Goal: Task Accomplishment & Management: Use online tool/utility

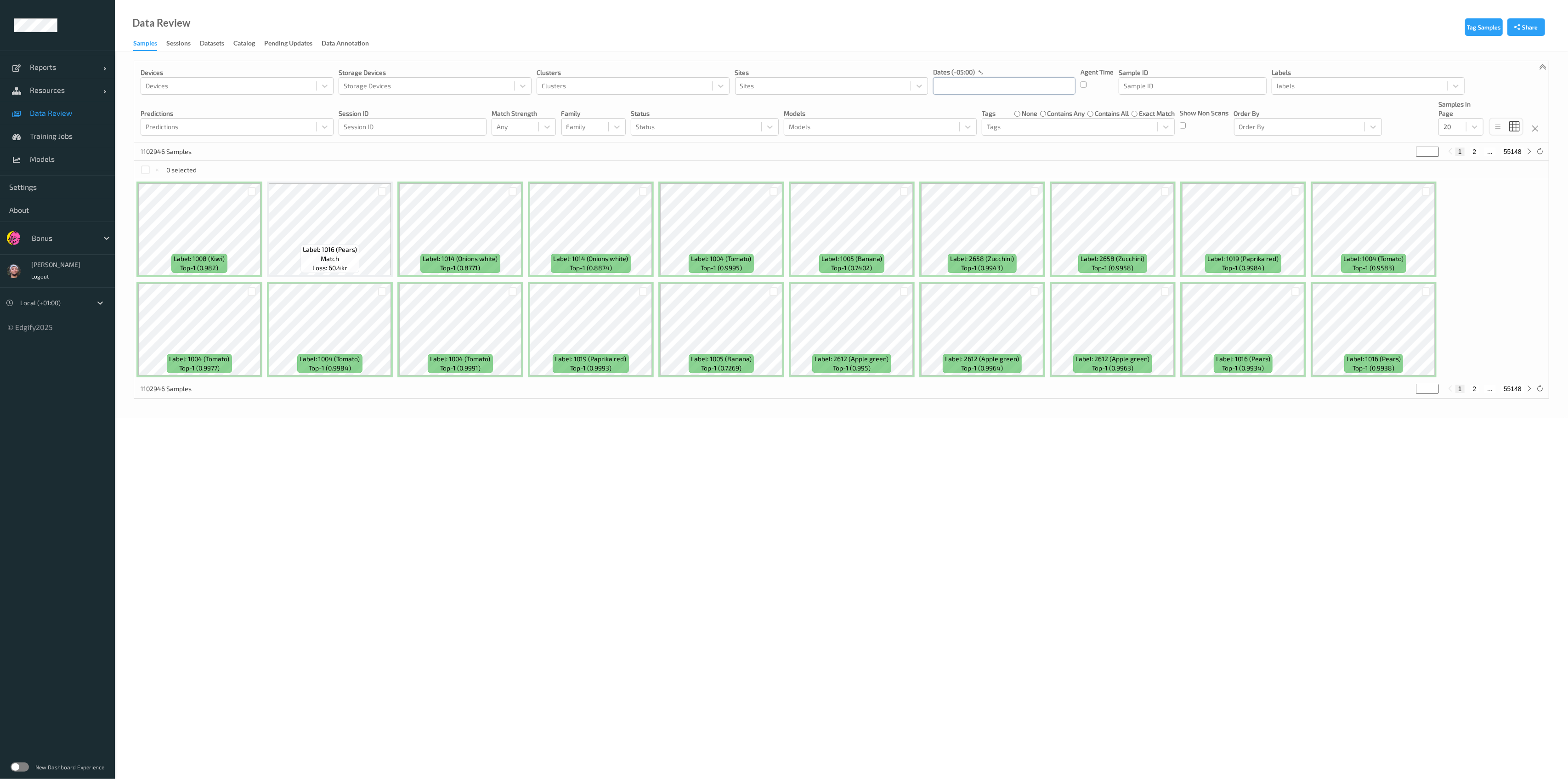
click at [968, 86] on input "text" at bounding box center [1004, 86] width 143 height 18
click at [869, 161] on div "0 selected" at bounding box center [841, 170] width 1415 height 18
click at [1006, 130] on div at bounding box center [1069, 126] width 166 height 11
type input "barc"
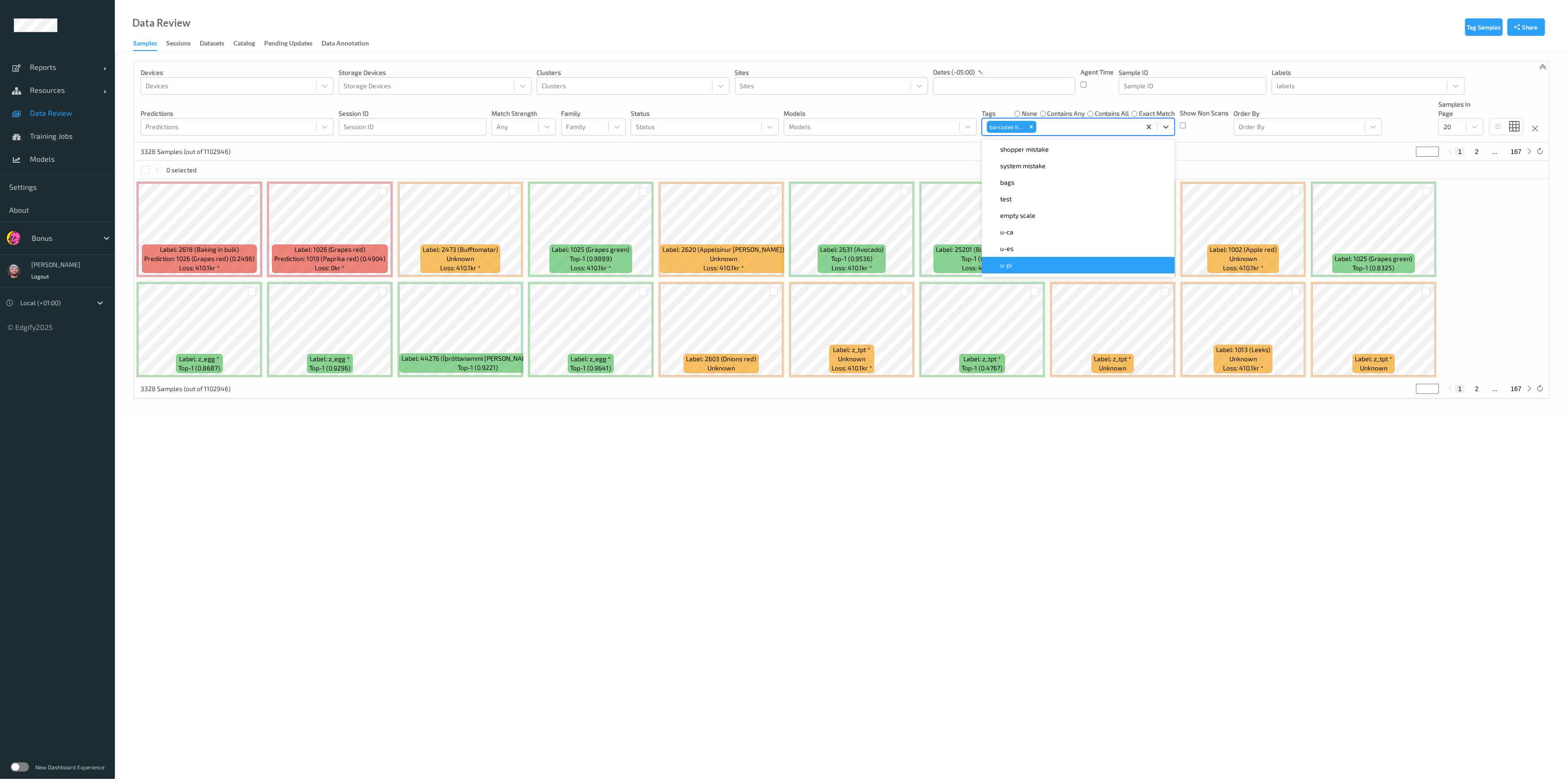
click at [927, 529] on body "Reports Default Report Customized Report Resources Devices Clusters Sites Data …" at bounding box center [784, 389] width 1568 height 779
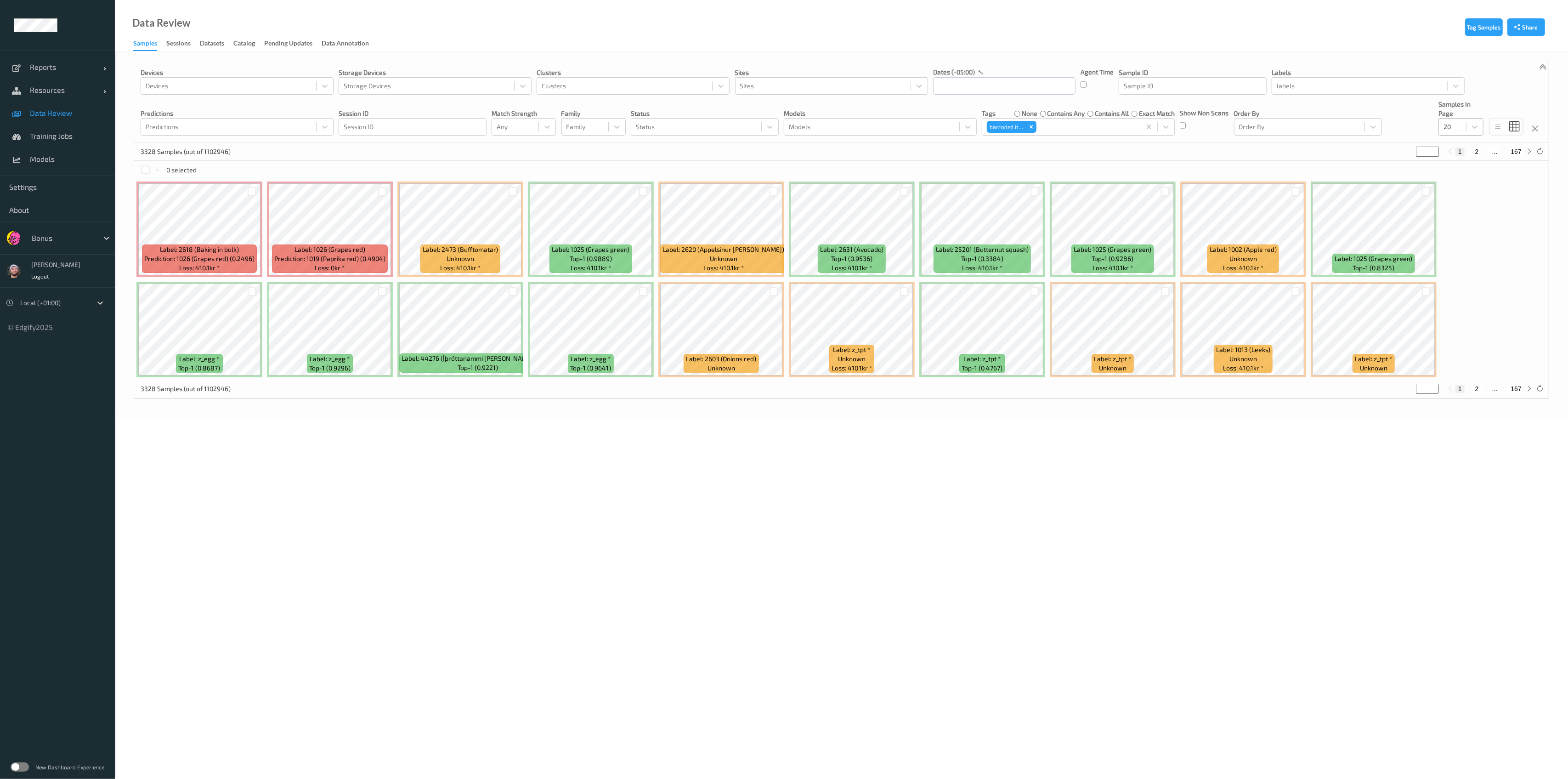
click at [1456, 126] on div at bounding box center [1452, 126] width 18 height 11
click at [1456, 207] on div "200" at bounding box center [1461, 215] width 45 height 16
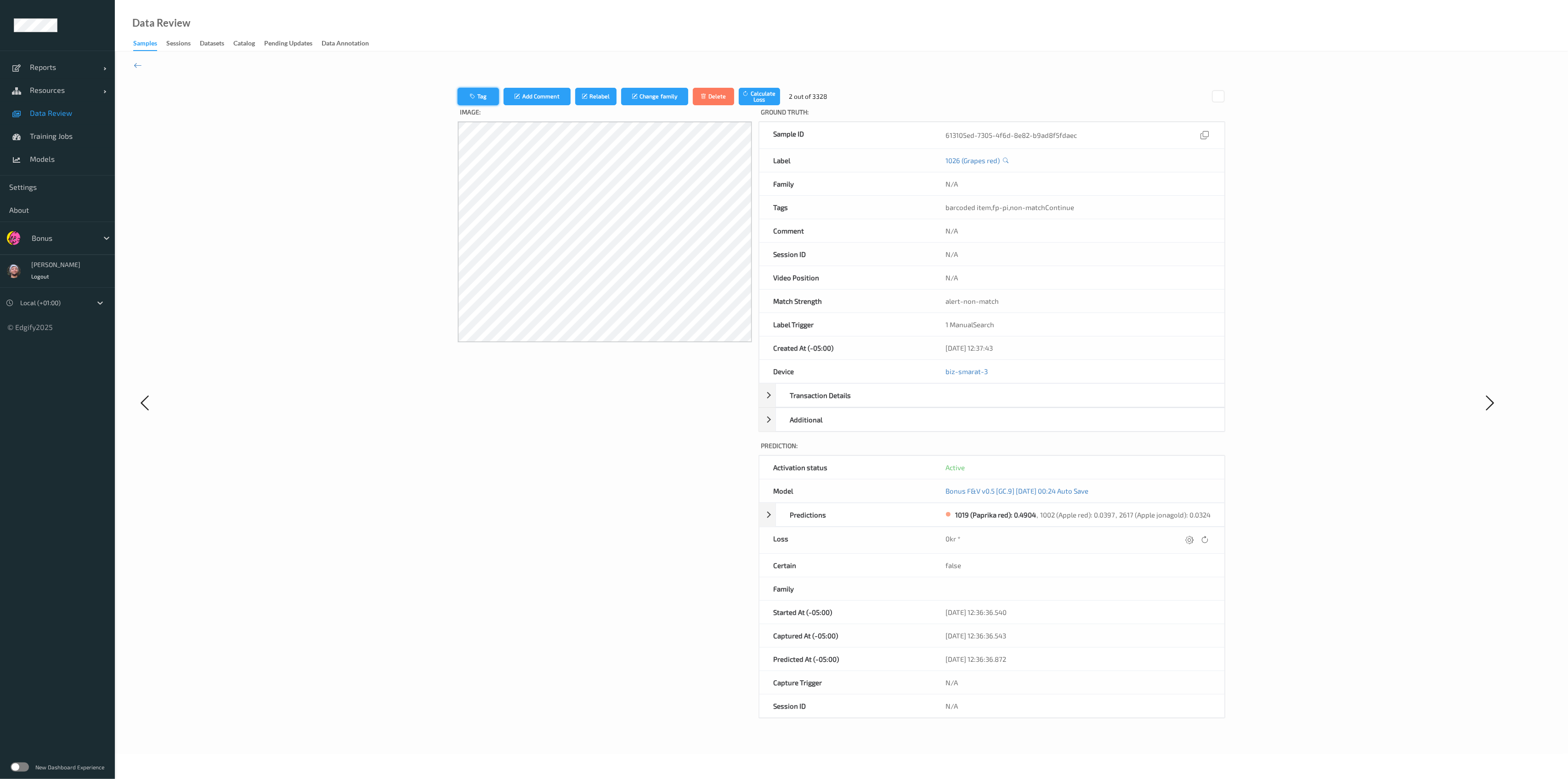
click at [465, 96] on button "Tag" at bounding box center [478, 96] width 42 height 18
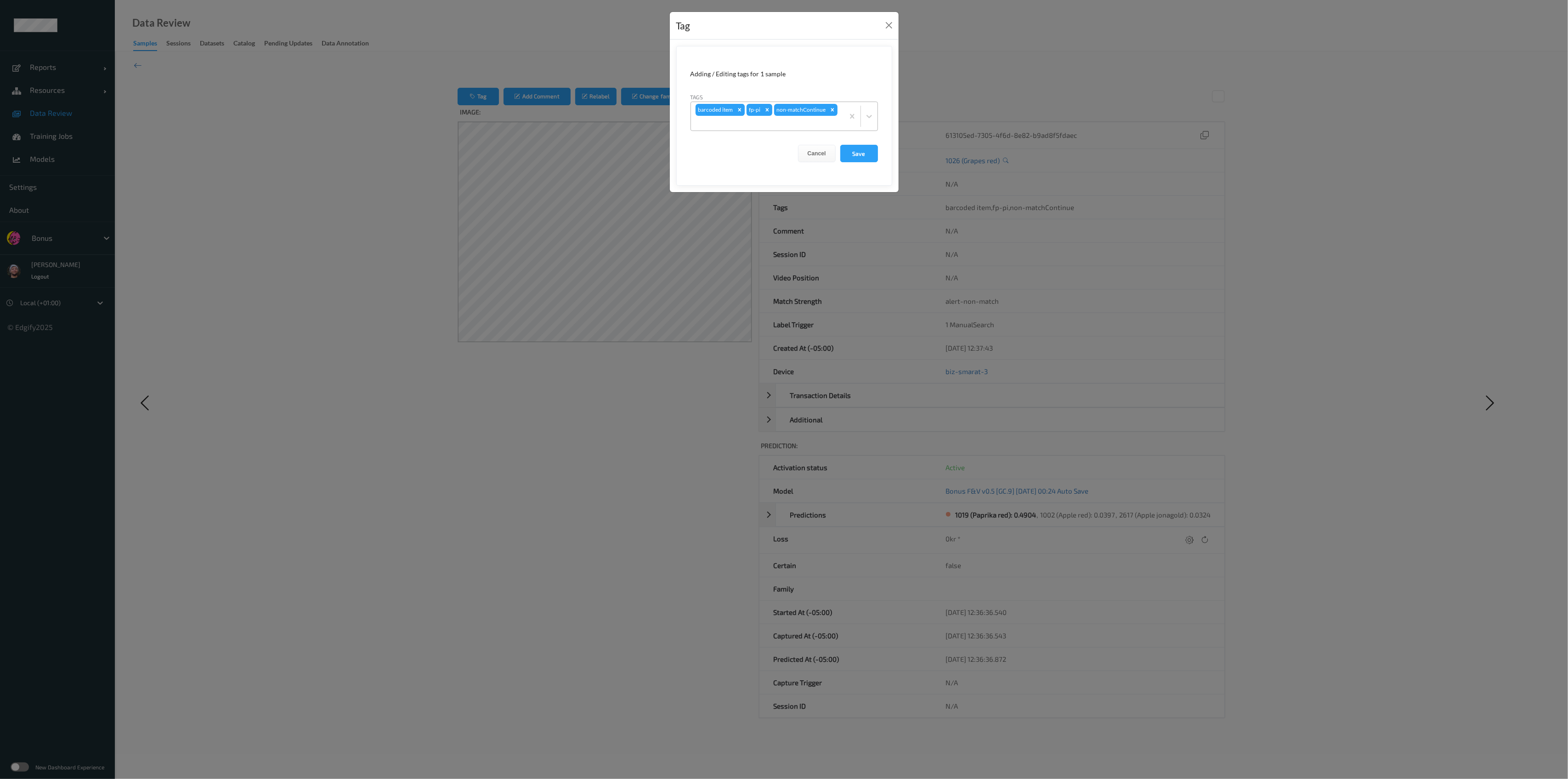
click at [741, 109] on icon "Remove barcoded item" at bounding box center [740, 109] width 6 height 6
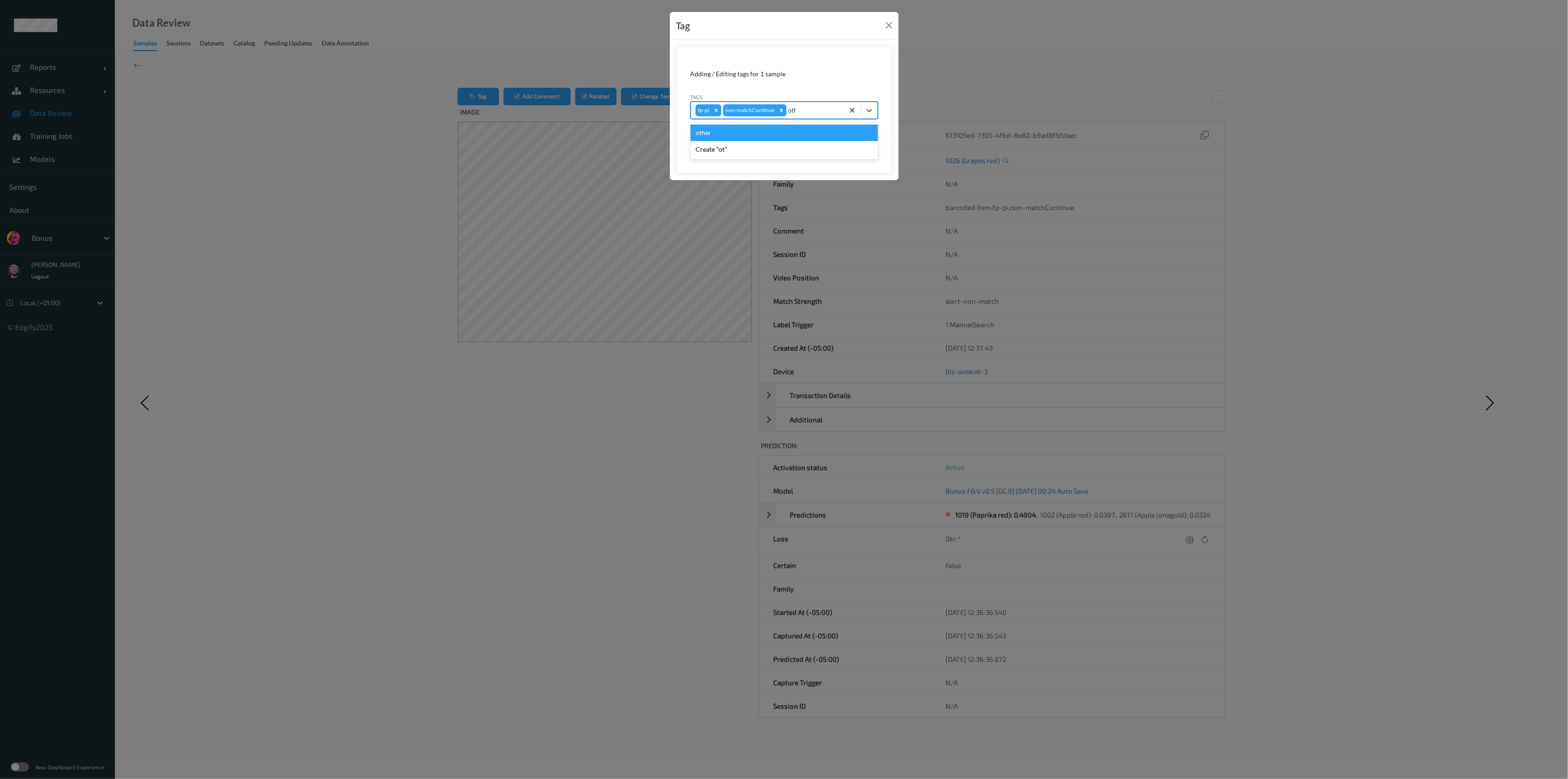
type input "other"
click at [840, 133] on button "Save" at bounding box center [858, 141] width 38 height 18
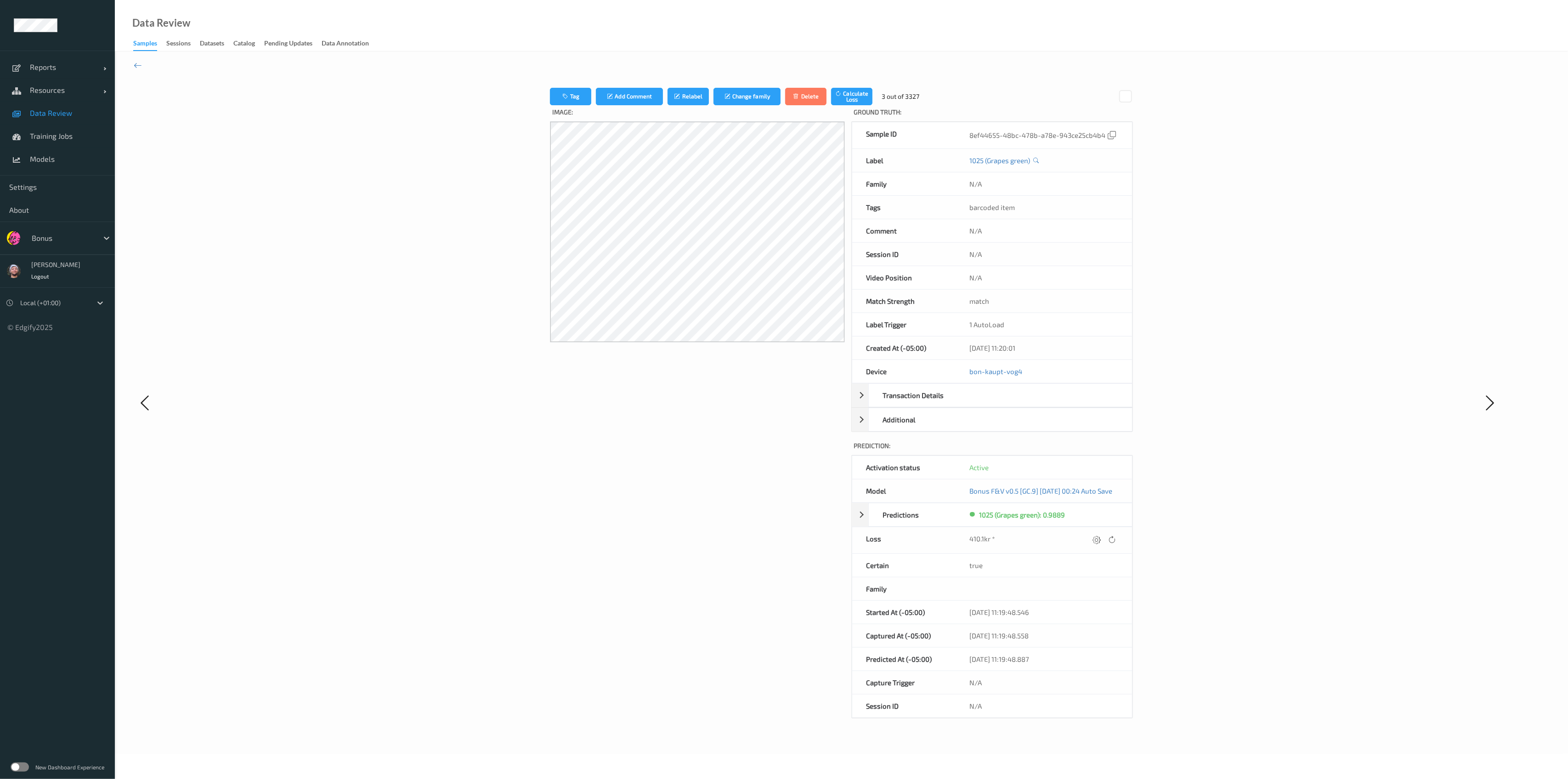
click at [1217, 439] on div "Tag Add Comment Relabel Change family Delete Calculate Loss 3 out of 3327 Image…" at bounding box center [841, 402] width 1180 height 663
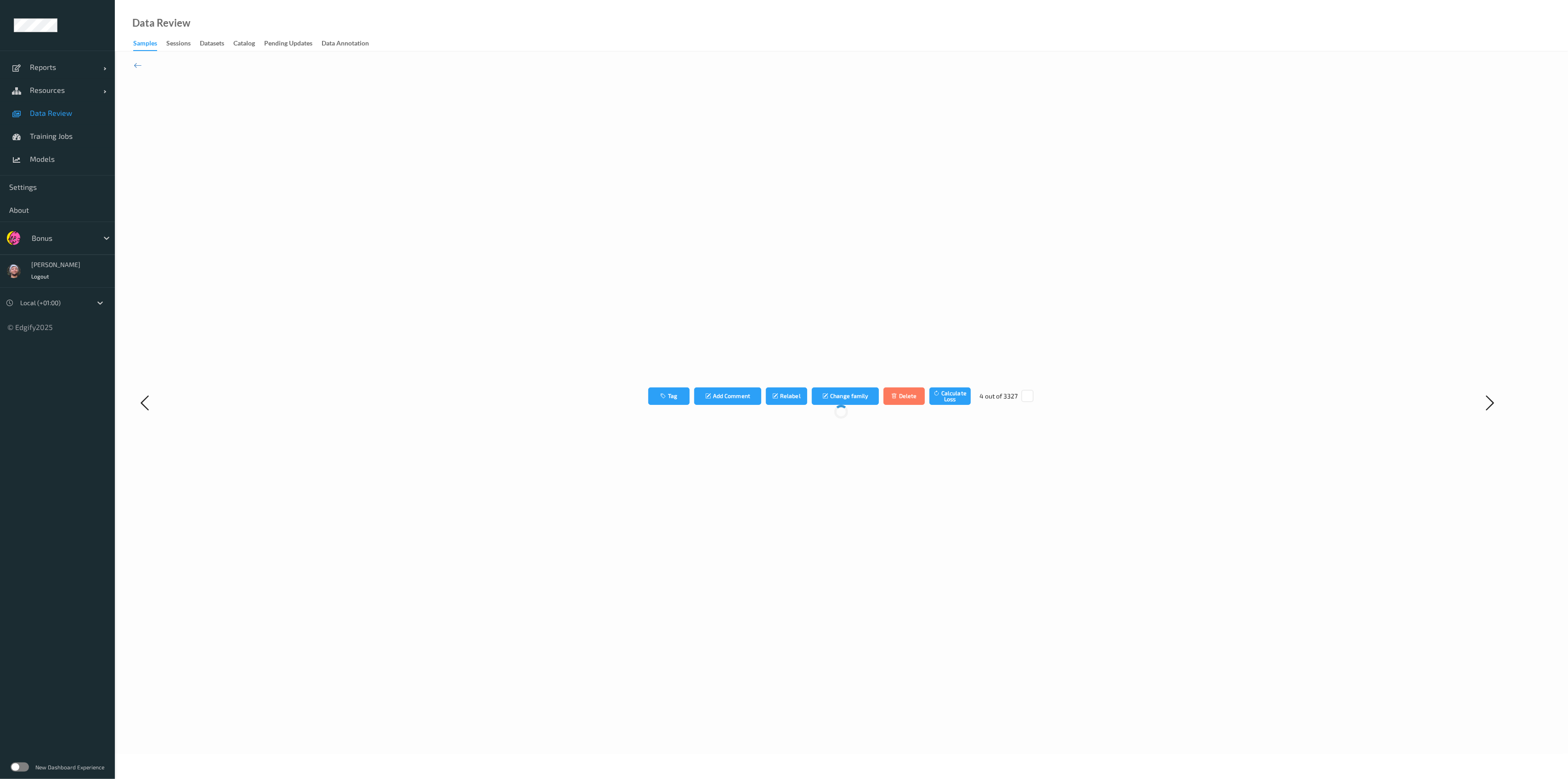
click at [144, 69] on div "Tag Add Comment Relabel Change family Delete Calculate Loss 4 out of 3327" at bounding box center [841, 402] width 1453 height 702
click at [140, 68] on icon at bounding box center [137, 65] width 8 height 10
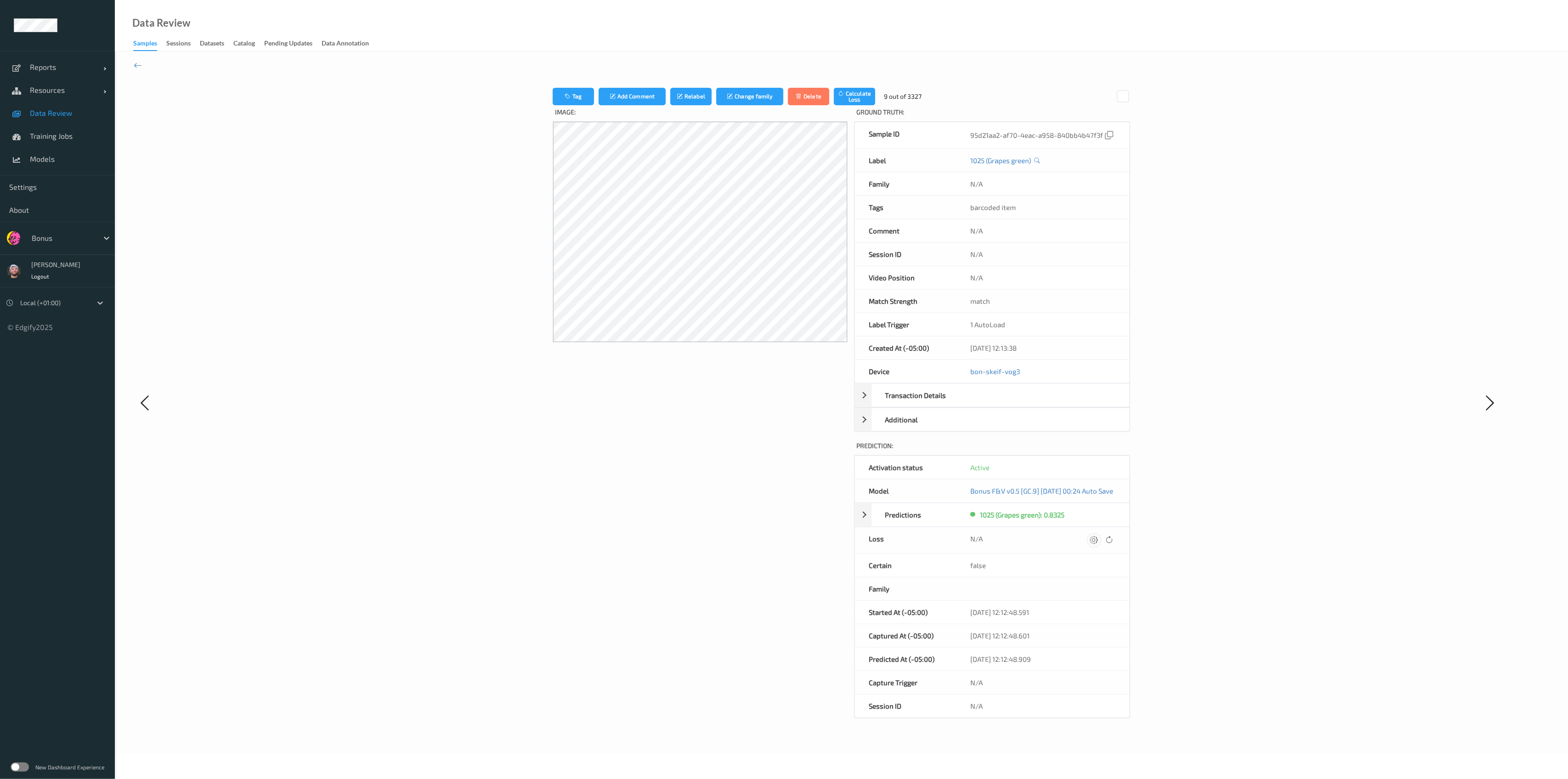
click at [1100, 543] on div at bounding box center [1094, 540] width 12 height 12
type input "410.1"
click at [1078, 533] on button "submit" at bounding box center [1084, 539] width 12 height 12
click at [1102, 543] on div at bounding box center [1096, 540] width 12 height 12
click at [1078, 533] on button "submit" at bounding box center [1084, 539] width 12 height 12
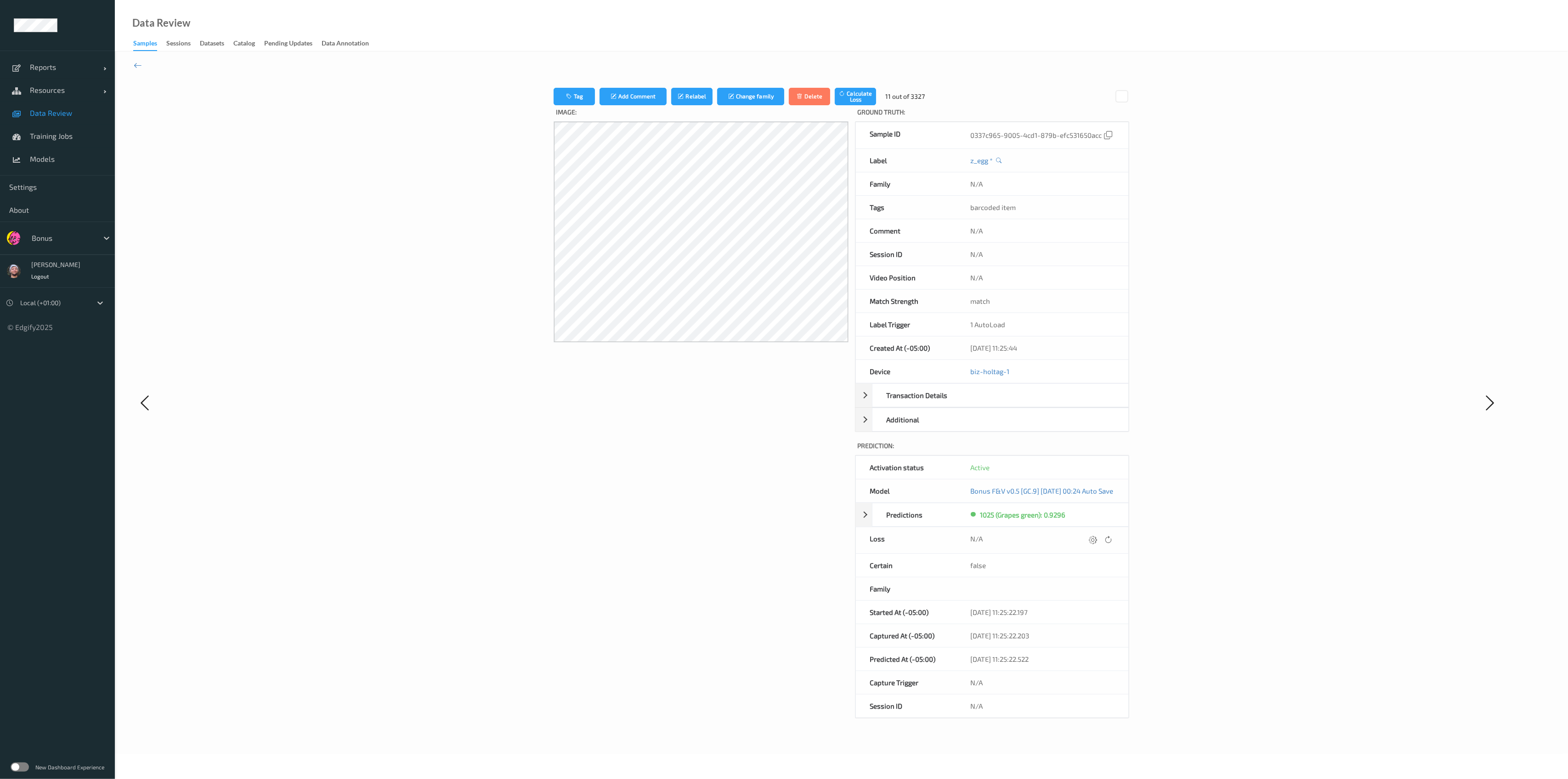
click at [1100, 543] on div at bounding box center [1093, 540] width 12 height 12
click at [1078, 533] on button "submit" at bounding box center [1084, 539] width 12 height 12
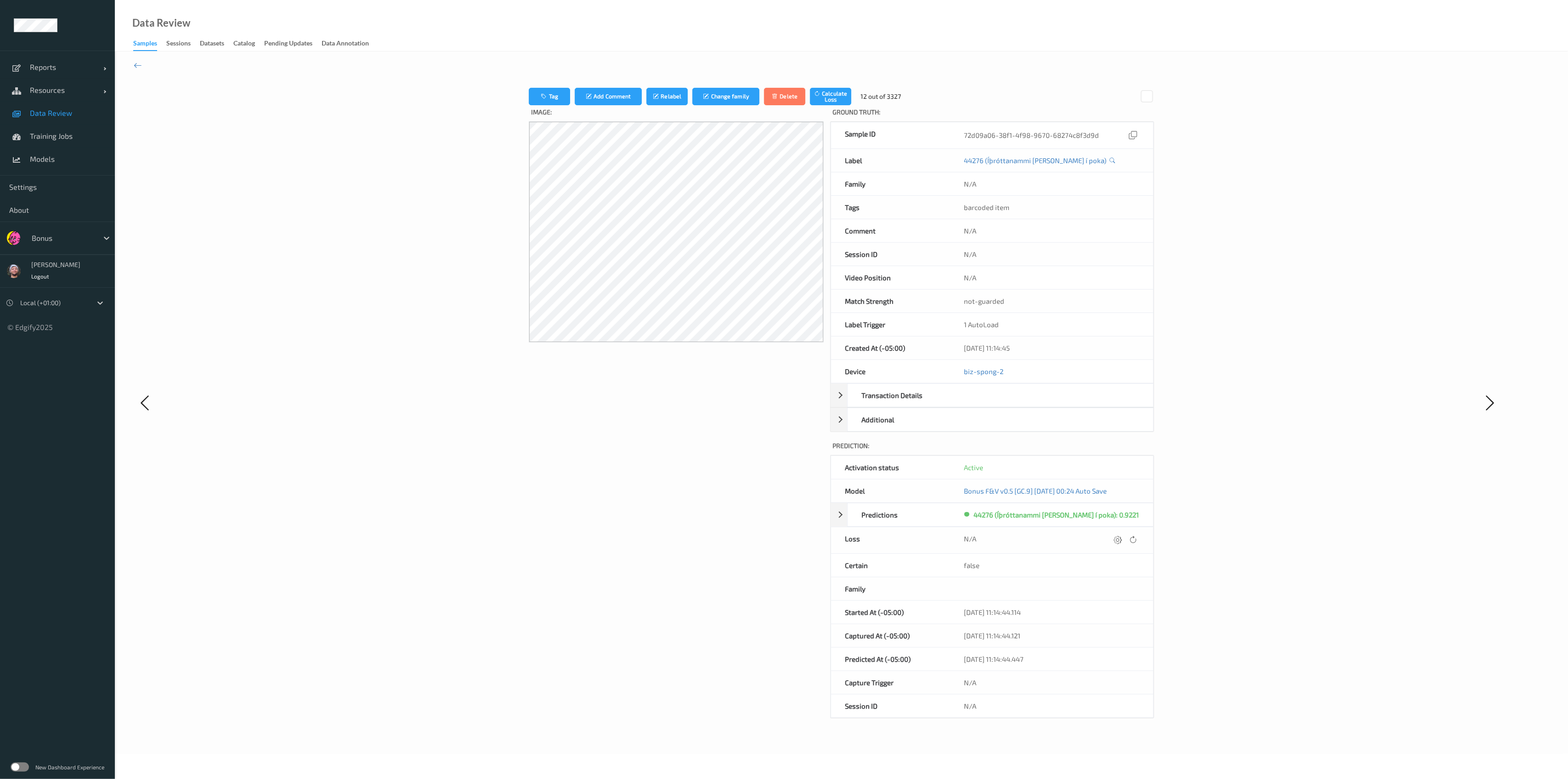
click at [1112, 543] on div at bounding box center [1118, 540] width 12 height 12
click at [1093, 533] on button "submit" at bounding box center [1100, 539] width 12 height 12
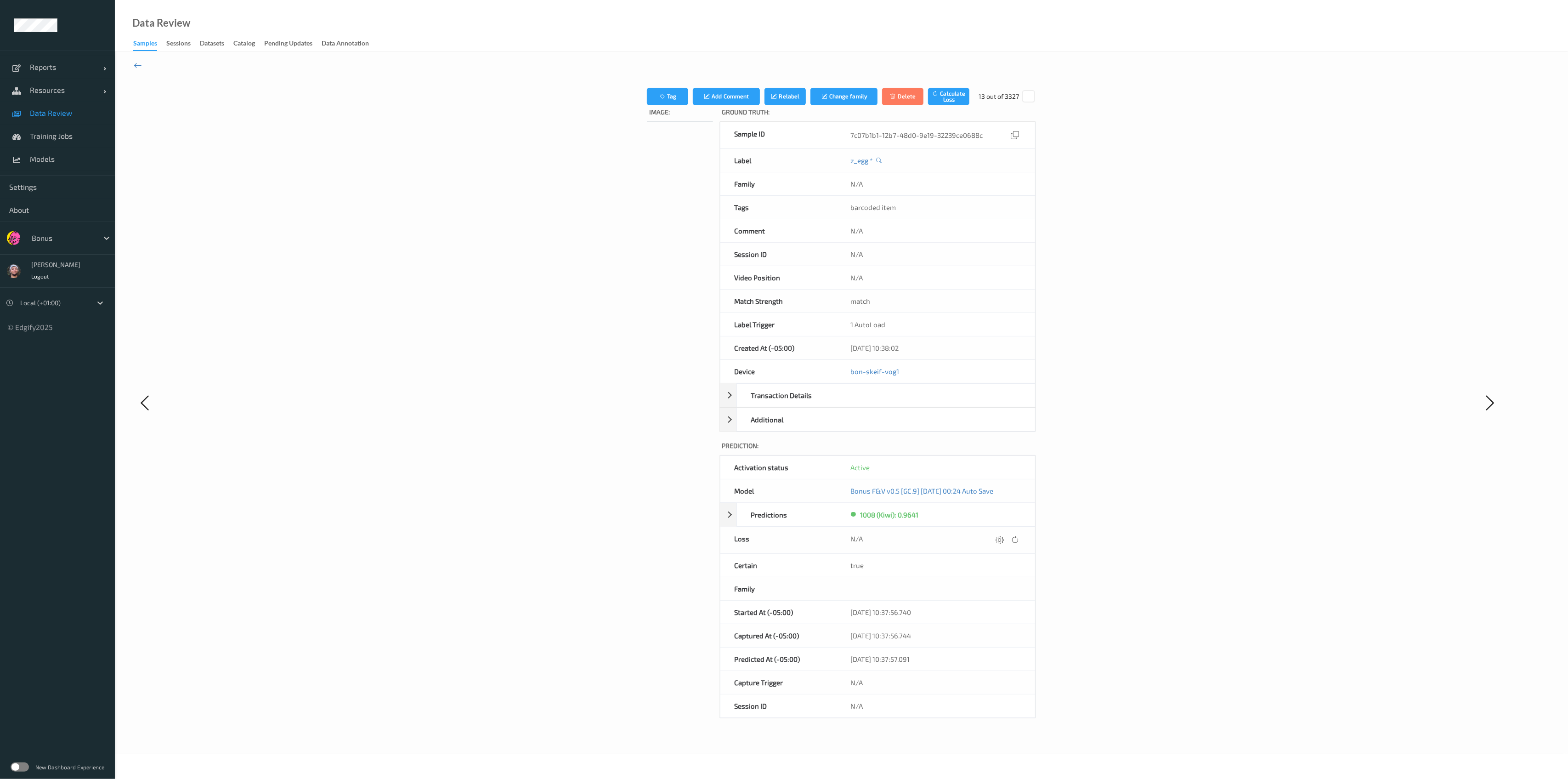
click at [1006, 543] on div at bounding box center [1000, 540] width 12 height 12
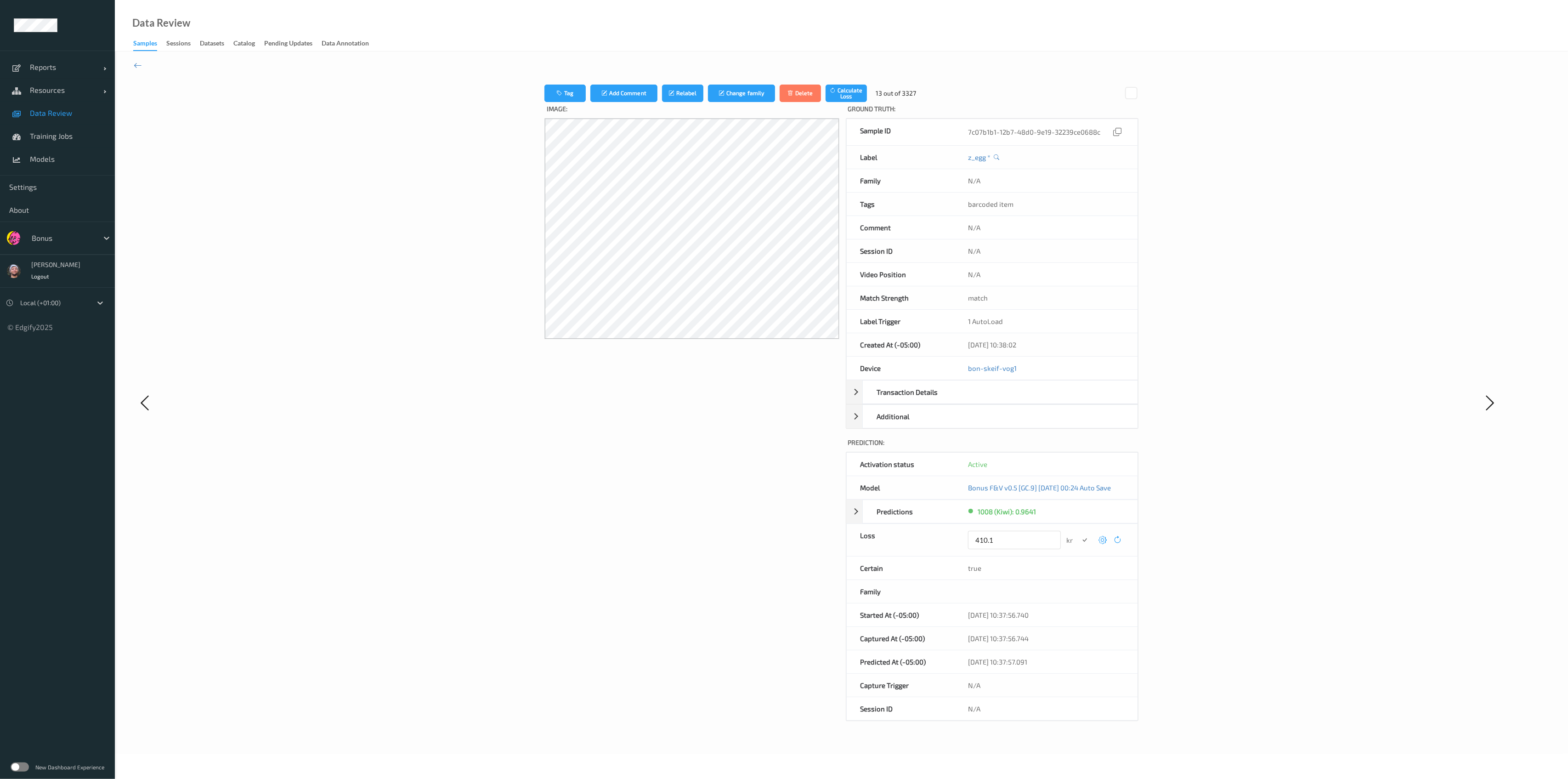
click at [1078, 533] on button "submit" at bounding box center [1084, 539] width 12 height 12
click at [1098, 539] on icon at bounding box center [1093, 539] width 8 height 8
click at [1011, 535] on input "410.1" at bounding box center [1014, 540] width 92 height 18
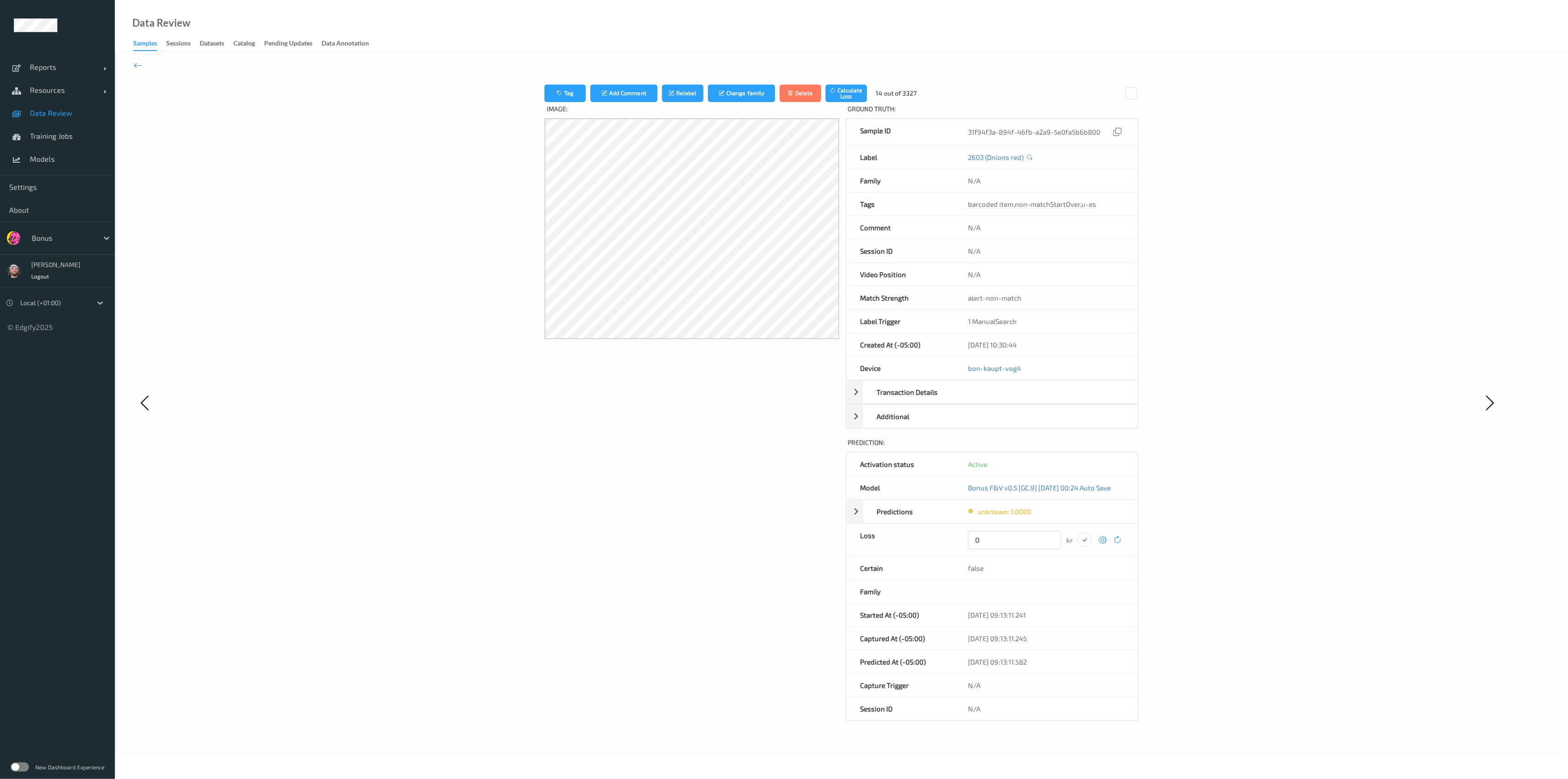
type input "0"
click at [1083, 540] on div "submit" at bounding box center [1084, 539] width 12 height 12
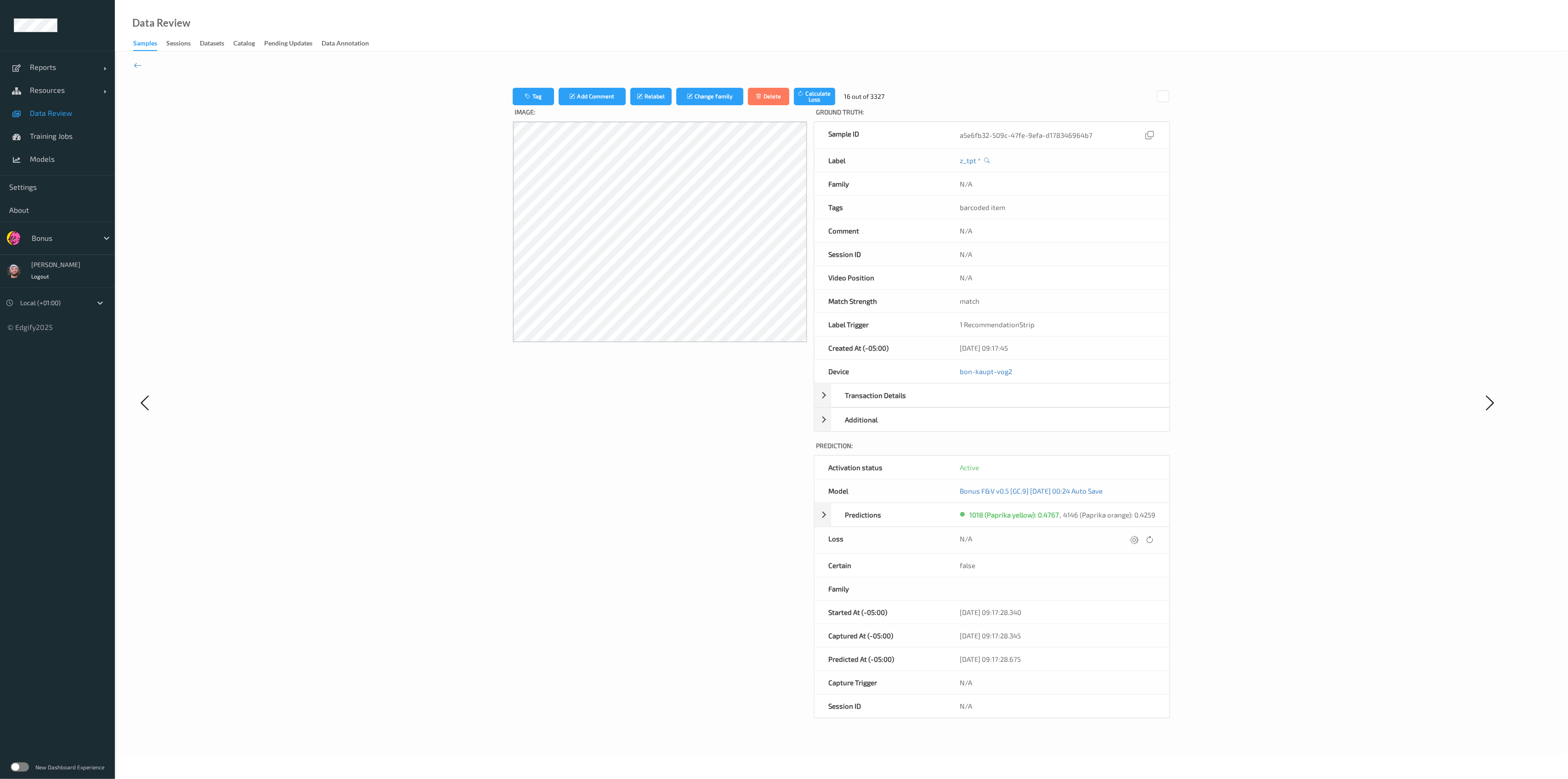
click at [1129, 543] on div at bounding box center [1142, 540] width 28 height 12
click at [1130, 542] on div at bounding box center [1134, 540] width 12 height 12
click at [1110, 533] on button "submit" at bounding box center [1116, 539] width 12 height 12
type input "410.1"
click at [1110, 533] on button "submit" at bounding box center [1116, 539] width 12 height 12
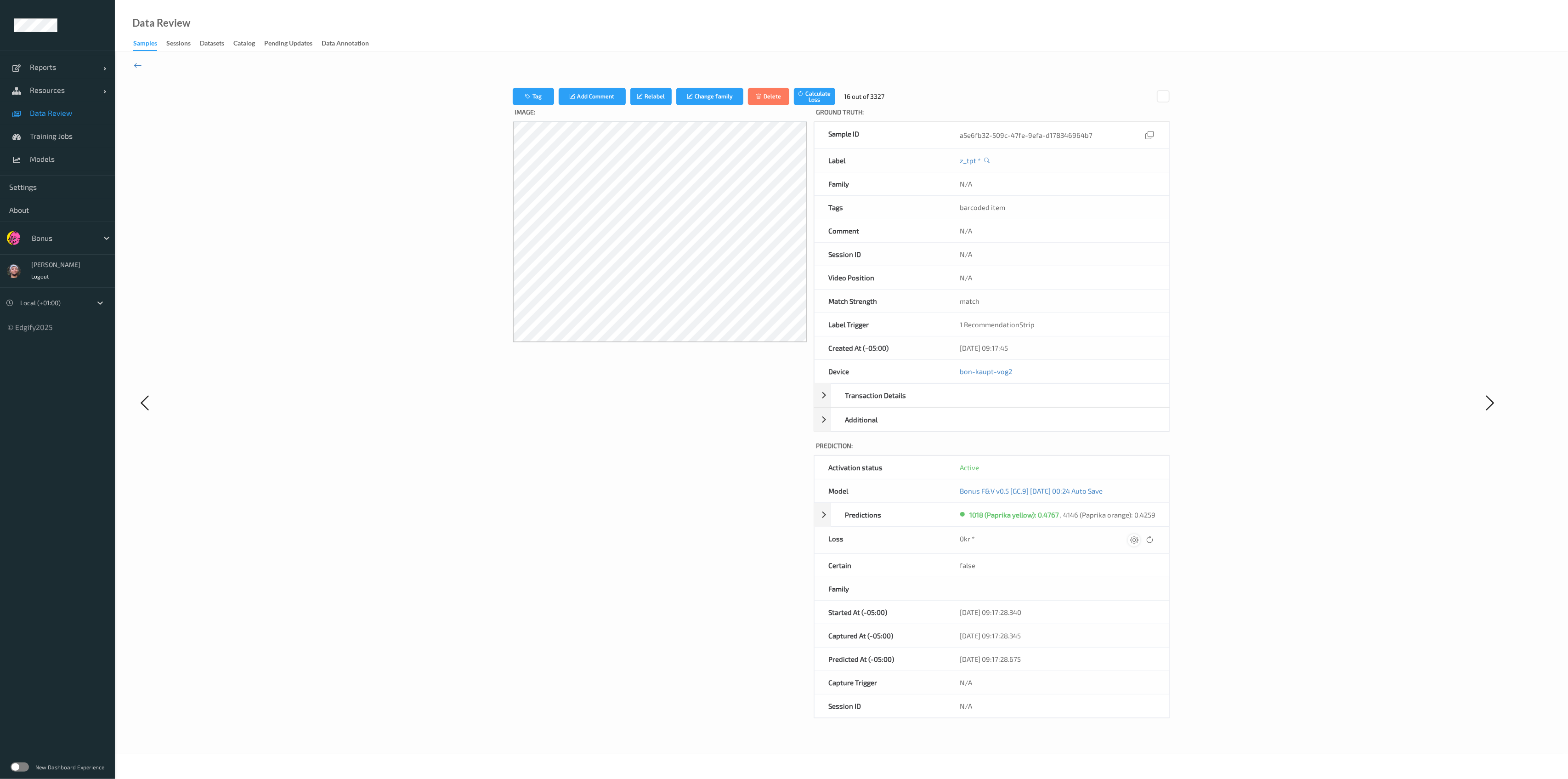
click at [1140, 538] on div at bounding box center [1134, 540] width 12 height 12
click at [1110, 533] on button "submit" at bounding box center [1116, 539] width 12 height 12
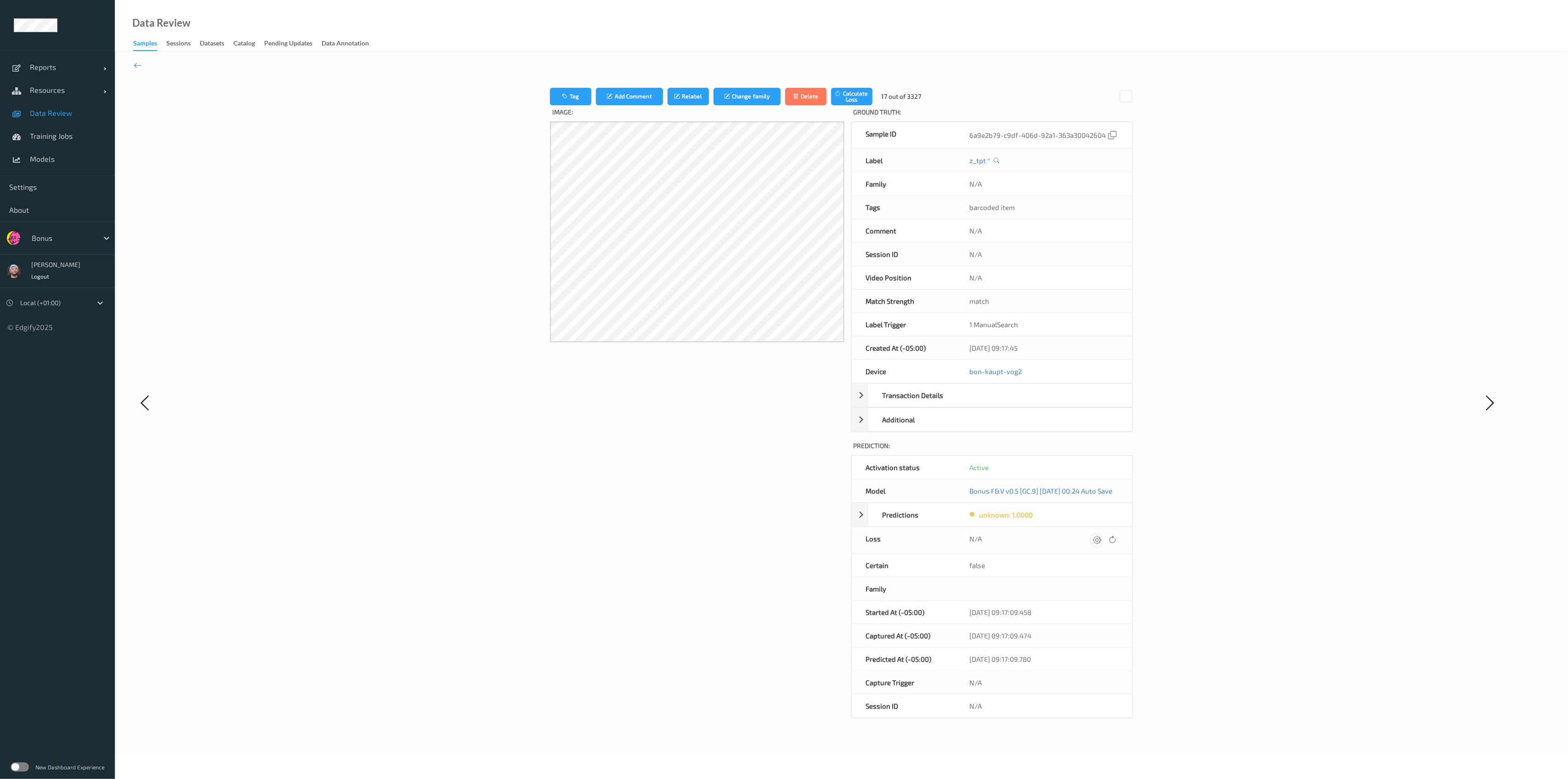
click at [1101, 543] on div at bounding box center [1096, 540] width 12 height 12
click at [1078, 533] on button "submit" at bounding box center [1084, 539] width 12 height 12
click at [1098, 543] on div at bounding box center [1092, 540] width 12 height 12
click at [1078, 533] on button "submit" at bounding box center [1084, 539] width 12 height 12
click at [1100, 543] on div at bounding box center [1094, 540] width 12 height 12
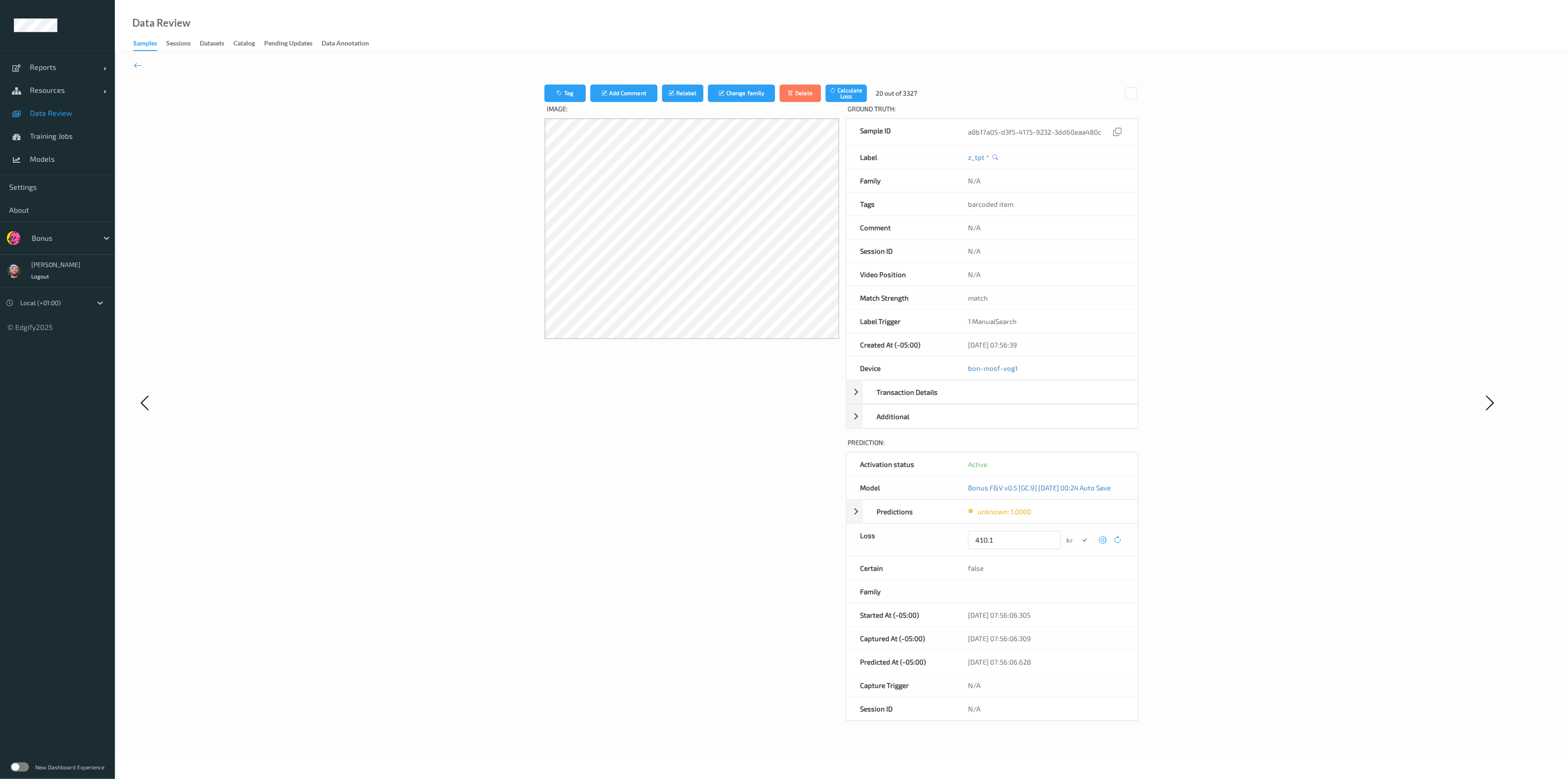
click at [1078, 533] on button "submit" at bounding box center [1084, 539] width 12 height 12
click at [1101, 543] on div at bounding box center [1098, 540] width 12 height 12
click at [1078, 533] on button "submit" at bounding box center [1084, 539] width 12 height 12
click at [1098, 543] on div at bounding box center [1092, 540] width 12 height 12
click at [1078, 533] on button "submit" at bounding box center [1084, 539] width 12 height 12
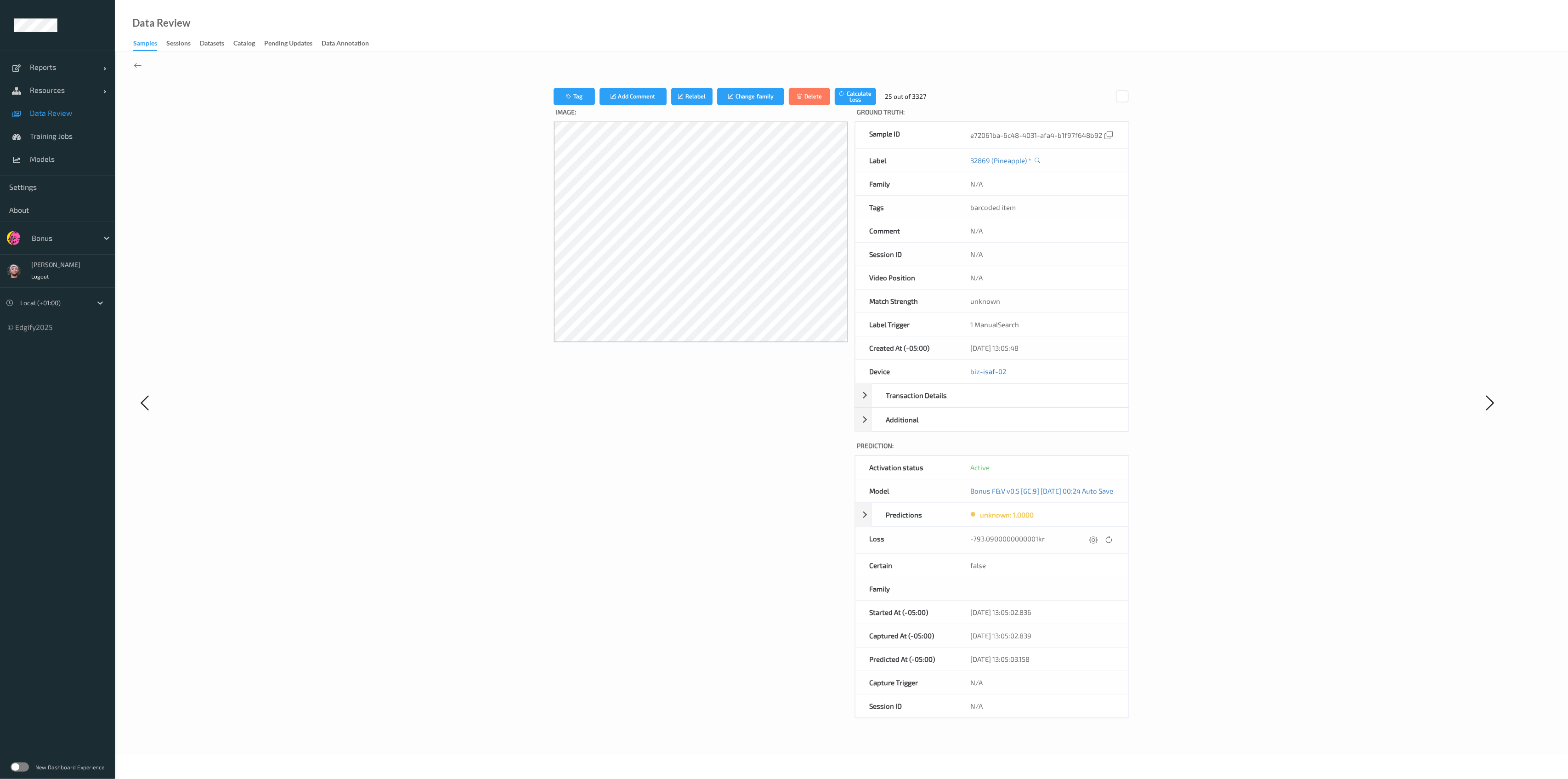
click at [1100, 543] on div at bounding box center [1093, 540] width 12 height 12
click at [1078, 533] on button "submit" at bounding box center [1084, 539] width 12 height 12
click at [1101, 543] on div at bounding box center [1095, 540] width 12 height 12
click at [1078, 533] on button "submit" at bounding box center [1084, 539] width 12 height 12
click at [1101, 543] on div at bounding box center [1095, 540] width 12 height 12
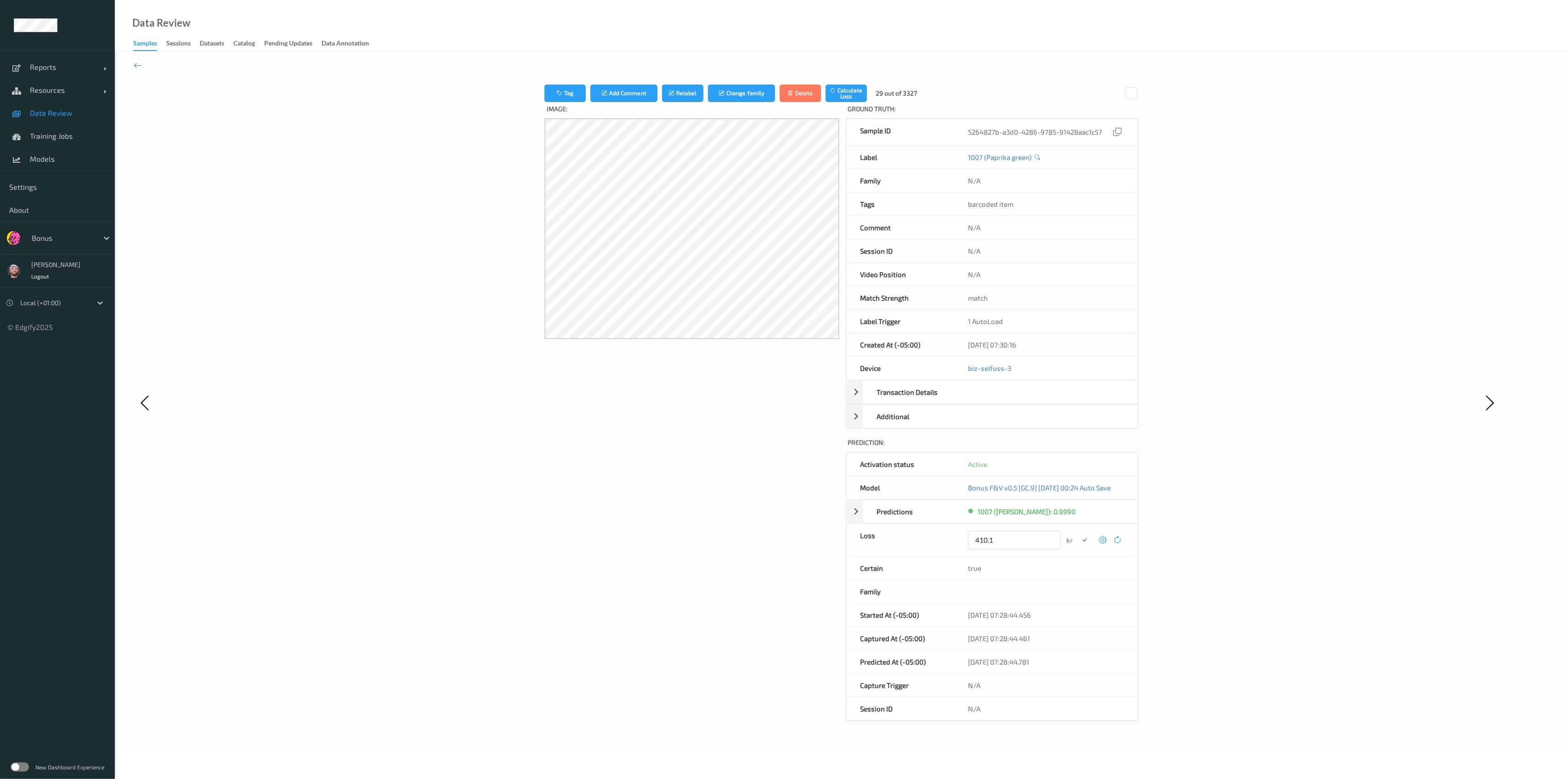
click at [1078, 533] on button "submit" at bounding box center [1084, 539] width 12 height 12
click at [1100, 543] on div at bounding box center [1094, 540] width 12 height 12
click at [1078, 533] on button "submit" at bounding box center [1084, 539] width 12 height 12
click at [1098, 543] on div at bounding box center [1092, 540] width 12 height 12
click at [1078, 533] on button "submit" at bounding box center [1084, 539] width 12 height 12
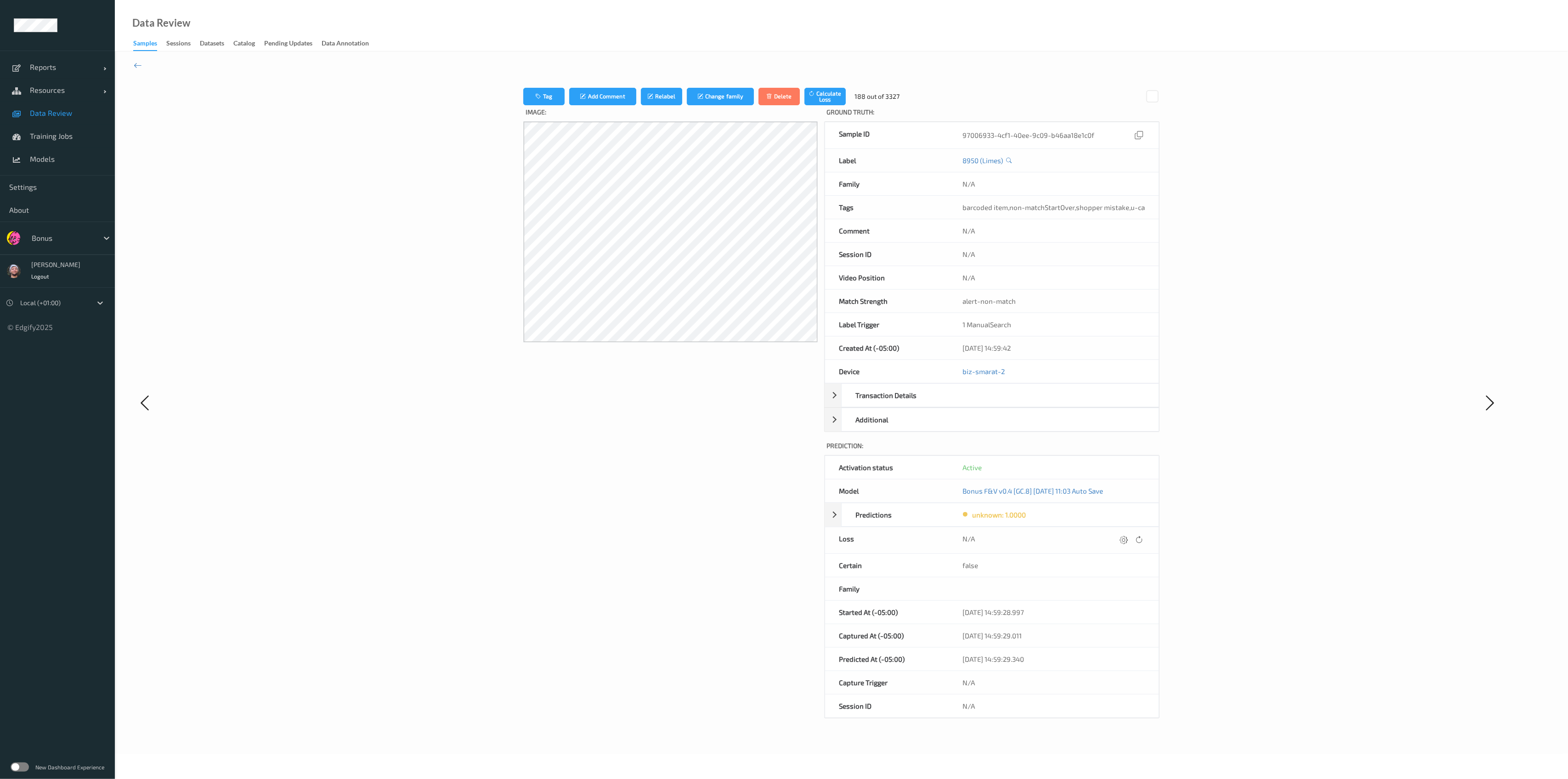
click at [1114, 542] on div "N/A" at bounding box center [1053, 540] width 183 height 12
click at [1124, 539] on icon at bounding box center [1123, 539] width 8 height 8
click at [1100, 533] on button "submit" at bounding box center [1106, 539] width 12 height 12
click at [1124, 539] on icon at bounding box center [1123, 539] width 8 height 8
click at [1099, 533] on button "submit" at bounding box center [1105, 539] width 12 height 12
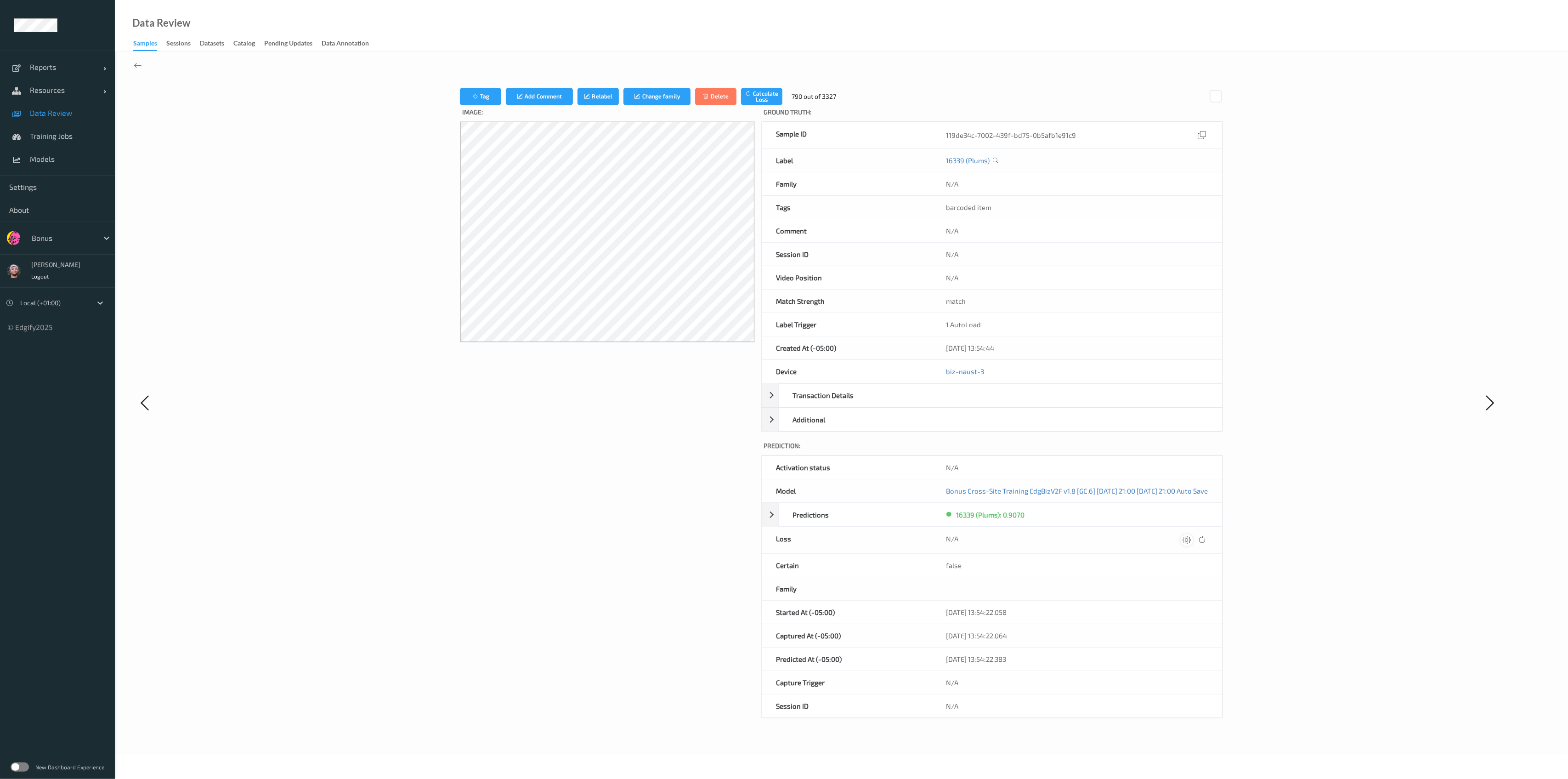
click at [1193, 544] on div at bounding box center [1187, 540] width 12 height 12
click at [1163, 533] on button "submit" at bounding box center [1169, 539] width 12 height 12
click at [1193, 544] on div at bounding box center [1187, 540] width 12 height 12
click at [1163, 533] on button "submit" at bounding box center [1169, 539] width 12 height 12
click at [1190, 542] on icon at bounding box center [1187, 539] width 8 height 8
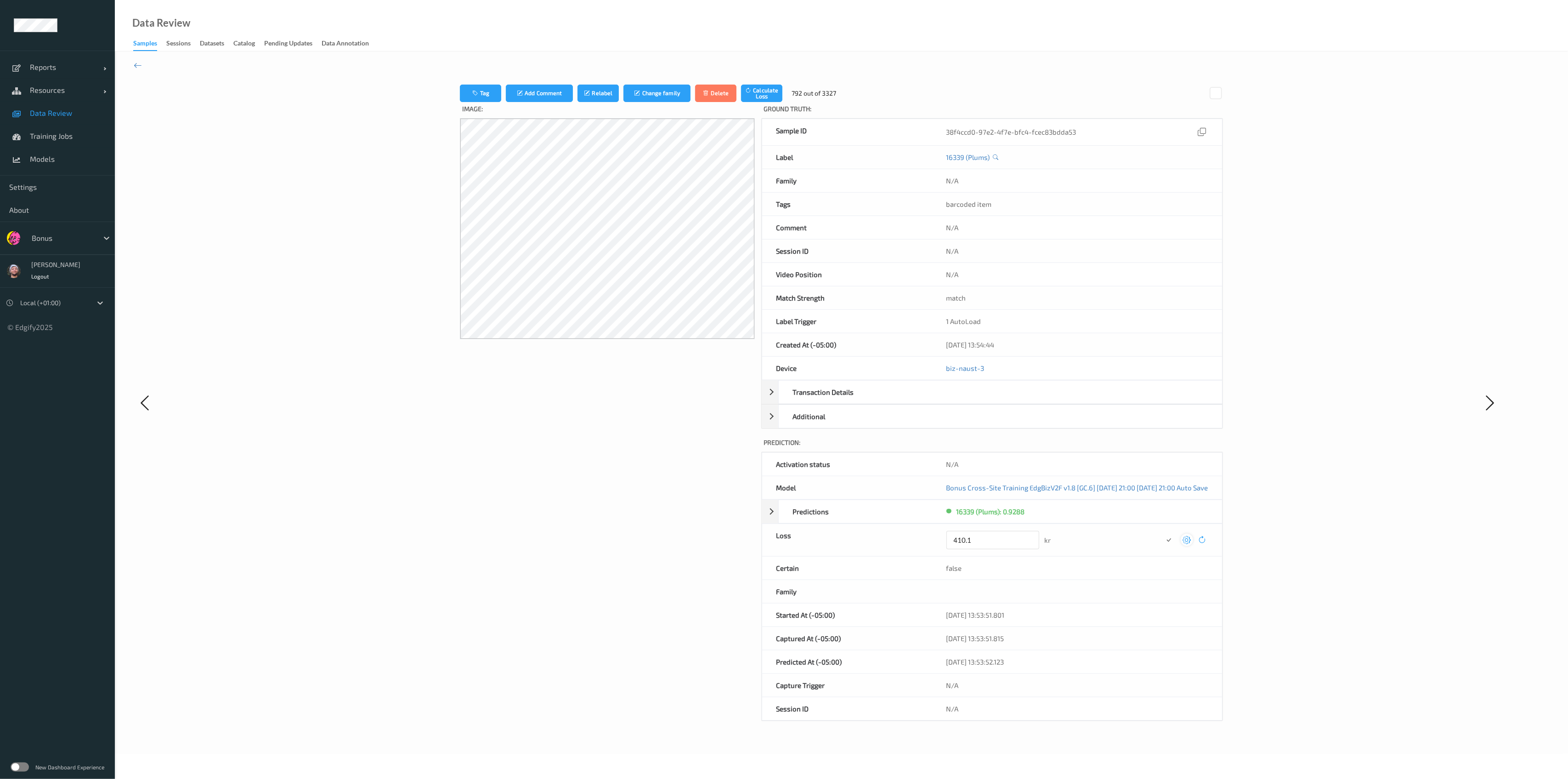
click at [1163, 533] on button "submit" at bounding box center [1169, 539] width 12 height 12
click at [1190, 542] on icon at bounding box center [1187, 539] width 8 height 8
click at [1163, 533] on button "submit" at bounding box center [1169, 539] width 12 height 12
click at [1190, 542] on icon at bounding box center [1187, 539] width 8 height 8
click at [1163, 533] on button "submit" at bounding box center [1169, 539] width 12 height 12
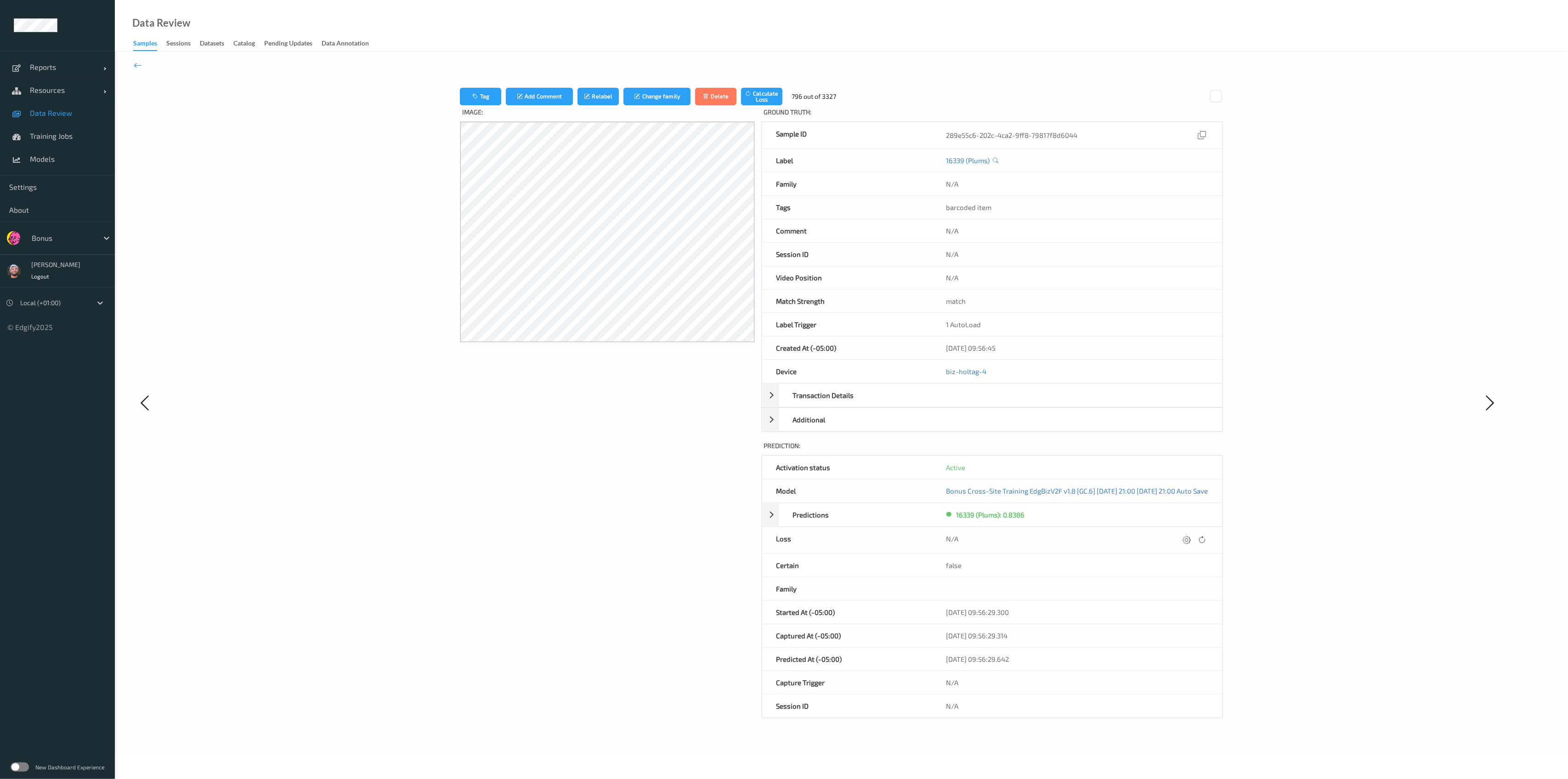
click at [1190, 542] on icon at bounding box center [1187, 539] width 8 height 8
click at [1163, 533] on button "submit" at bounding box center [1169, 539] width 12 height 12
click at [1190, 542] on icon at bounding box center [1186, 539] width 8 height 8
click at [1162, 533] on button "submit" at bounding box center [1168, 539] width 12 height 12
click at [1190, 542] on icon at bounding box center [1187, 539] width 8 height 8
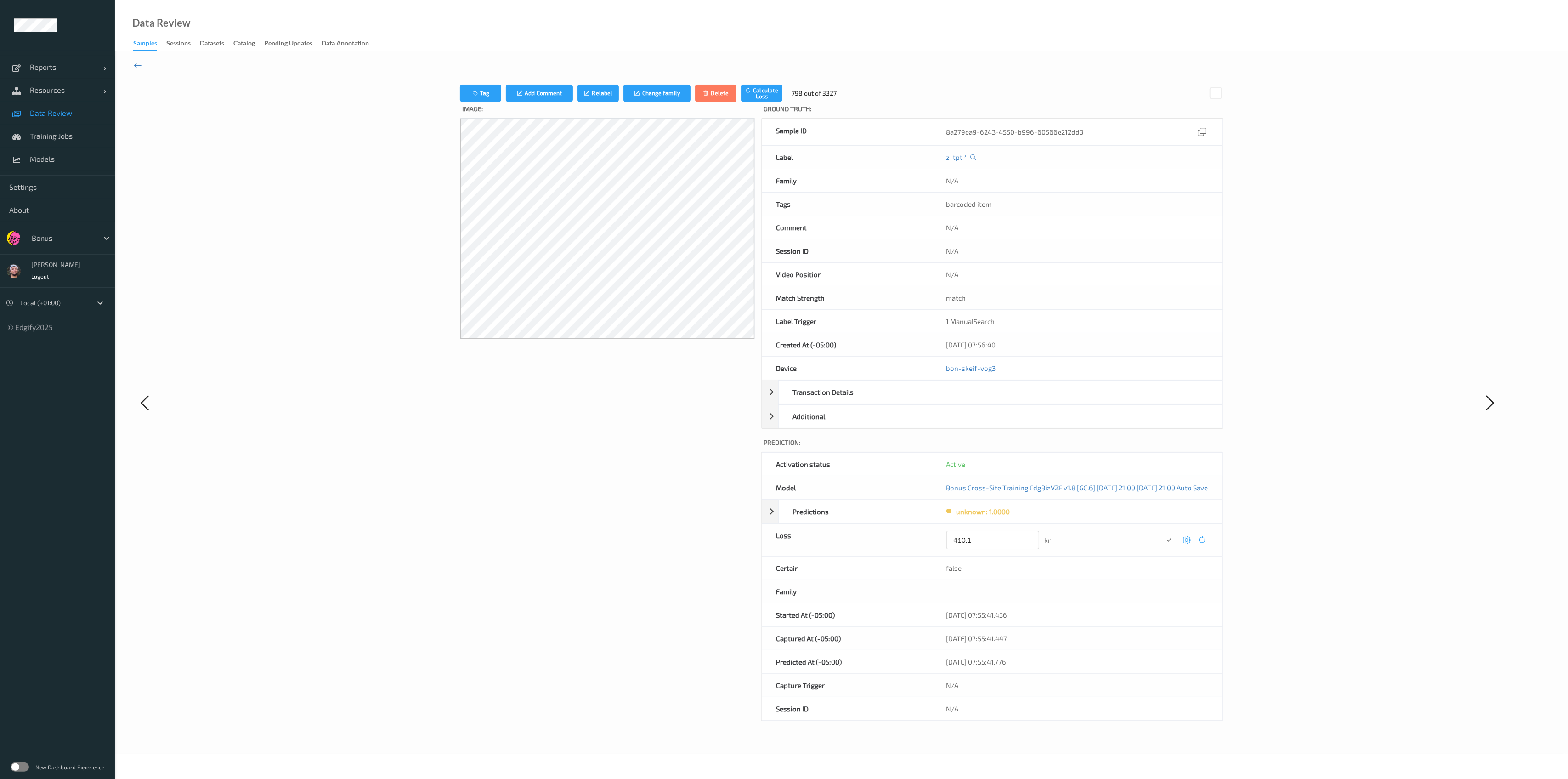
click at [1163, 533] on button "submit" at bounding box center [1169, 539] width 12 height 12
click at [1190, 542] on icon at bounding box center [1187, 539] width 8 height 8
click at [1163, 533] on button "submit" at bounding box center [1169, 539] width 12 height 12
click at [1190, 542] on icon at bounding box center [1187, 539] width 8 height 8
click at [1163, 533] on button "submit" at bounding box center [1169, 539] width 12 height 12
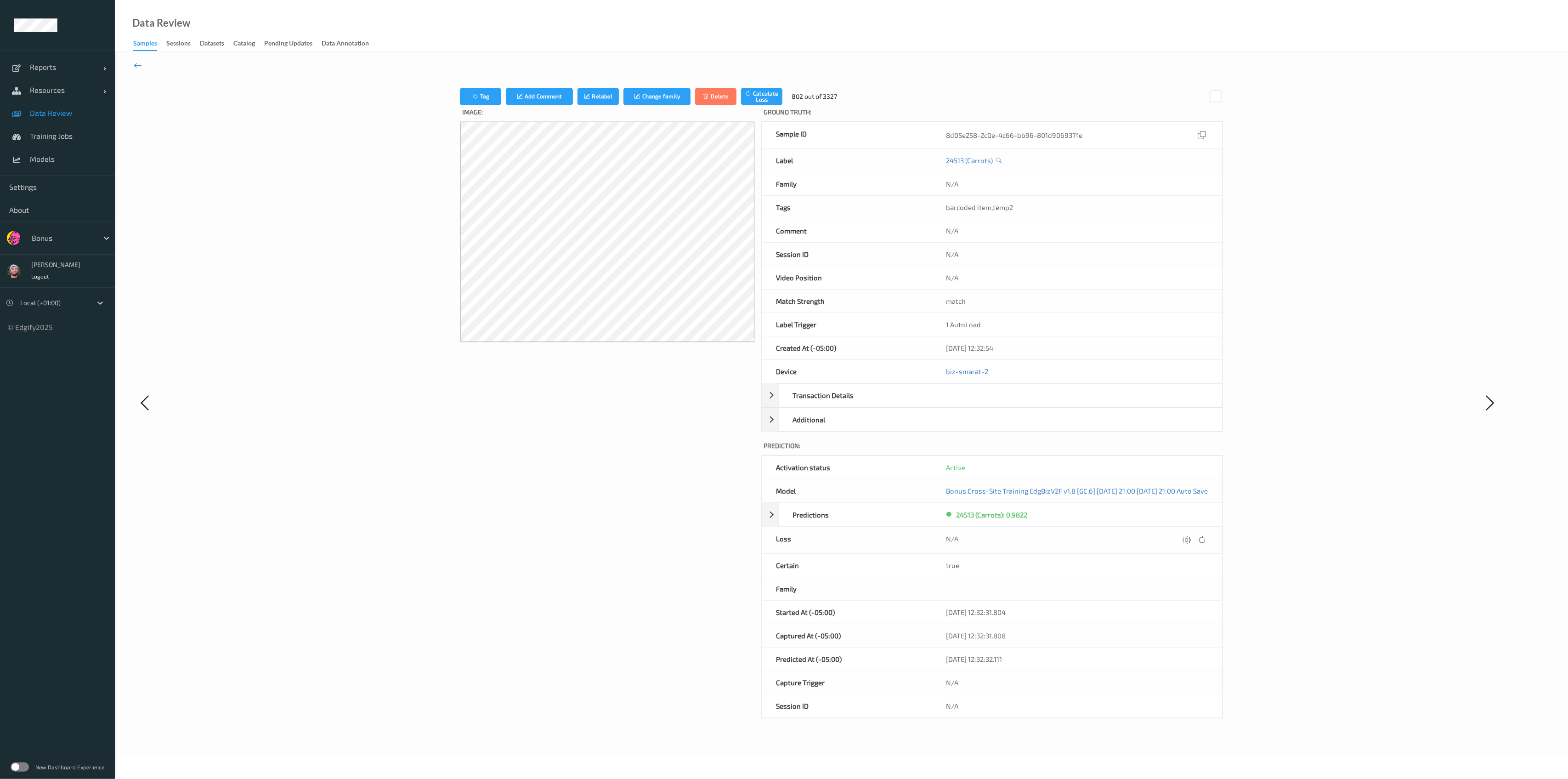
click at [1190, 542] on icon at bounding box center [1187, 539] width 8 height 8
click at [1163, 533] on button "submit" at bounding box center [1169, 539] width 12 height 12
click at [1190, 542] on icon at bounding box center [1187, 539] width 8 height 8
click at [1163, 533] on button "submit" at bounding box center [1169, 539] width 12 height 12
click at [1190, 542] on icon at bounding box center [1187, 539] width 8 height 8
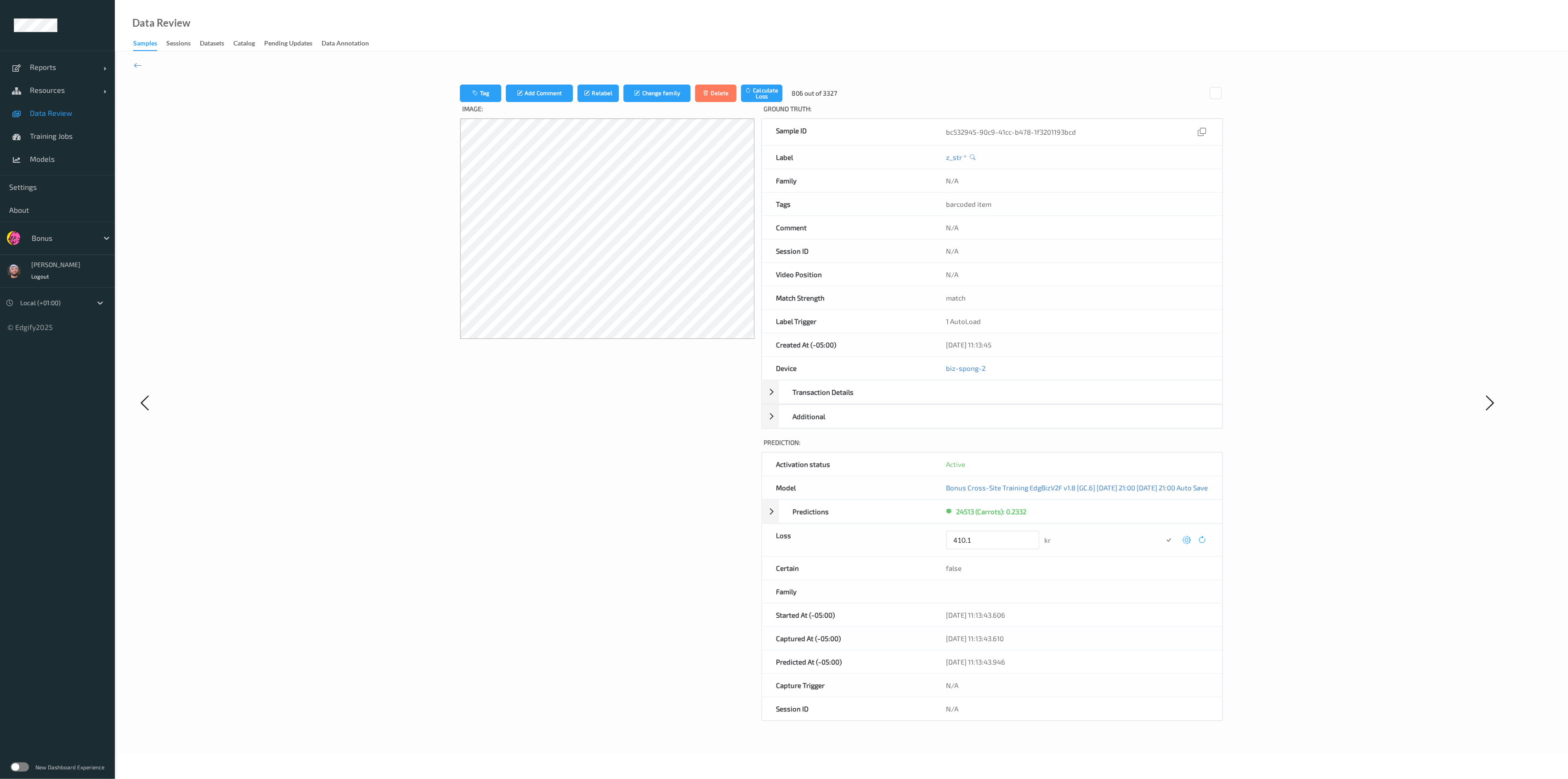
click at [1163, 533] on button "submit" at bounding box center [1169, 539] width 12 height 12
click at [1190, 542] on icon at bounding box center [1187, 539] width 8 height 8
click at [1163, 533] on button "submit" at bounding box center [1169, 539] width 12 height 12
click at [1190, 542] on icon at bounding box center [1187, 539] width 8 height 8
click at [1163, 533] on button "submit" at bounding box center [1169, 539] width 12 height 12
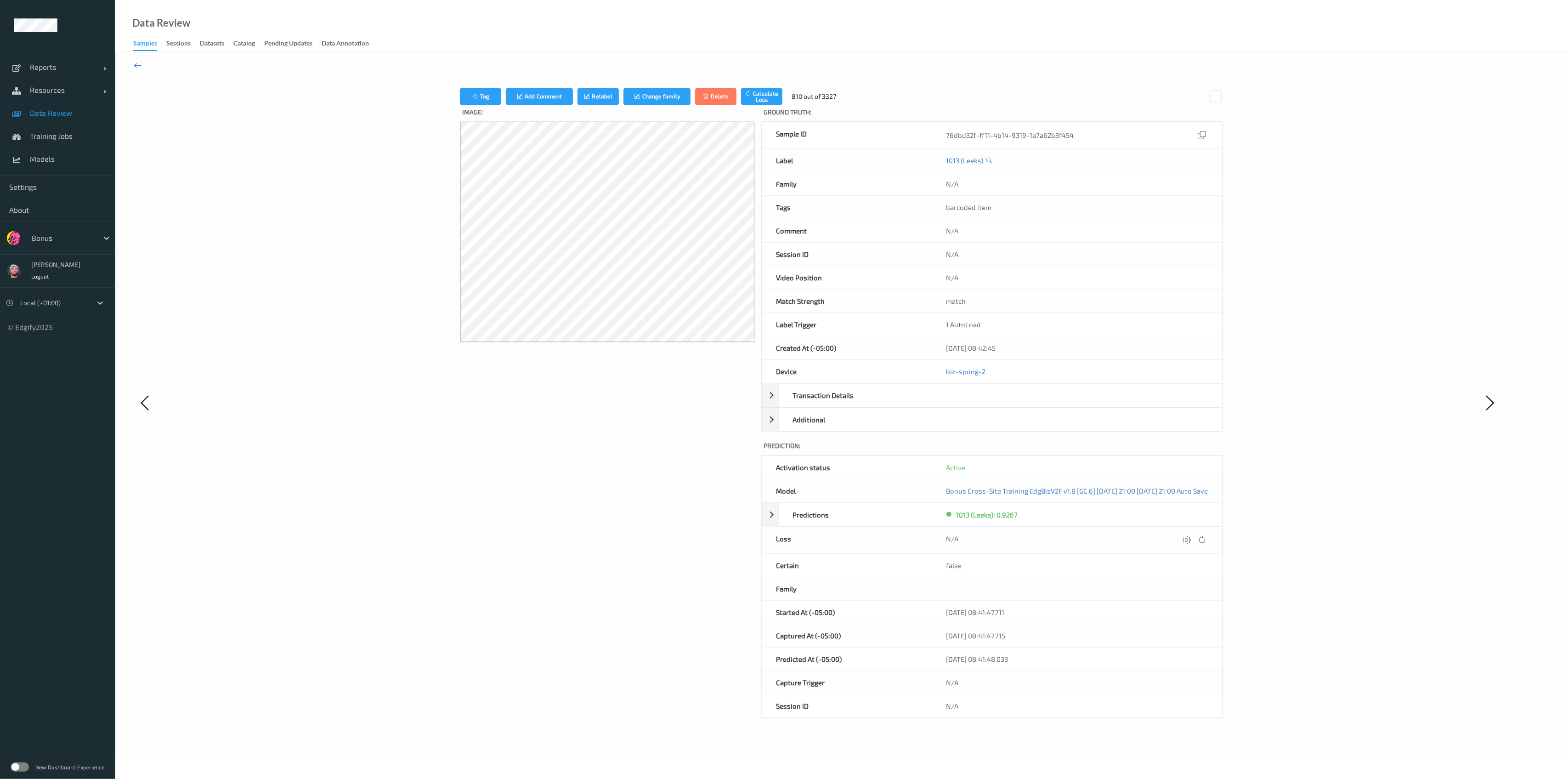
click at [1190, 542] on icon at bounding box center [1187, 539] width 8 height 8
click at [1163, 533] on button "submit" at bounding box center [1169, 539] width 12 height 12
click at [1190, 542] on icon at bounding box center [1187, 539] width 8 height 8
click at [1163, 533] on button "submit" at bounding box center [1169, 539] width 12 height 12
click at [1190, 542] on icon at bounding box center [1187, 539] width 8 height 8
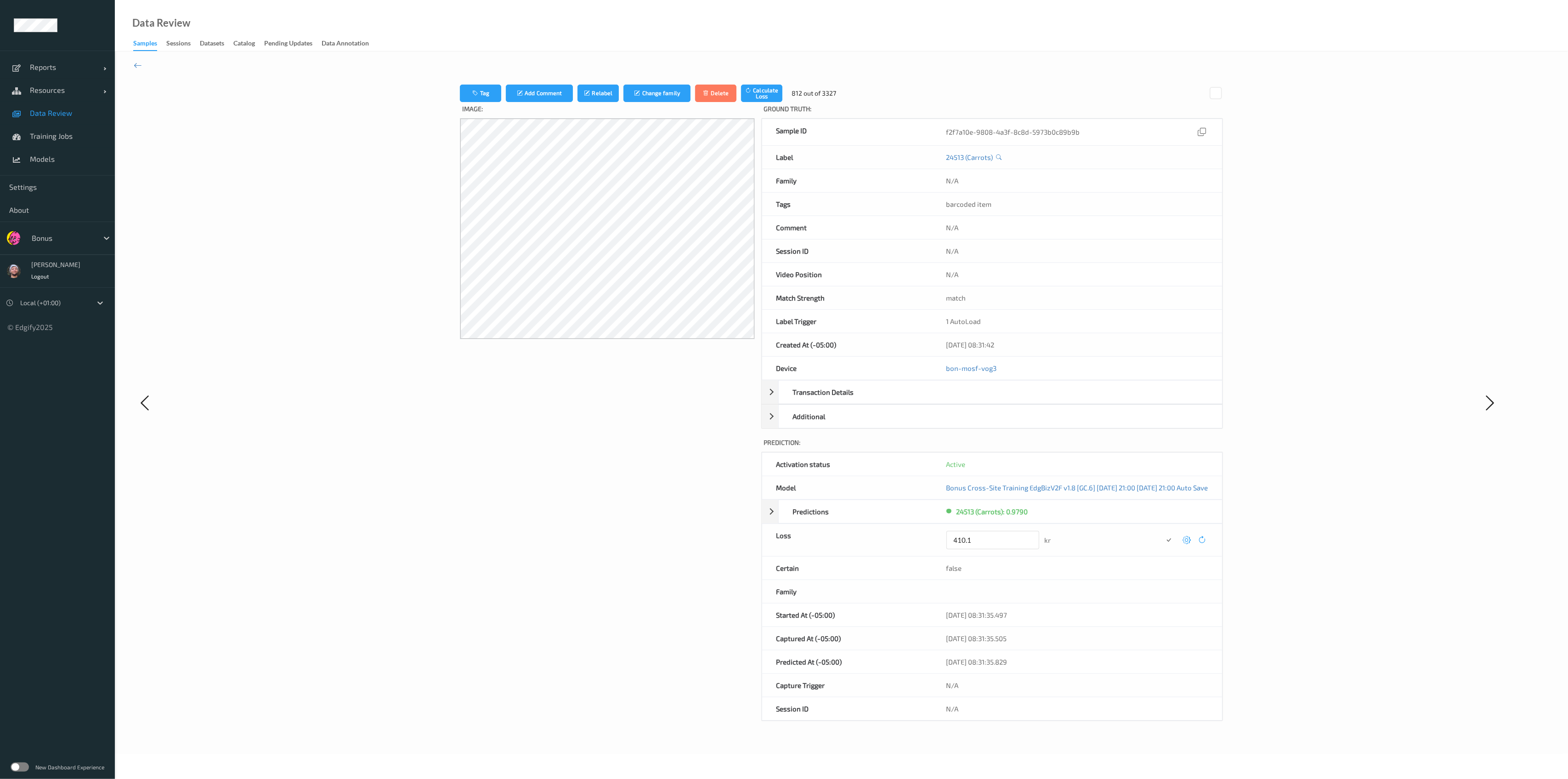
click at [1163, 533] on button "submit" at bounding box center [1169, 539] width 12 height 12
click at [1190, 542] on icon at bounding box center [1186, 539] width 8 height 8
click at [1162, 533] on button "submit" at bounding box center [1168, 539] width 12 height 12
click at [1190, 542] on icon at bounding box center [1187, 539] width 8 height 8
click at [1163, 533] on button "submit" at bounding box center [1169, 539] width 12 height 12
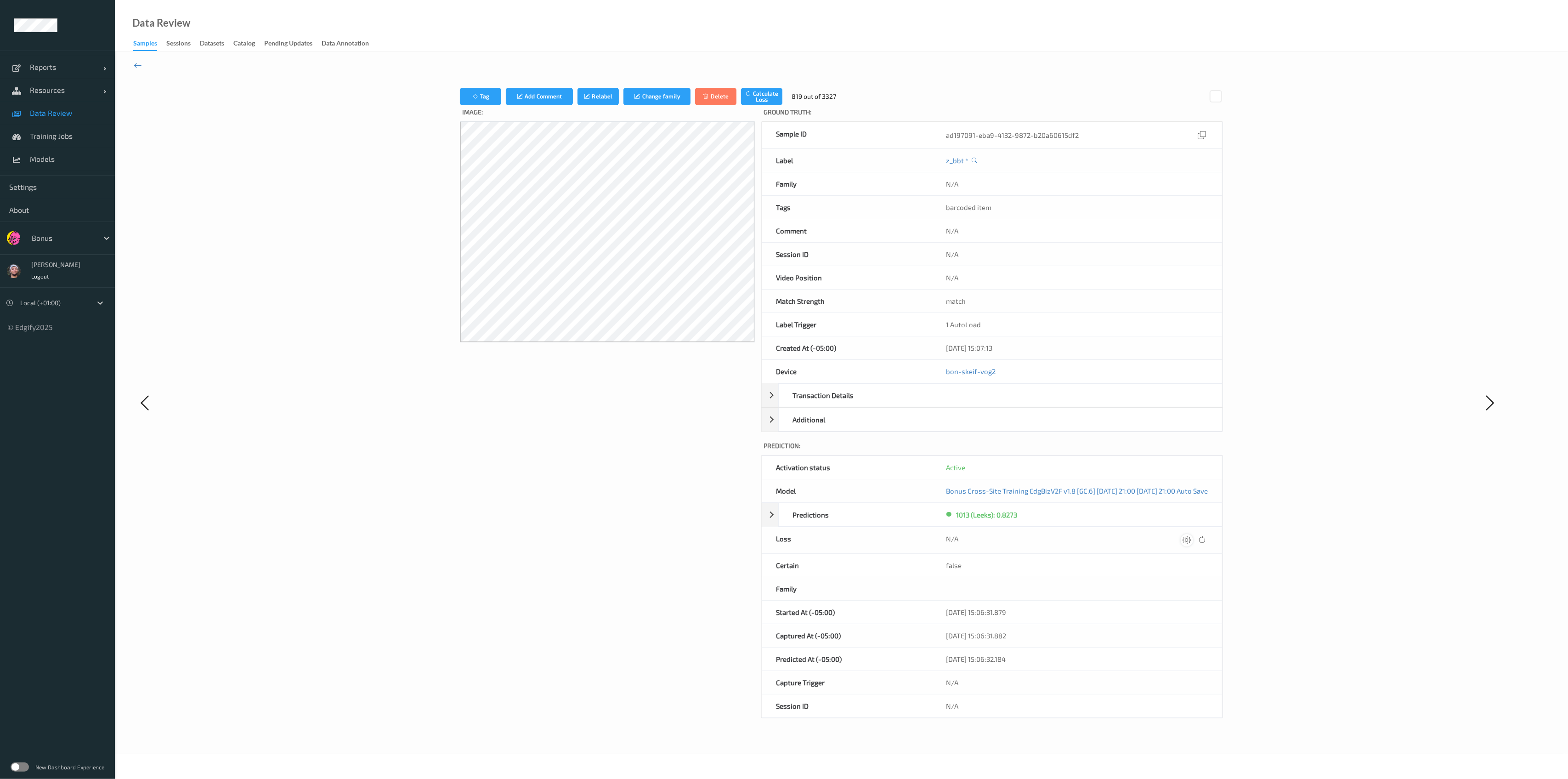
click at [1190, 542] on icon at bounding box center [1187, 539] width 8 height 8
click at [1163, 533] on button "submit" at bounding box center [1169, 539] width 12 height 12
click at [1190, 542] on icon at bounding box center [1187, 539] width 8 height 8
click at [1163, 533] on button "submit" at bounding box center [1169, 539] width 12 height 12
click at [1190, 542] on icon at bounding box center [1187, 539] width 8 height 8
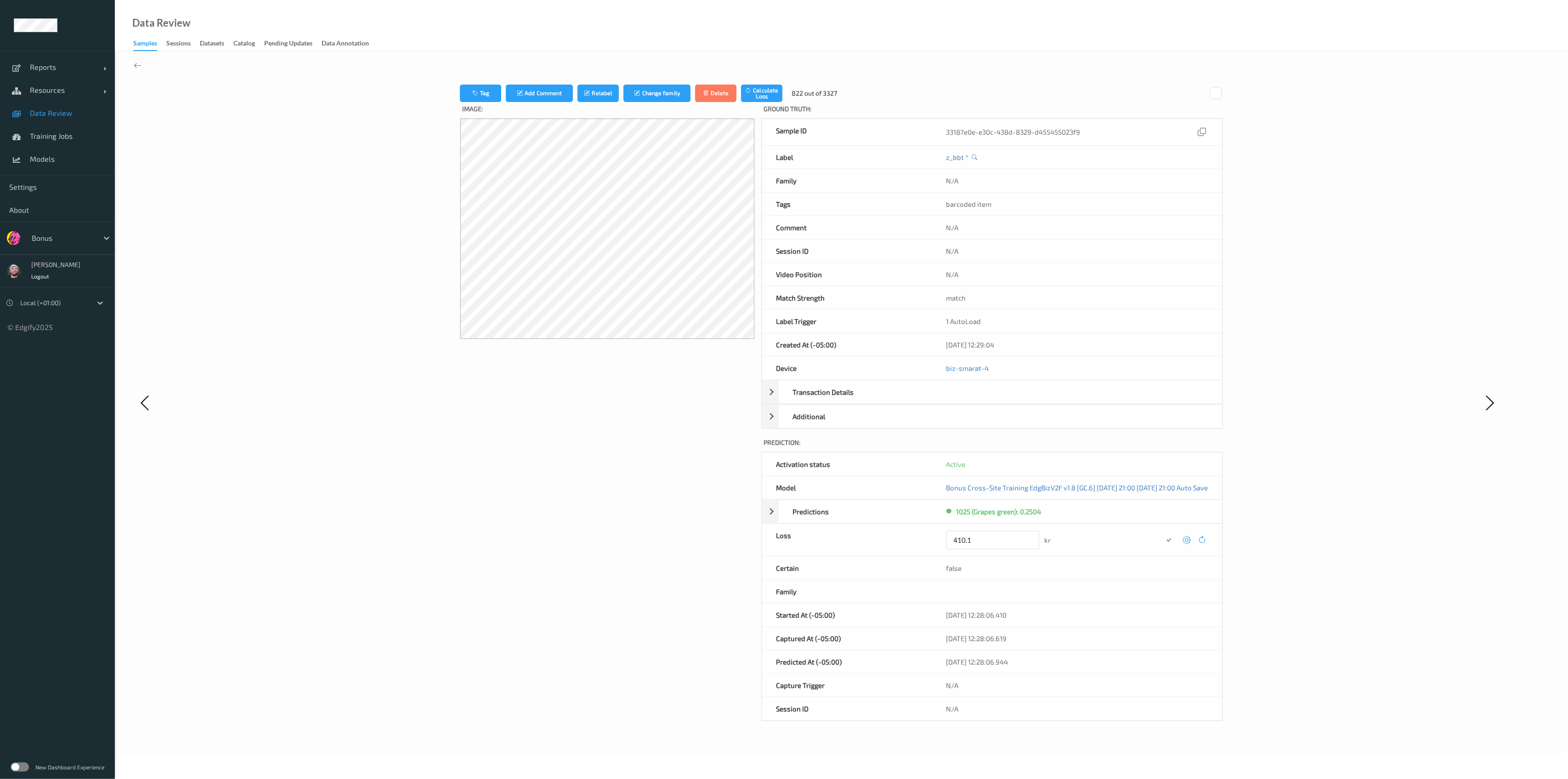
click at [1163, 533] on button "submit" at bounding box center [1169, 539] width 12 height 12
click at [1205, 549] on div "N/A" at bounding box center [1077, 540] width 290 height 26
click at [464, 96] on button "Tag" at bounding box center [481, 96] width 42 height 18
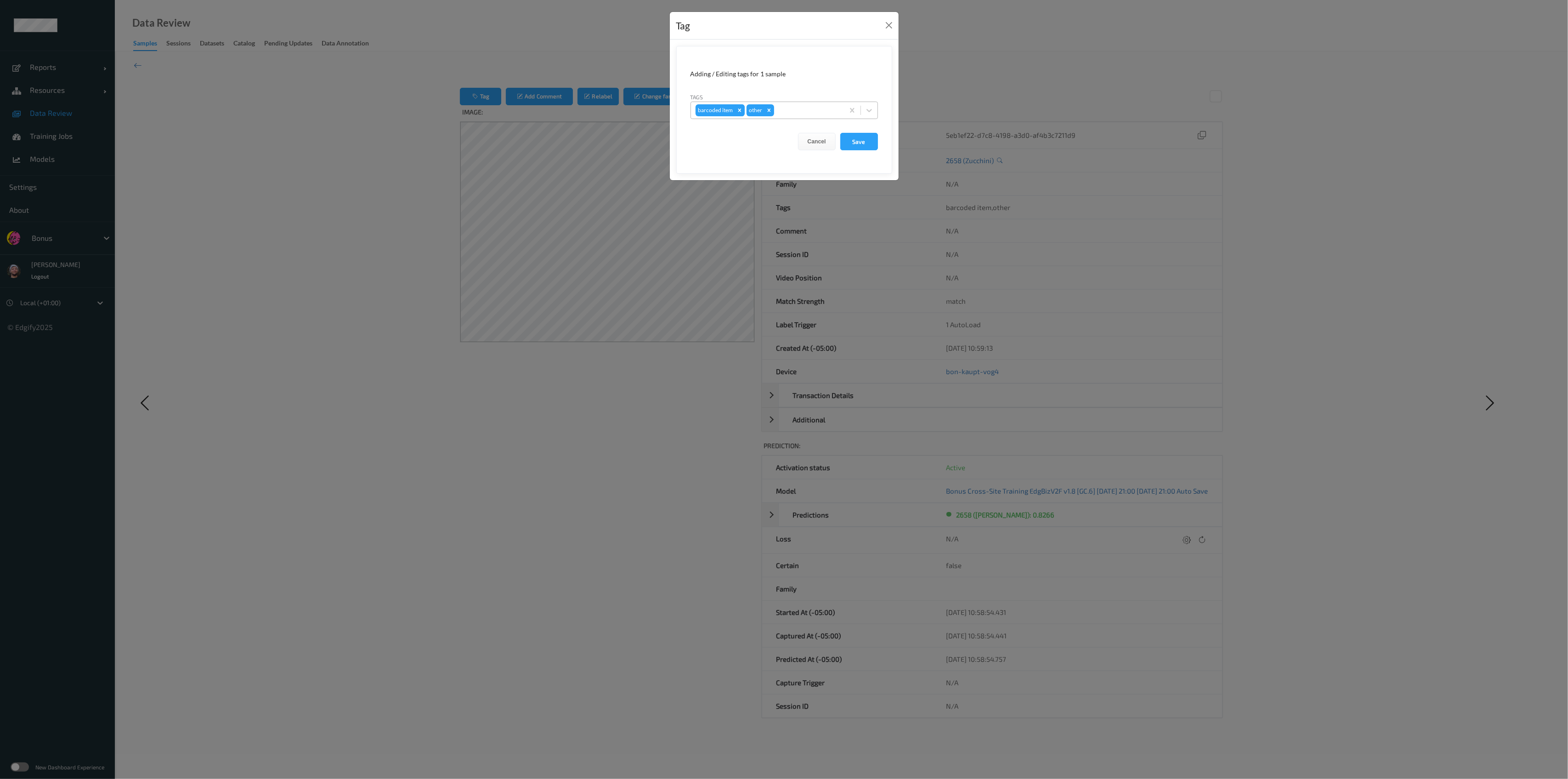
click at [737, 109] on icon "Remove barcoded item" at bounding box center [740, 110] width 6 height 6
click at [868, 135] on button "Save" at bounding box center [858, 141] width 38 height 18
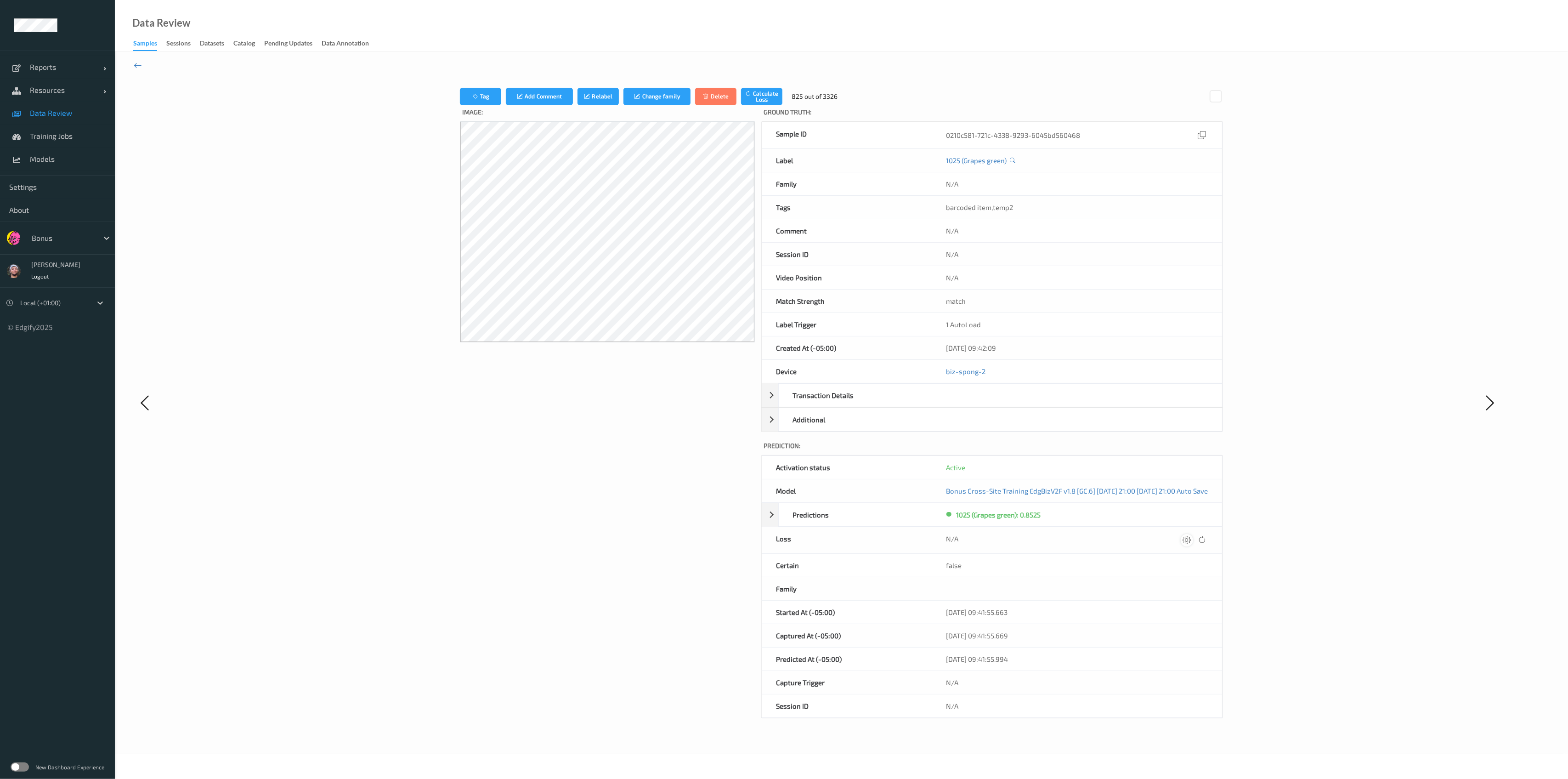
click at [1190, 539] on icon at bounding box center [1187, 539] width 8 height 8
click at [1163, 533] on button "submit" at bounding box center [1169, 539] width 12 height 12
click at [1193, 540] on div at bounding box center [1187, 540] width 12 height 12
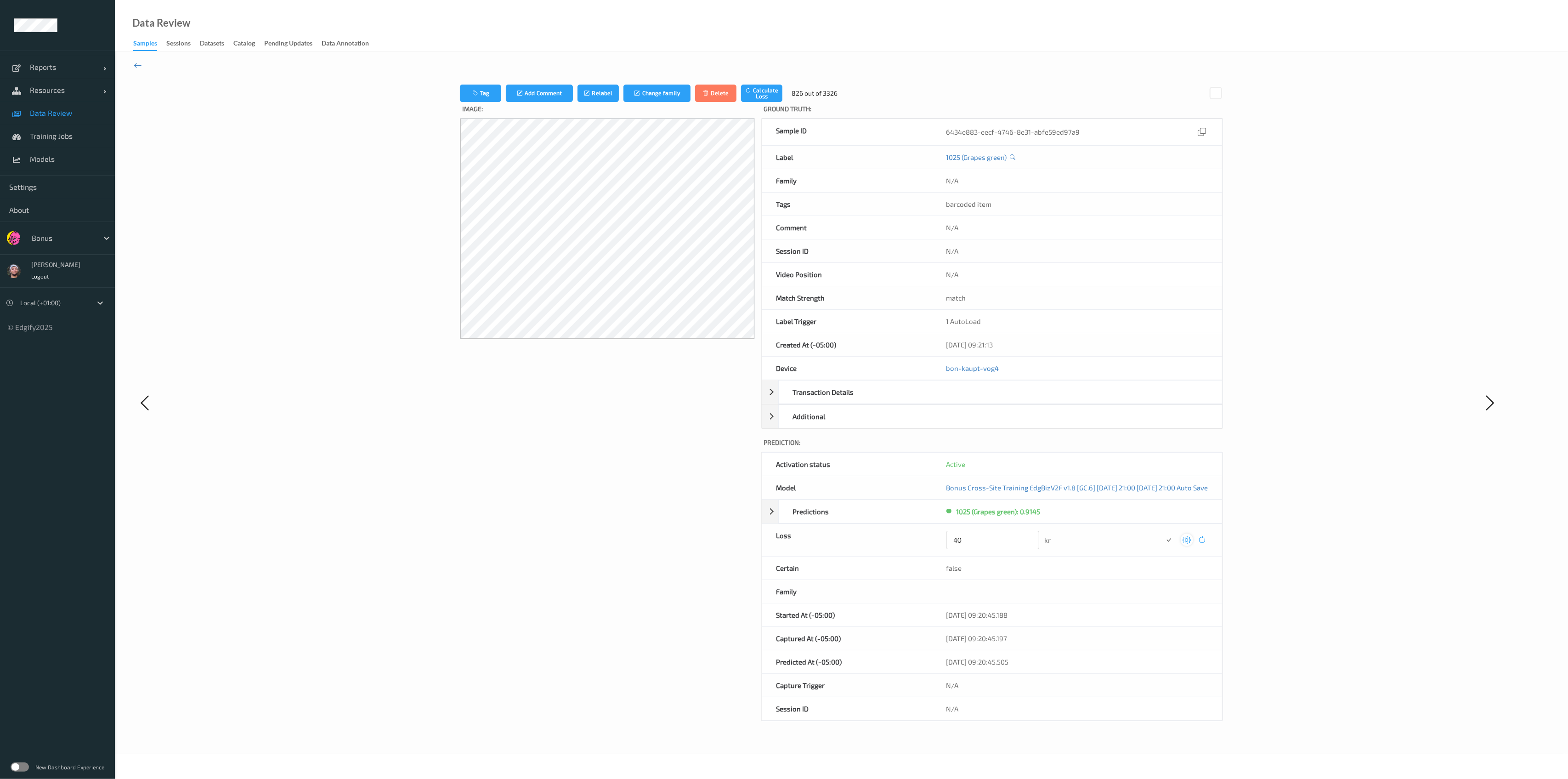
type input "4"
type input "0"
click at [1163, 533] on button "submit" at bounding box center [1169, 539] width 12 height 12
click at [460, 99] on button "Tag" at bounding box center [481, 96] width 42 height 18
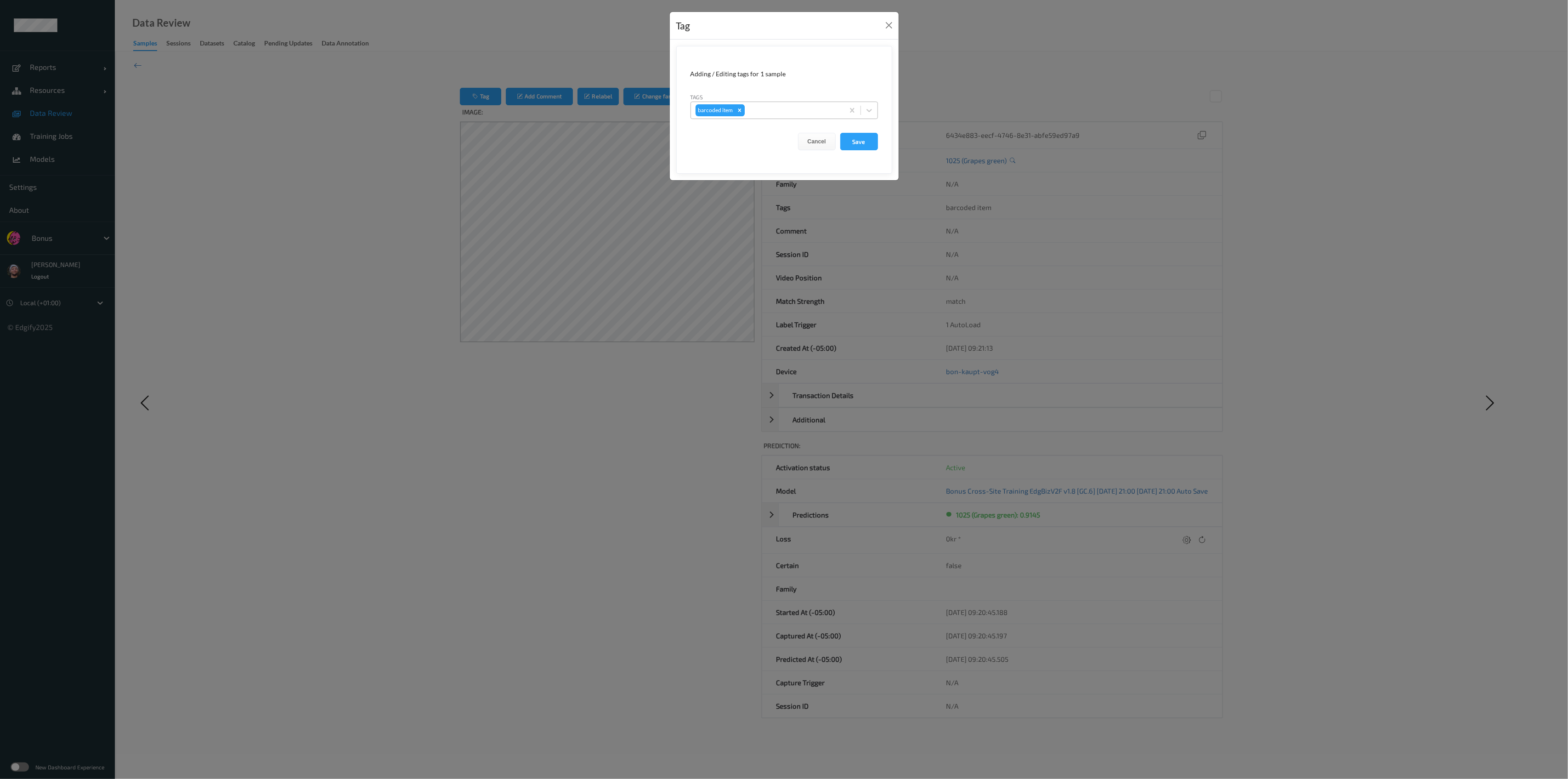
click at [738, 110] on icon "Remove barcoded item" at bounding box center [739, 110] width 3 height 3
type input "oth"
click at [840, 133] on button "Save" at bounding box center [858, 141] width 38 height 18
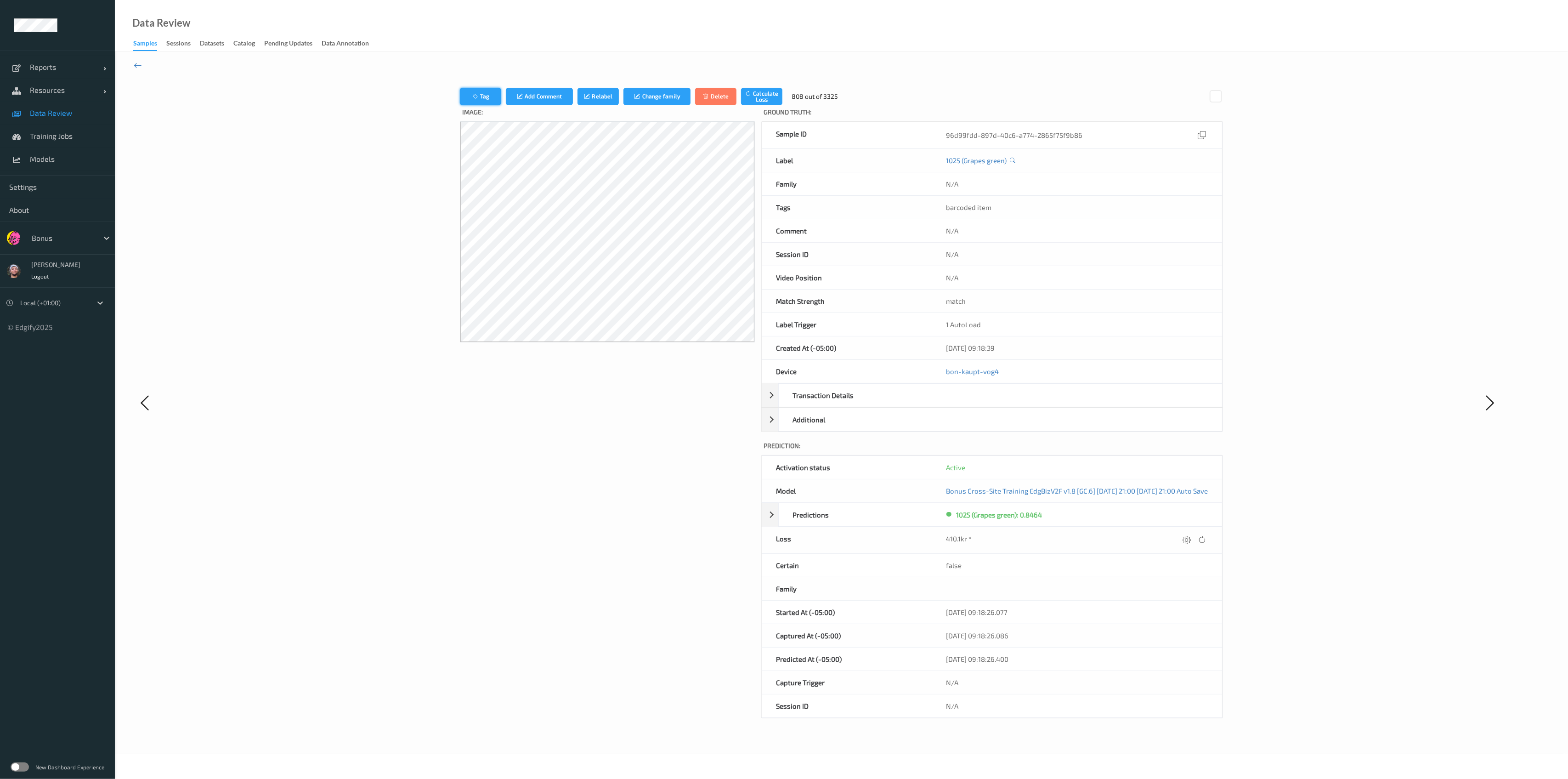
click at [460, 97] on button "Tag" at bounding box center [481, 96] width 42 height 18
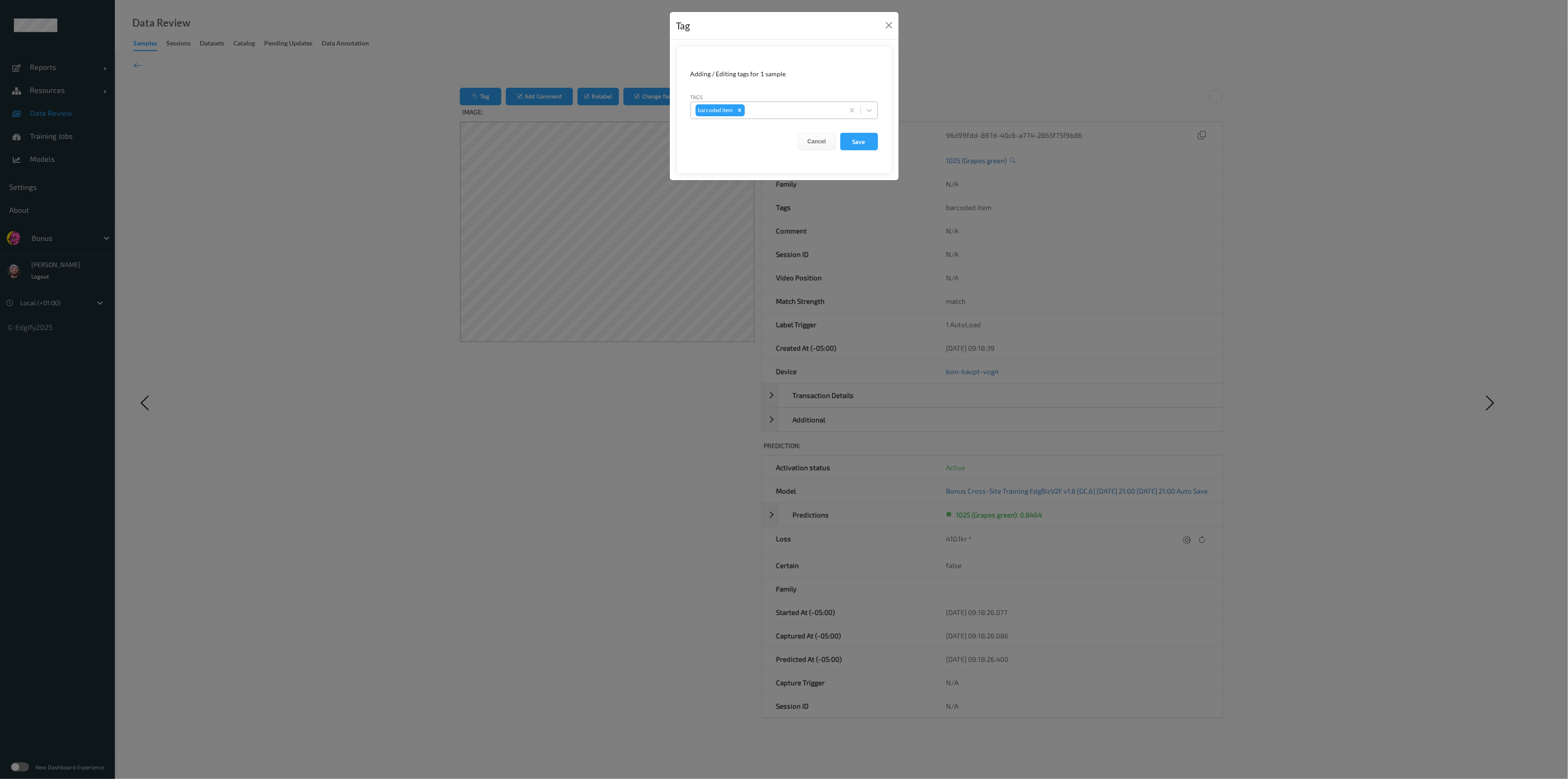
click at [735, 106] on div "Remove barcoded item" at bounding box center [739, 110] width 10 height 12
type input "oth"
click at [840, 133] on button "Save" at bounding box center [858, 141] width 38 height 18
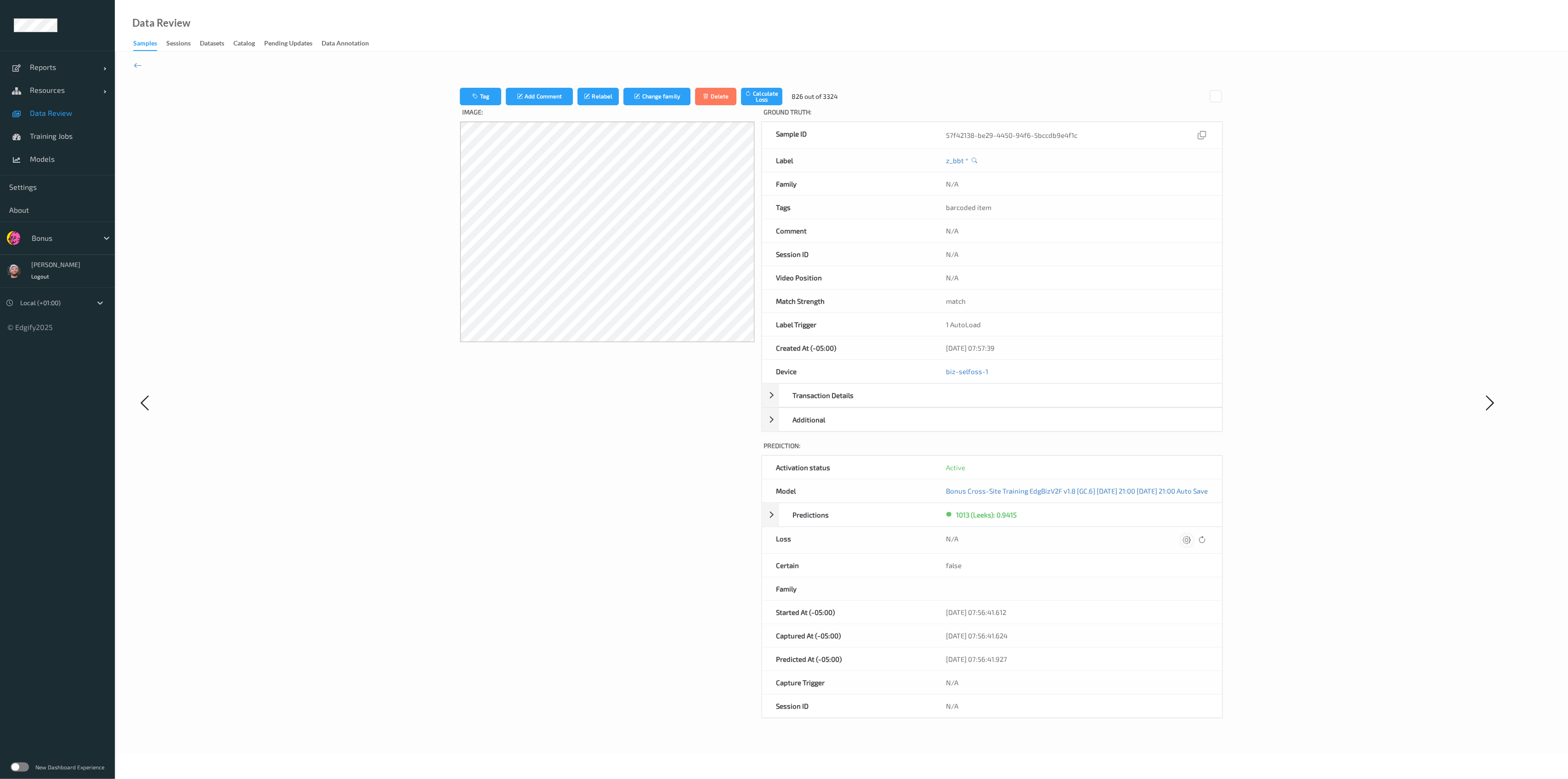
click at [1190, 540] on icon at bounding box center [1187, 539] width 8 height 8
type input "410.1"
click at [1163, 533] on button "submit" at bounding box center [1169, 539] width 12 height 12
click at [1193, 543] on div at bounding box center [1187, 540] width 12 height 12
click at [1163, 533] on button "submit" at bounding box center [1169, 539] width 12 height 12
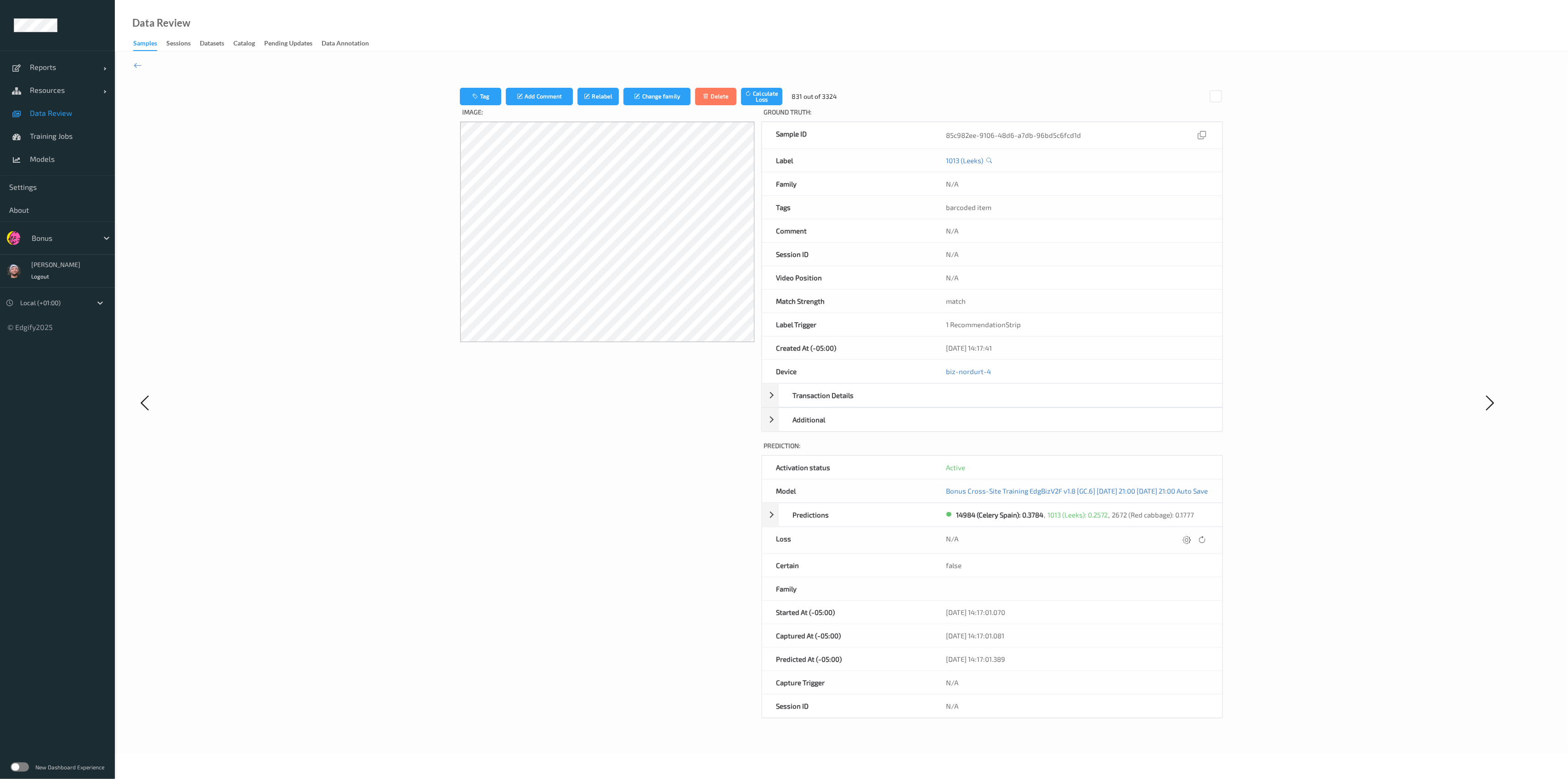
click at [1193, 543] on div at bounding box center [1187, 540] width 12 height 12
click at [1163, 533] on button "submit" at bounding box center [1169, 539] width 12 height 12
click at [1193, 543] on div at bounding box center [1187, 540] width 12 height 12
click at [1163, 533] on button "submit" at bounding box center [1169, 539] width 12 height 12
click at [1193, 543] on div at bounding box center [1187, 540] width 12 height 12
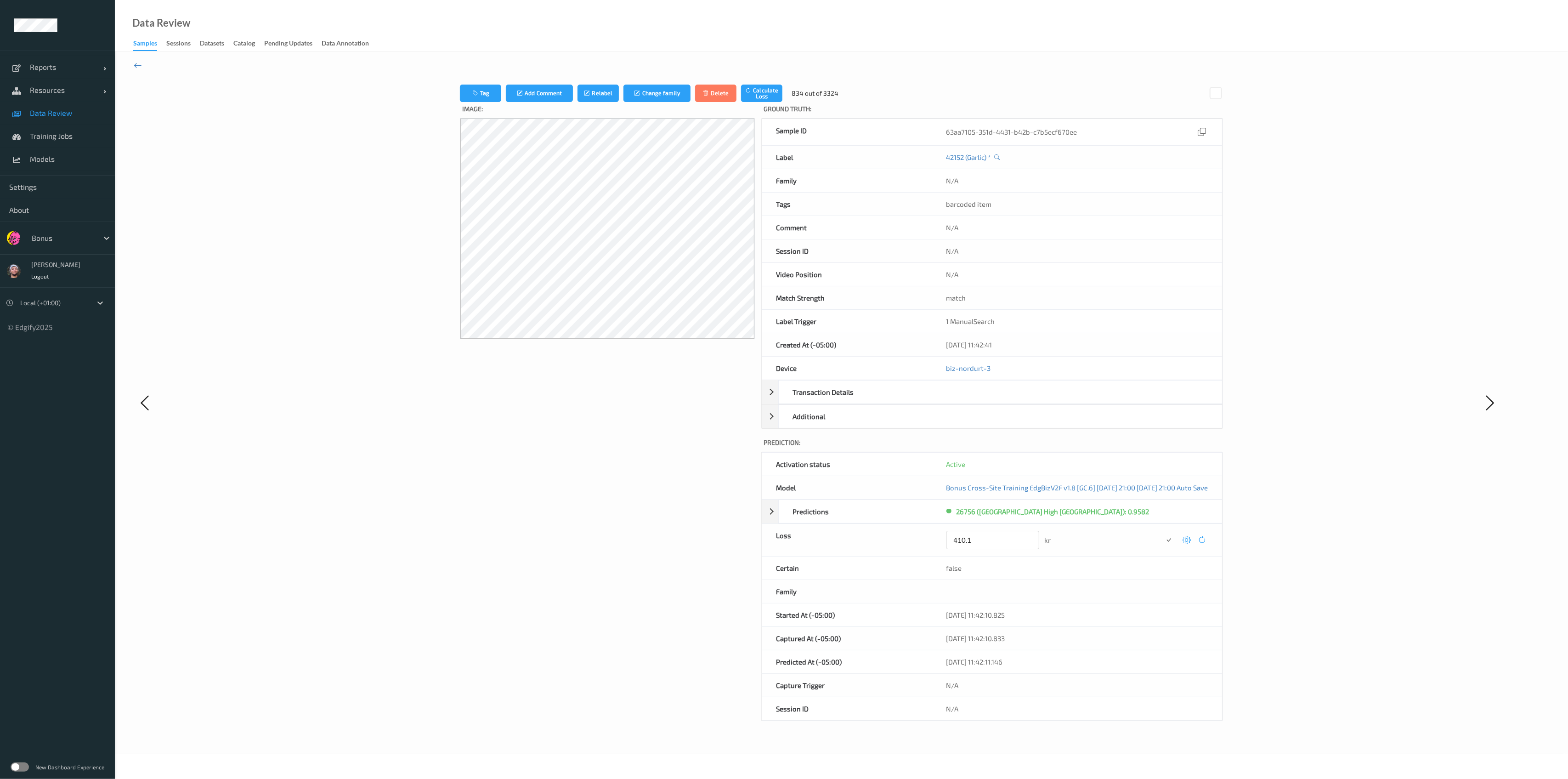
click at [1163, 533] on button "submit" at bounding box center [1169, 539] width 12 height 12
click at [1193, 543] on div at bounding box center [1187, 540] width 12 height 12
click at [1163, 533] on button "submit" at bounding box center [1169, 539] width 12 height 12
click at [1193, 543] on div at bounding box center [1187, 540] width 12 height 12
click at [1163, 533] on button "submit" at bounding box center [1169, 539] width 12 height 12
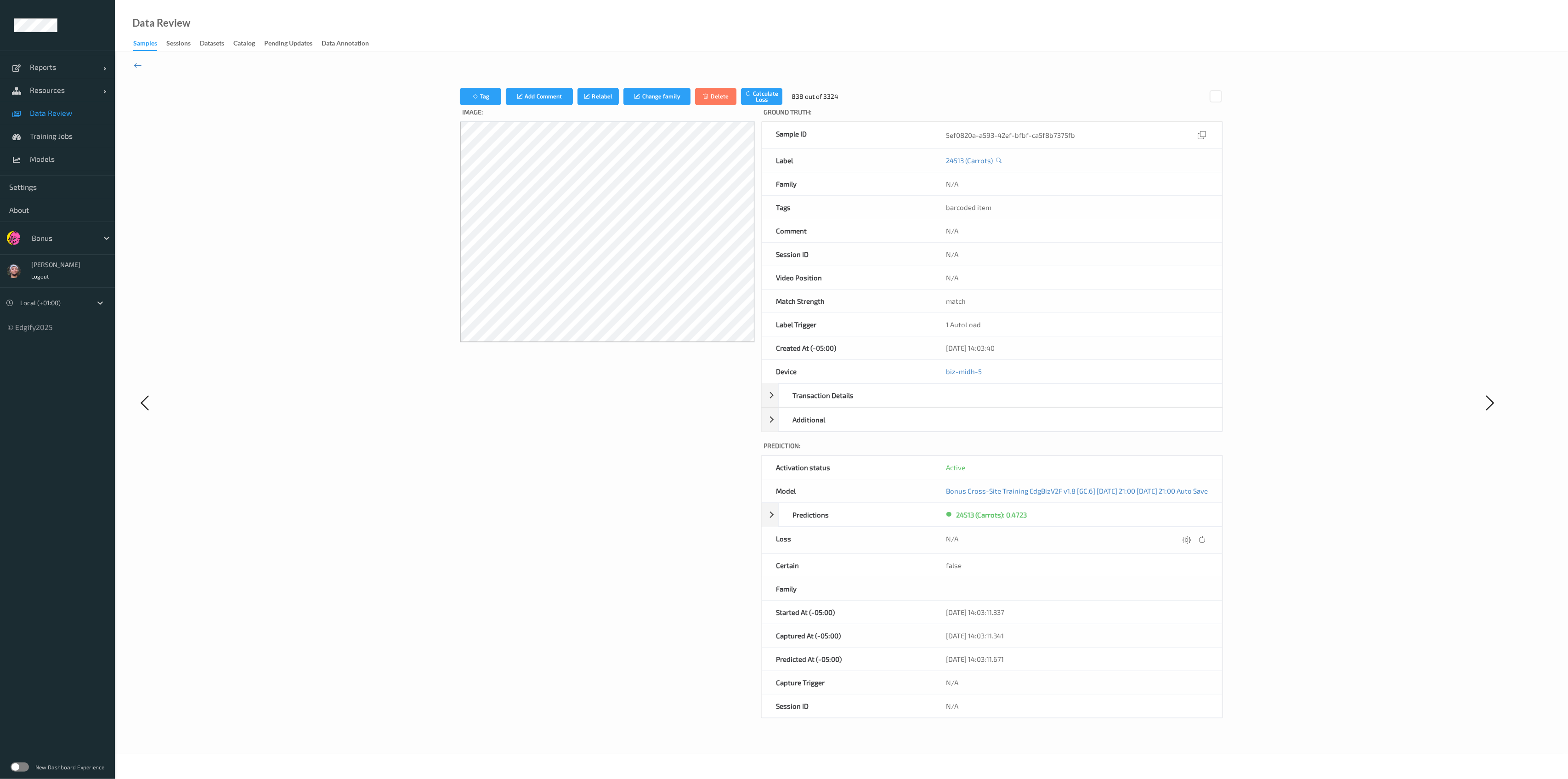
click at [1193, 543] on div at bounding box center [1187, 540] width 12 height 12
click at [1163, 533] on button "submit" at bounding box center [1169, 539] width 12 height 12
click at [1193, 543] on div at bounding box center [1187, 540] width 12 height 12
click at [1163, 533] on button "submit" at bounding box center [1169, 539] width 12 height 12
click at [467, 99] on button "Tag" at bounding box center [481, 96] width 42 height 18
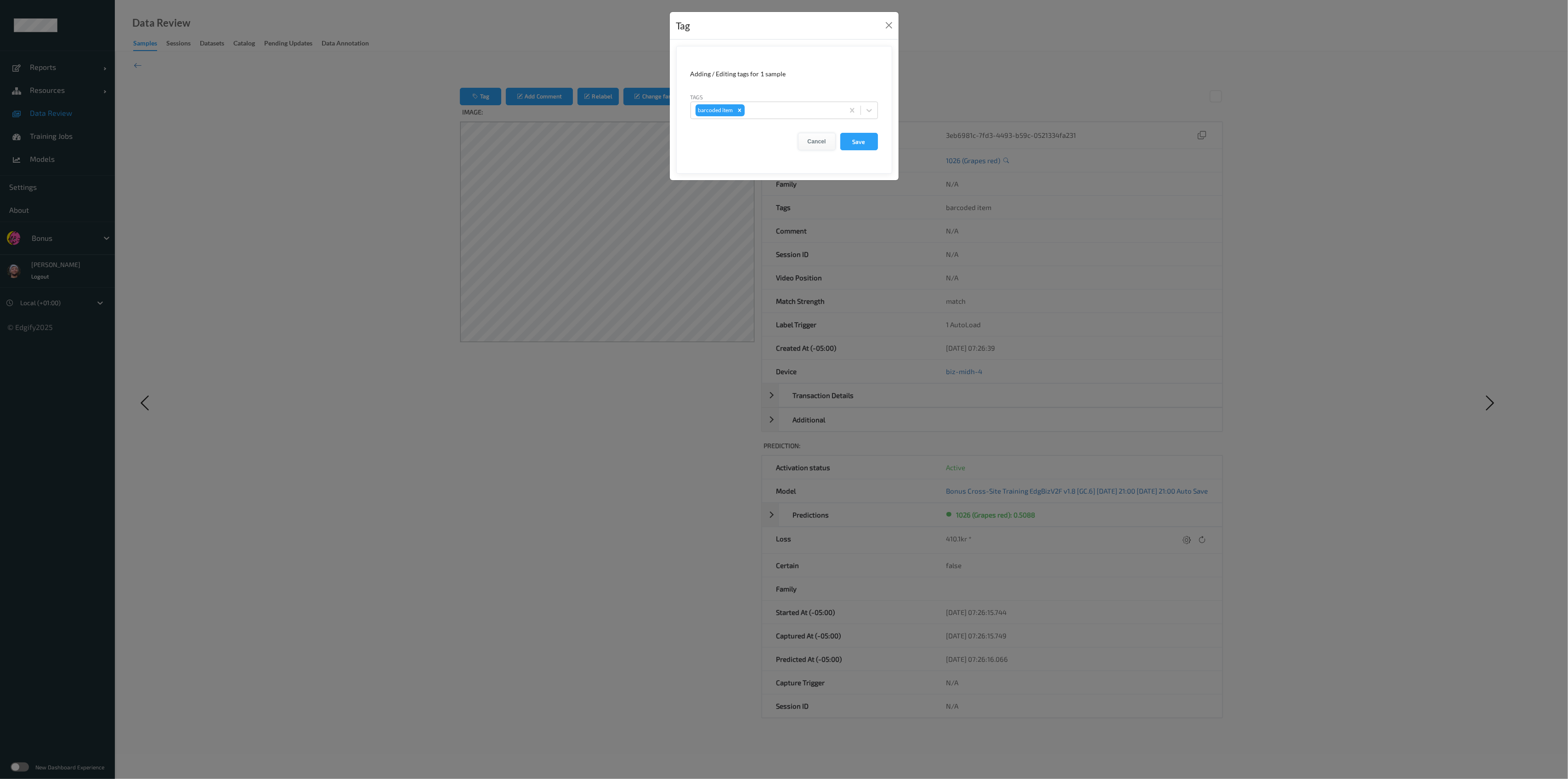
click at [808, 137] on button "Cancel" at bounding box center [817, 141] width 38 height 18
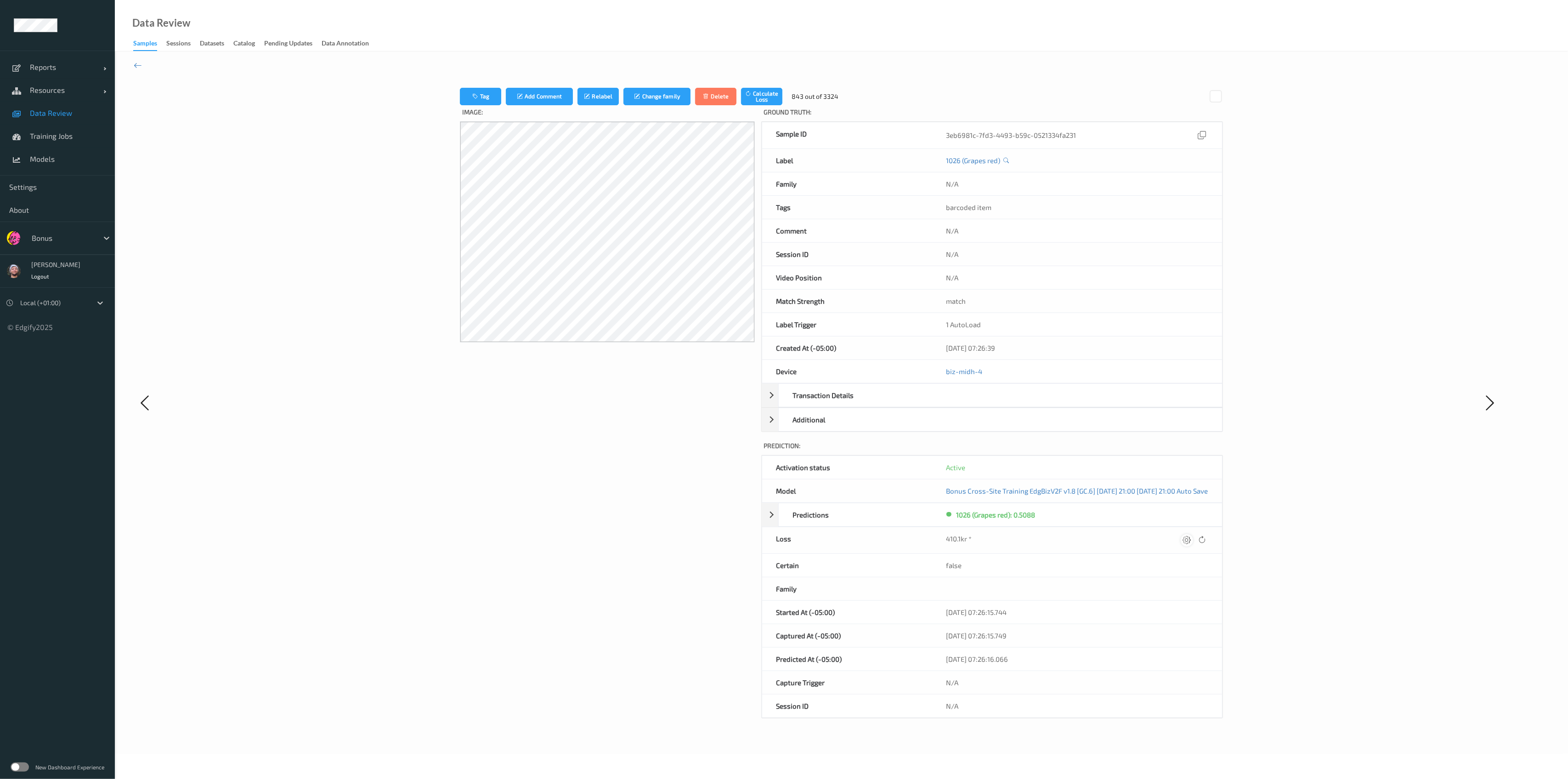
click at [1190, 539] on icon at bounding box center [1187, 539] width 8 height 8
type input "4"
type input "0"
click at [1173, 539] on icon "submit" at bounding box center [1168, 539] width 8 height 8
click at [460, 102] on button "Tag" at bounding box center [481, 96] width 42 height 18
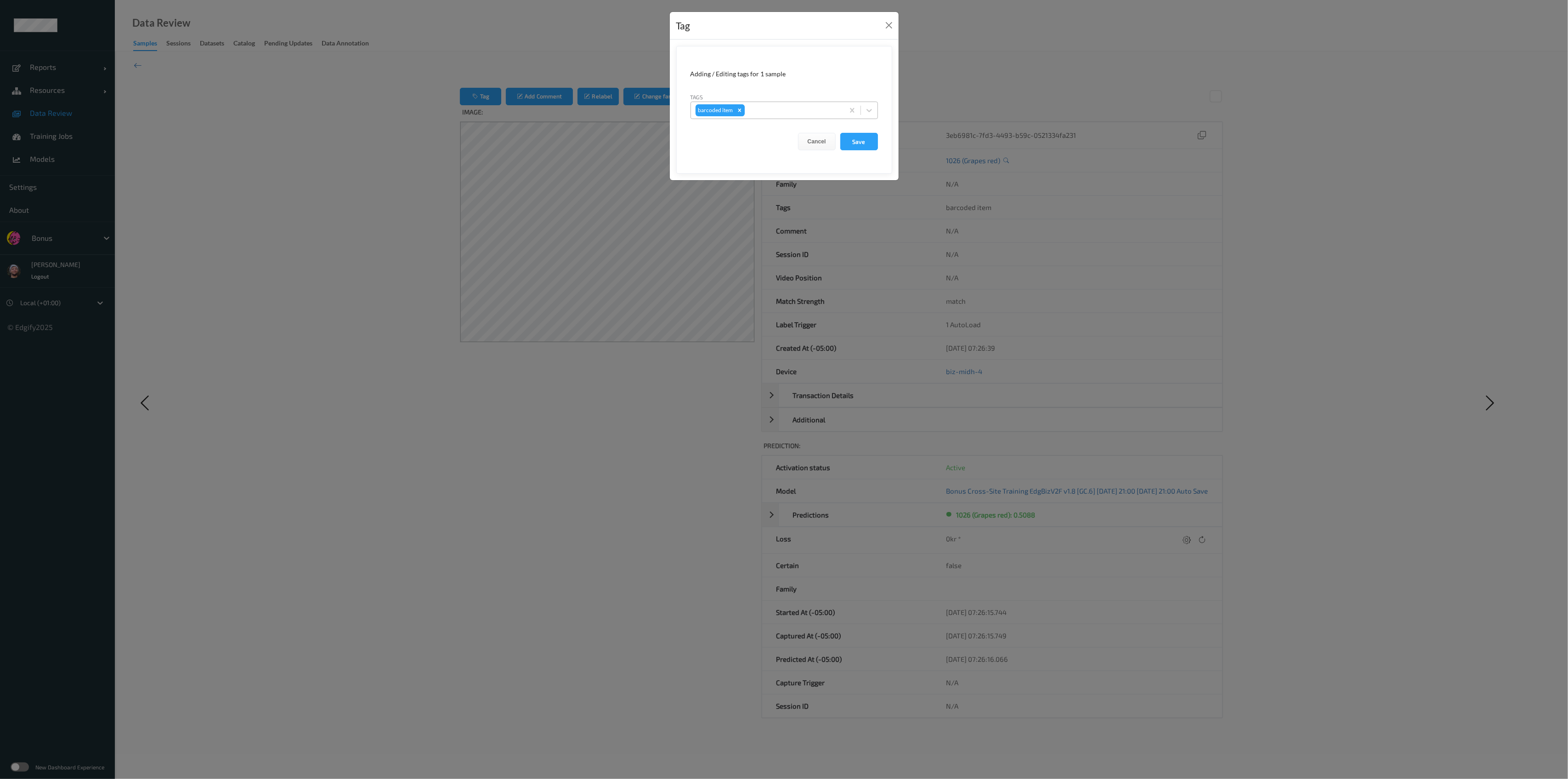
click at [734, 109] on div "Remove barcoded item" at bounding box center [739, 110] width 10 height 12
type input "other"
click at [840, 133] on button "Save" at bounding box center [858, 141] width 38 height 18
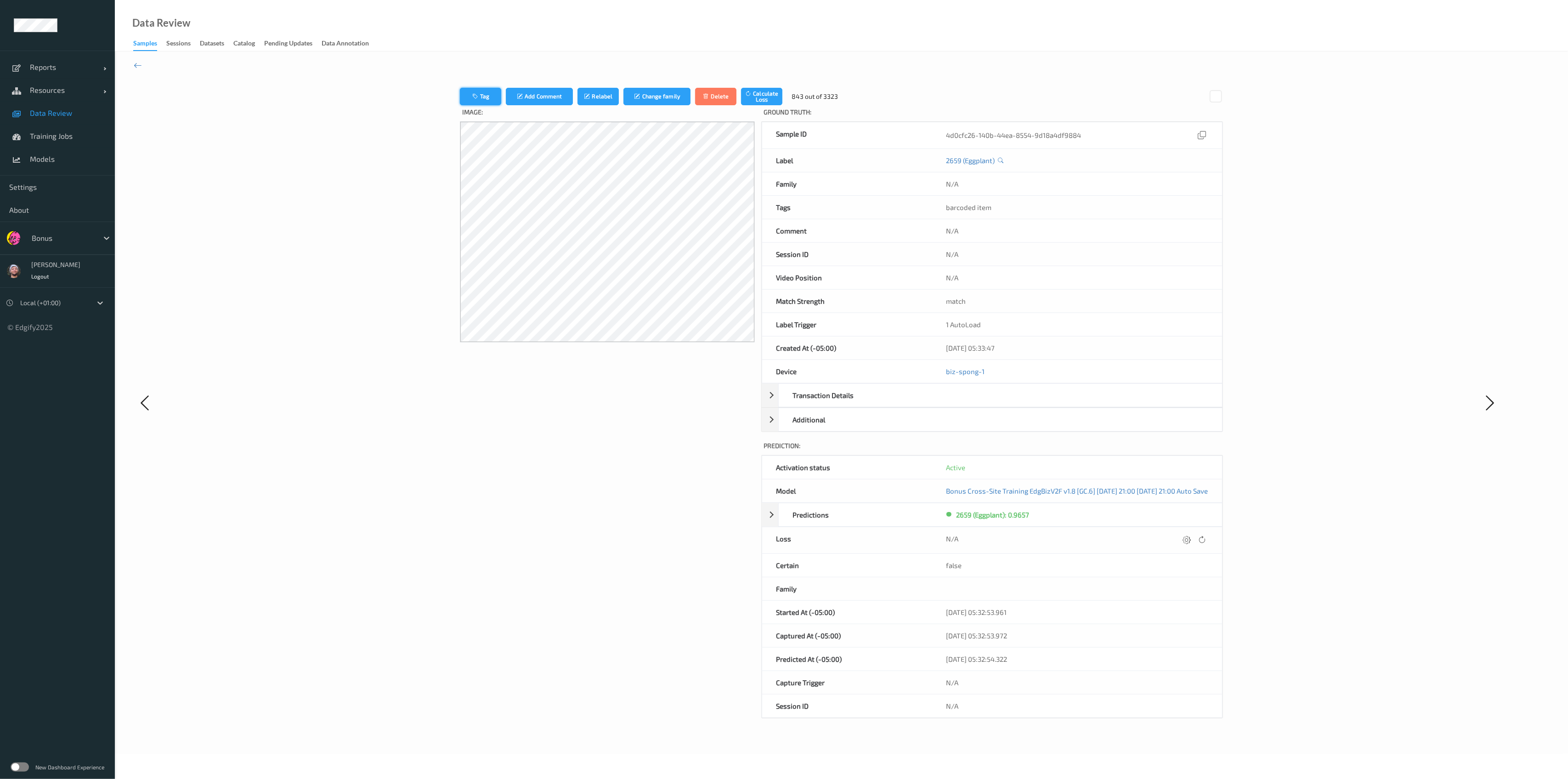
click at [460, 94] on button "Tag" at bounding box center [481, 96] width 42 height 18
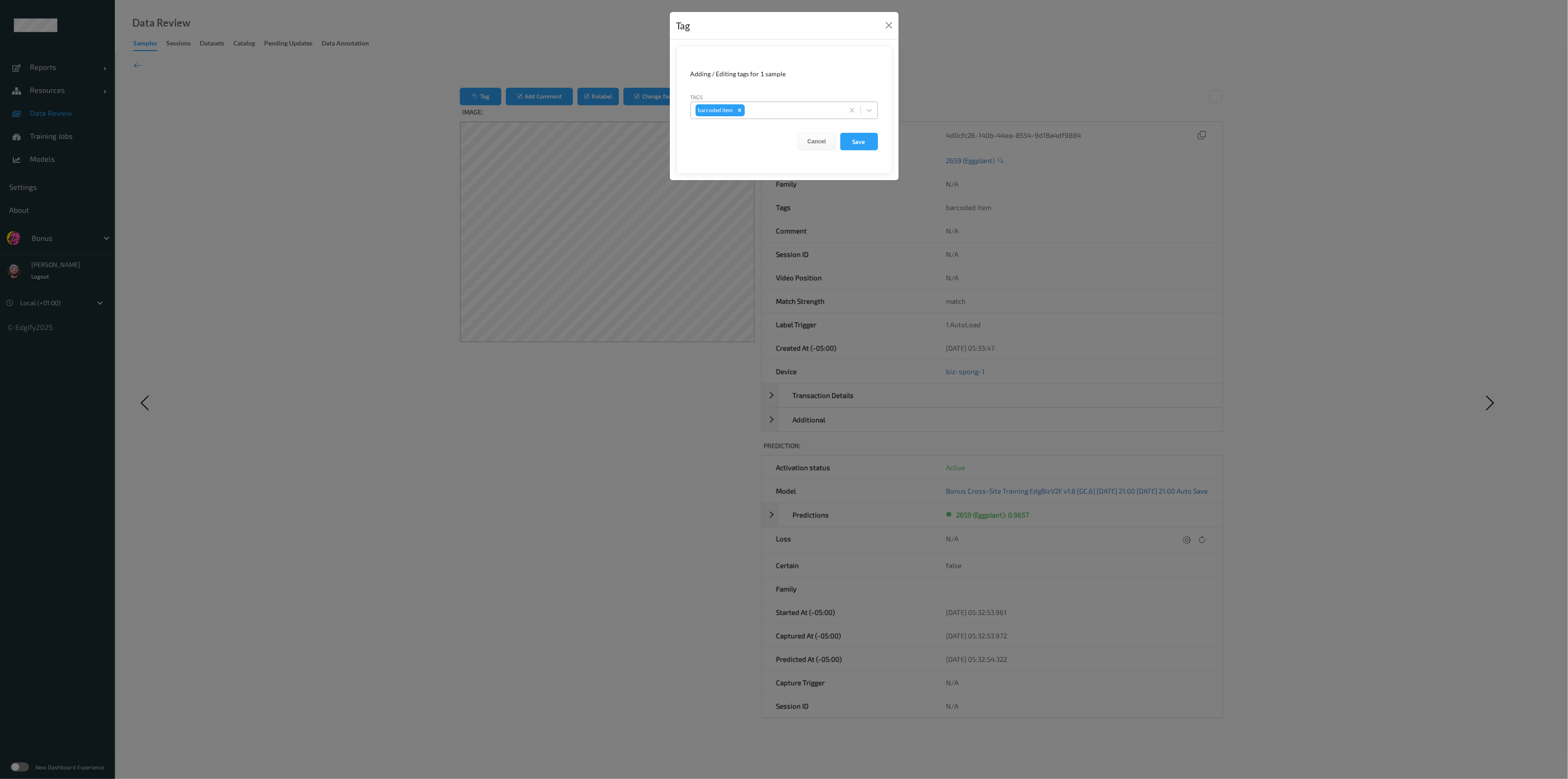
click at [738, 109] on icon "Remove barcoded item" at bounding box center [739, 110] width 3 height 3
type input "other"
click at [840, 133] on button "Save" at bounding box center [858, 141] width 38 height 18
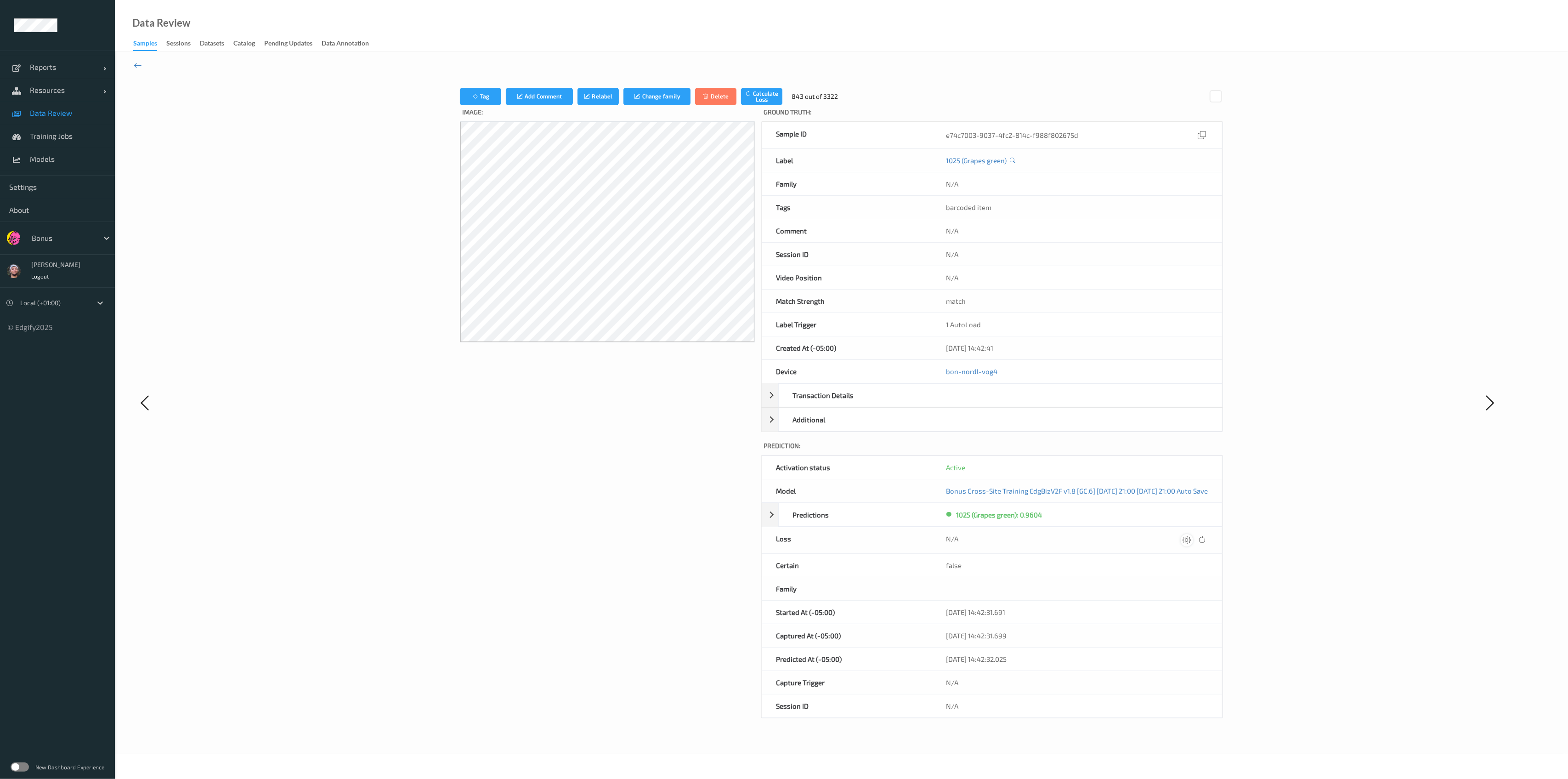
click at [1190, 543] on icon at bounding box center [1187, 539] width 8 height 8
click at [1163, 533] on button "submit" at bounding box center [1169, 539] width 12 height 12
click at [1190, 543] on icon at bounding box center [1187, 539] width 8 height 8
click at [987, 536] on input "0" at bounding box center [992, 540] width 92 height 18
type input "410.1"
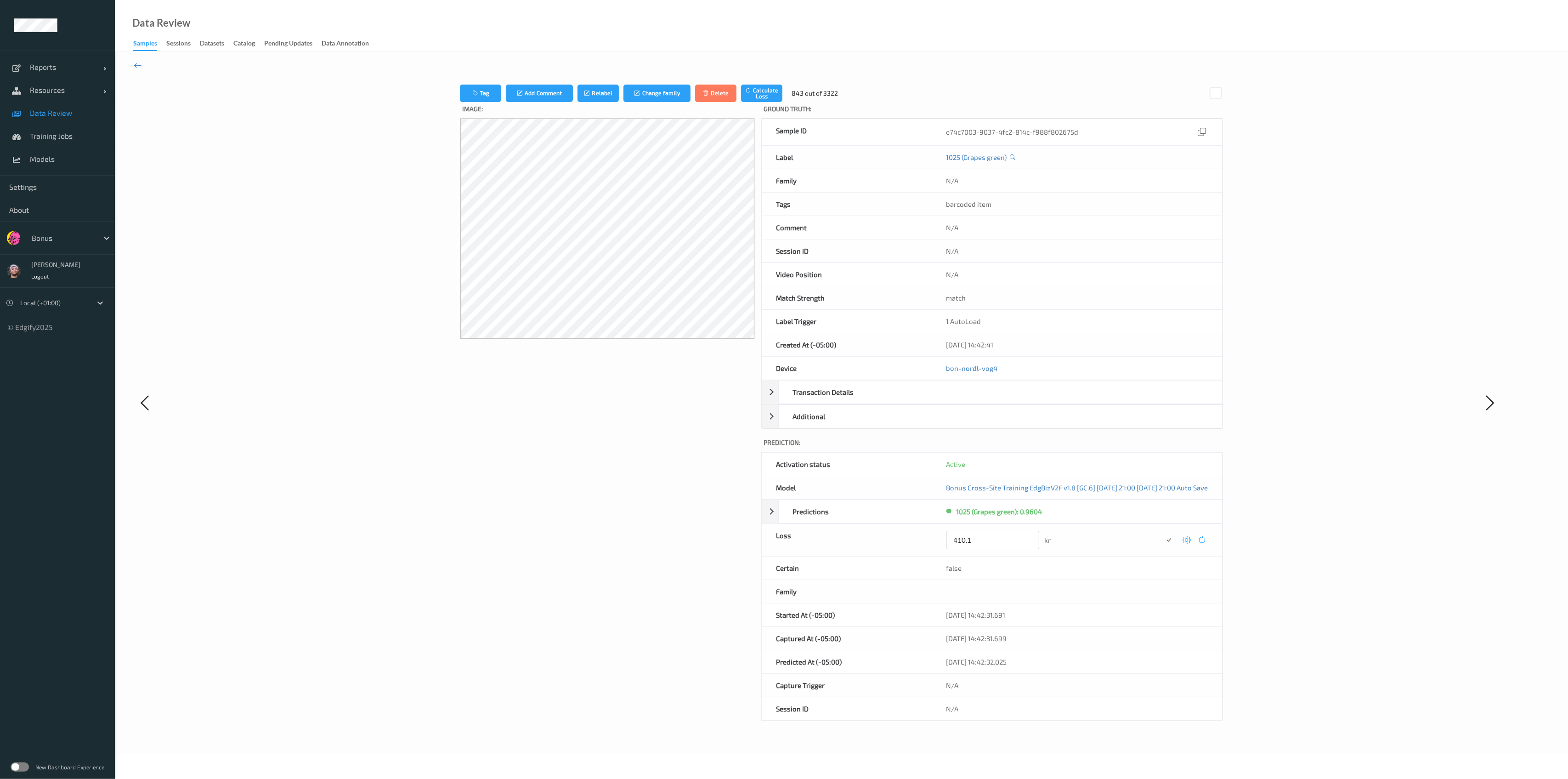
click at [1163, 533] on button "submit" at bounding box center [1169, 539] width 12 height 12
click at [1202, 539] on div "-159.8kr" at bounding box center [1077, 540] width 262 height 12
click at [1190, 540] on icon at bounding box center [1187, 539] width 8 height 8
click at [1163, 533] on button "submit" at bounding box center [1169, 539] width 12 height 12
click at [1190, 540] on icon at bounding box center [1187, 539] width 8 height 8
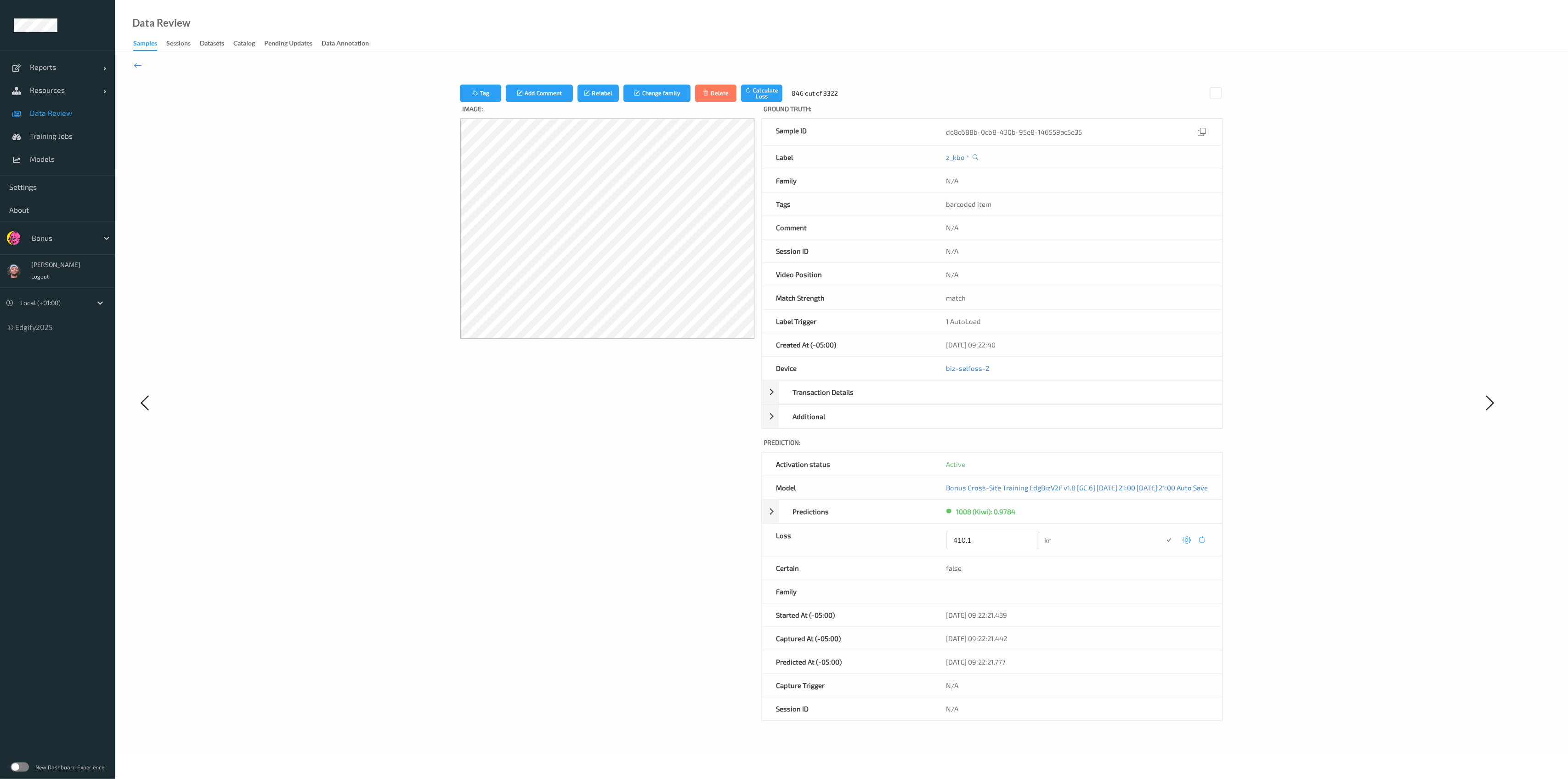
click at [1163, 533] on button "submit" at bounding box center [1169, 539] width 12 height 12
click at [1190, 540] on icon at bounding box center [1187, 539] width 8 height 8
click at [1163, 533] on button "submit" at bounding box center [1169, 539] width 12 height 12
click at [1190, 540] on icon at bounding box center [1187, 539] width 8 height 8
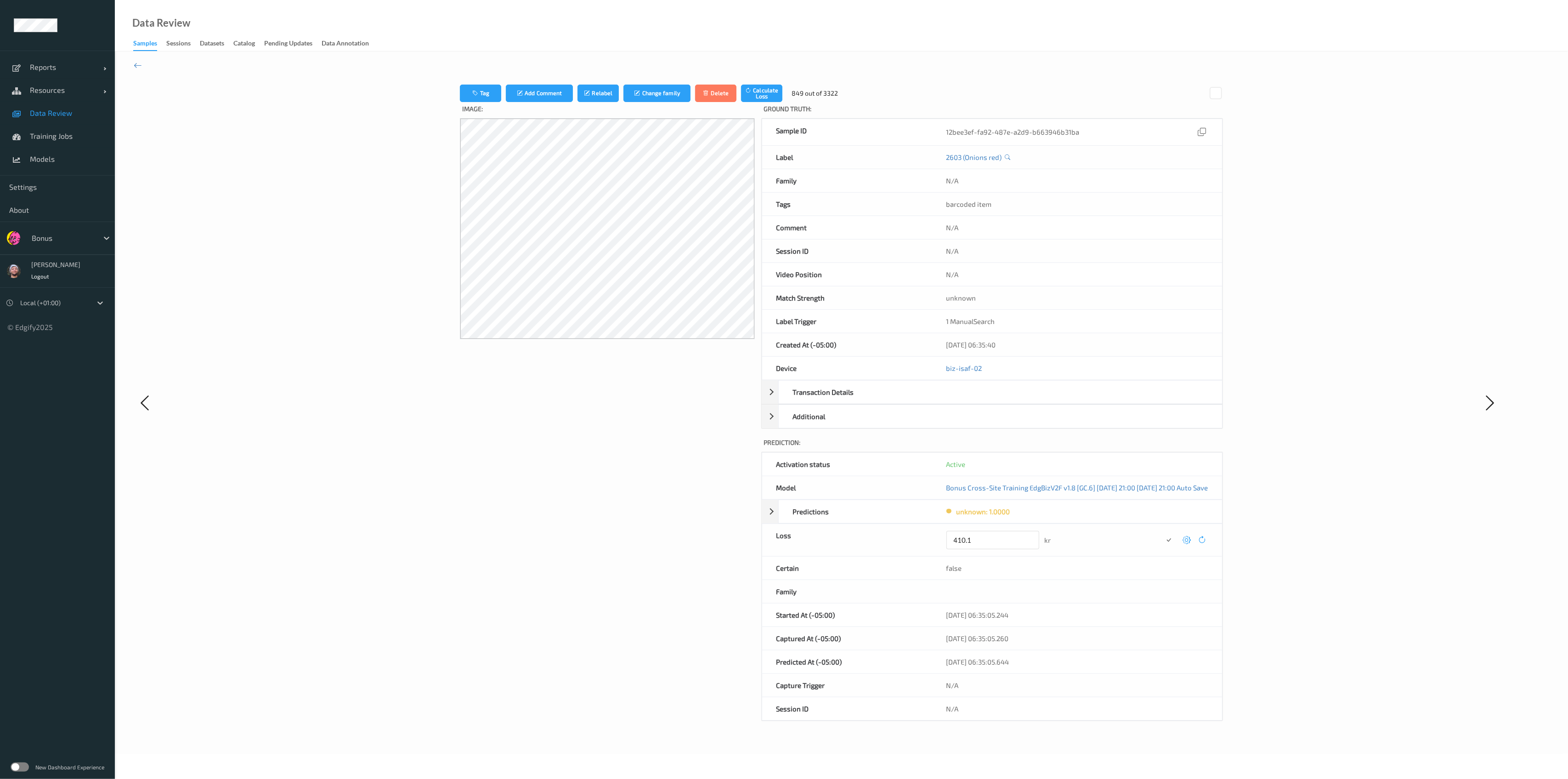
click at [1163, 533] on button "submit" at bounding box center [1169, 539] width 12 height 12
click at [1190, 540] on icon at bounding box center [1186, 539] width 8 height 8
click at [1163, 533] on button "submit" at bounding box center [1169, 539] width 12 height 12
click at [1190, 540] on icon at bounding box center [1187, 539] width 8 height 8
click at [1163, 533] on button "submit" at bounding box center [1169, 539] width 12 height 12
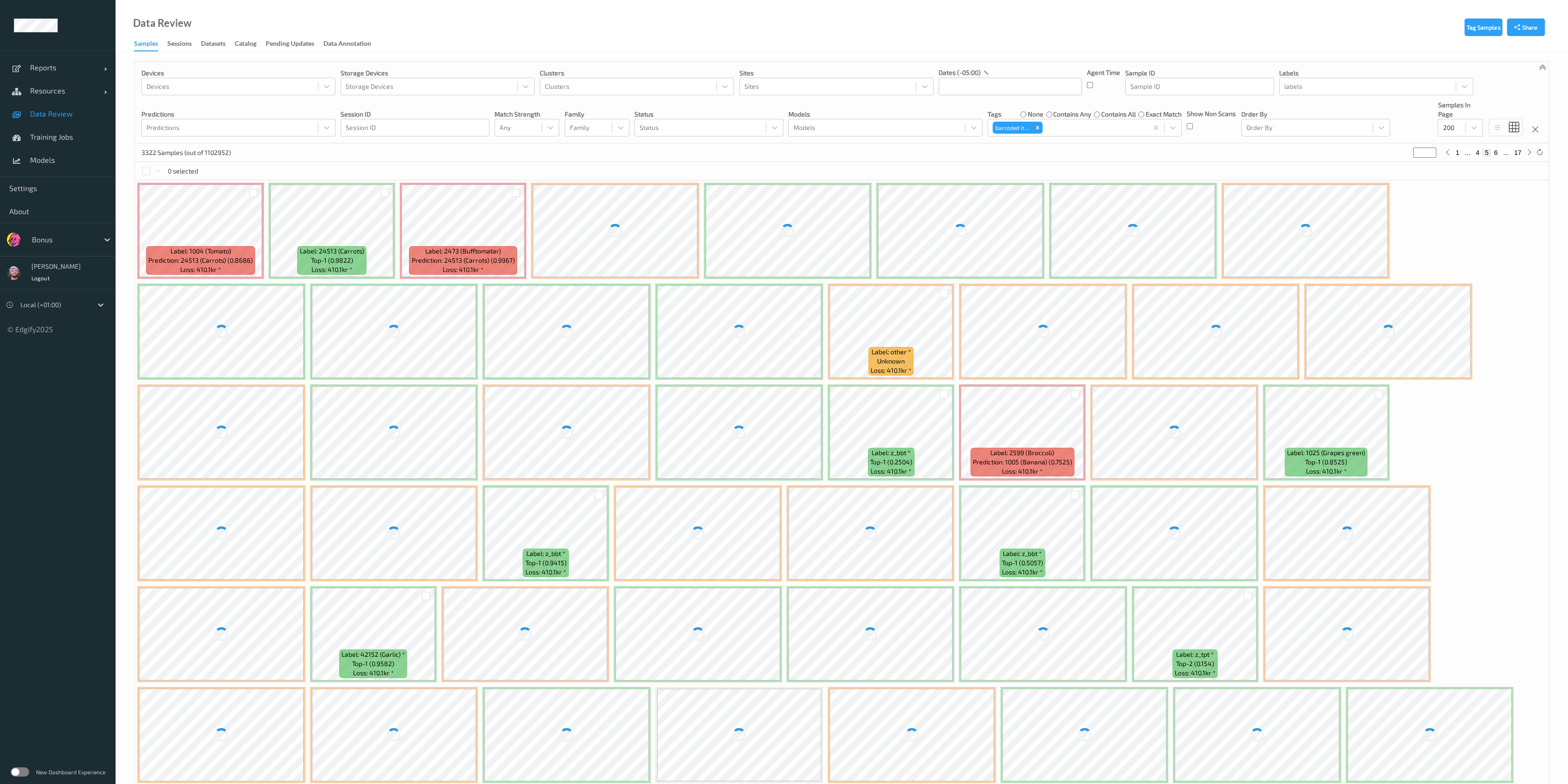
scroll to position [25, 0]
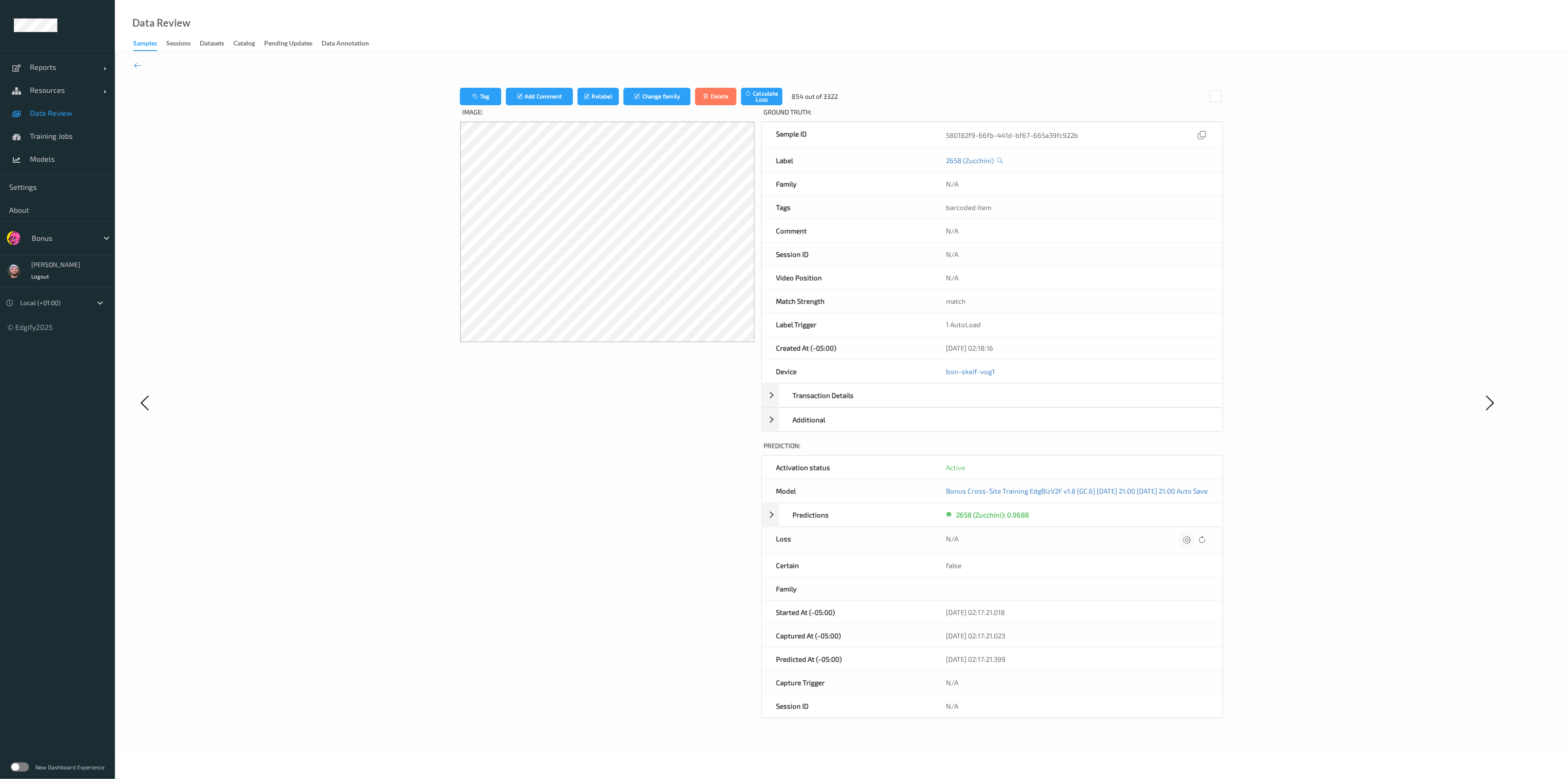
click at [1193, 541] on div at bounding box center [1187, 540] width 12 height 12
click at [1163, 533] on button "submit" at bounding box center [1169, 539] width 12 height 12
click at [1193, 541] on div at bounding box center [1187, 540] width 12 height 12
type input "410.1"
click at [1163, 533] on button "submit" at bounding box center [1169, 539] width 12 height 12
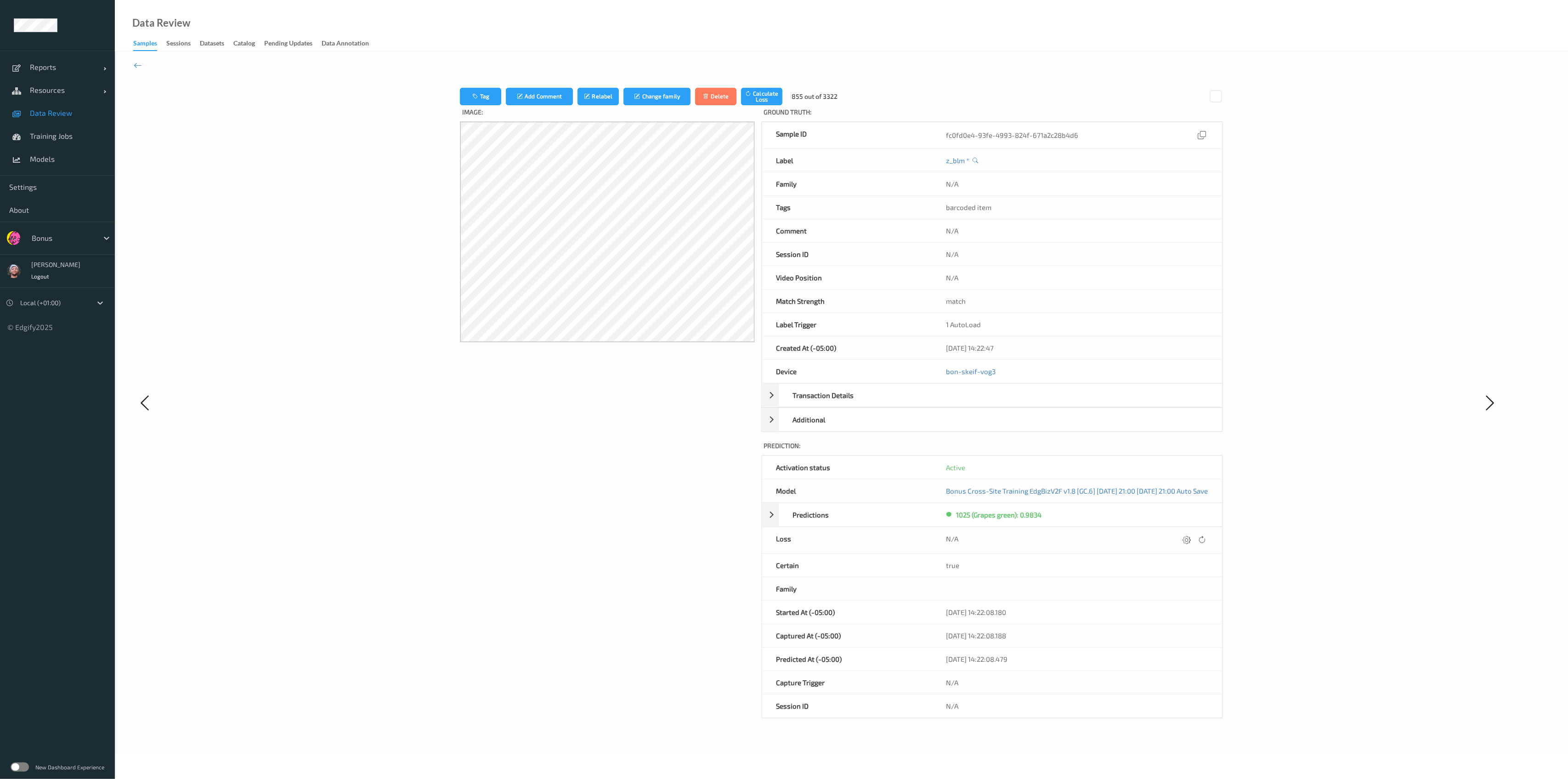
click at [1193, 541] on div at bounding box center [1187, 540] width 12 height 12
click at [1163, 533] on button "submit" at bounding box center [1169, 539] width 12 height 12
click at [1193, 541] on div at bounding box center [1187, 540] width 12 height 12
click at [1163, 533] on button "submit" at bounding box center [1169, 539] width 12 height 12
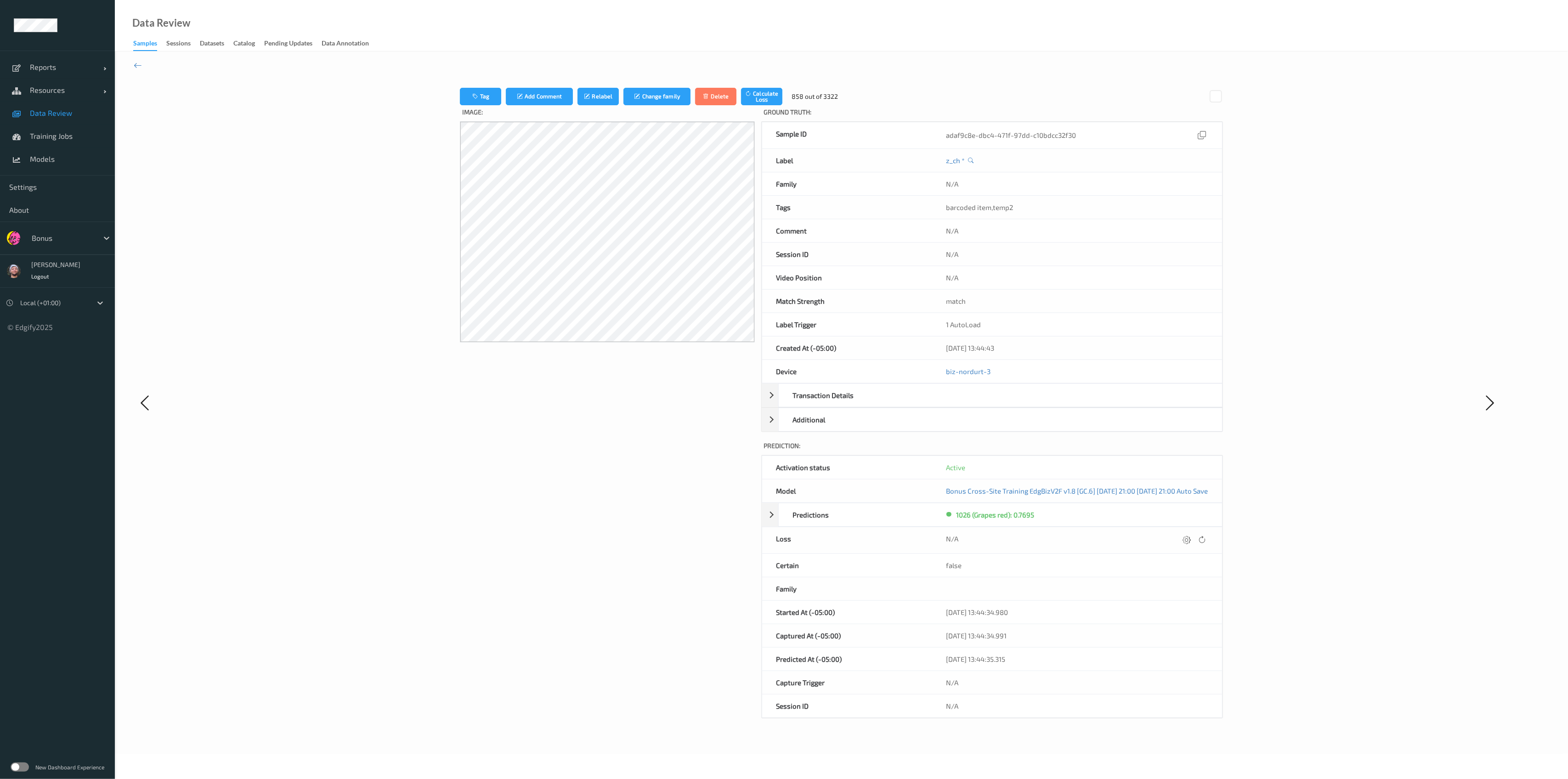
click at [1193, 541] on div at bounding box center [1187, 540] width 12 height 12
click at [1163, 533] on button "submit" at bounding box center [1169, 539] width 12 height 12
click at [1193, 541] on div at bounding box center [1187, 540] width 12 height 12
click at [1163, 533] on button "submit" at bounding box center [1169, 539] width 12 height 12
click at [1193, 541] on div at bounding box center [1187, 540] width 12 height 12
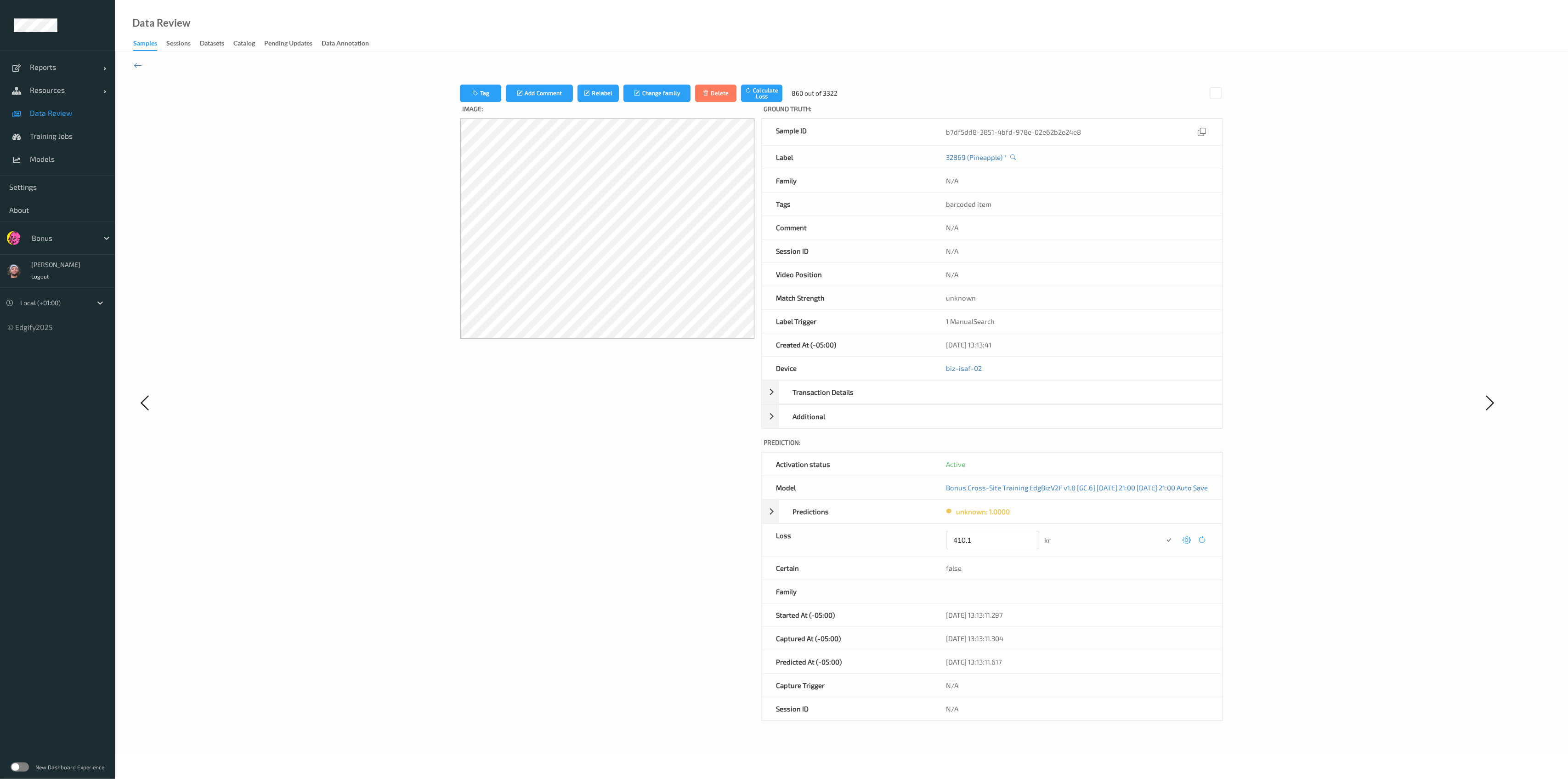
click at [1163, 533] on button "submit" at bounding box center [1169, 539] width 12 height 12
click at [1193, 541] on div at bounding box center [1187, 540] width 12 height 12
click at [1163, 533] on button "submit" at bounding box center [1169, 539] width 12 height 12
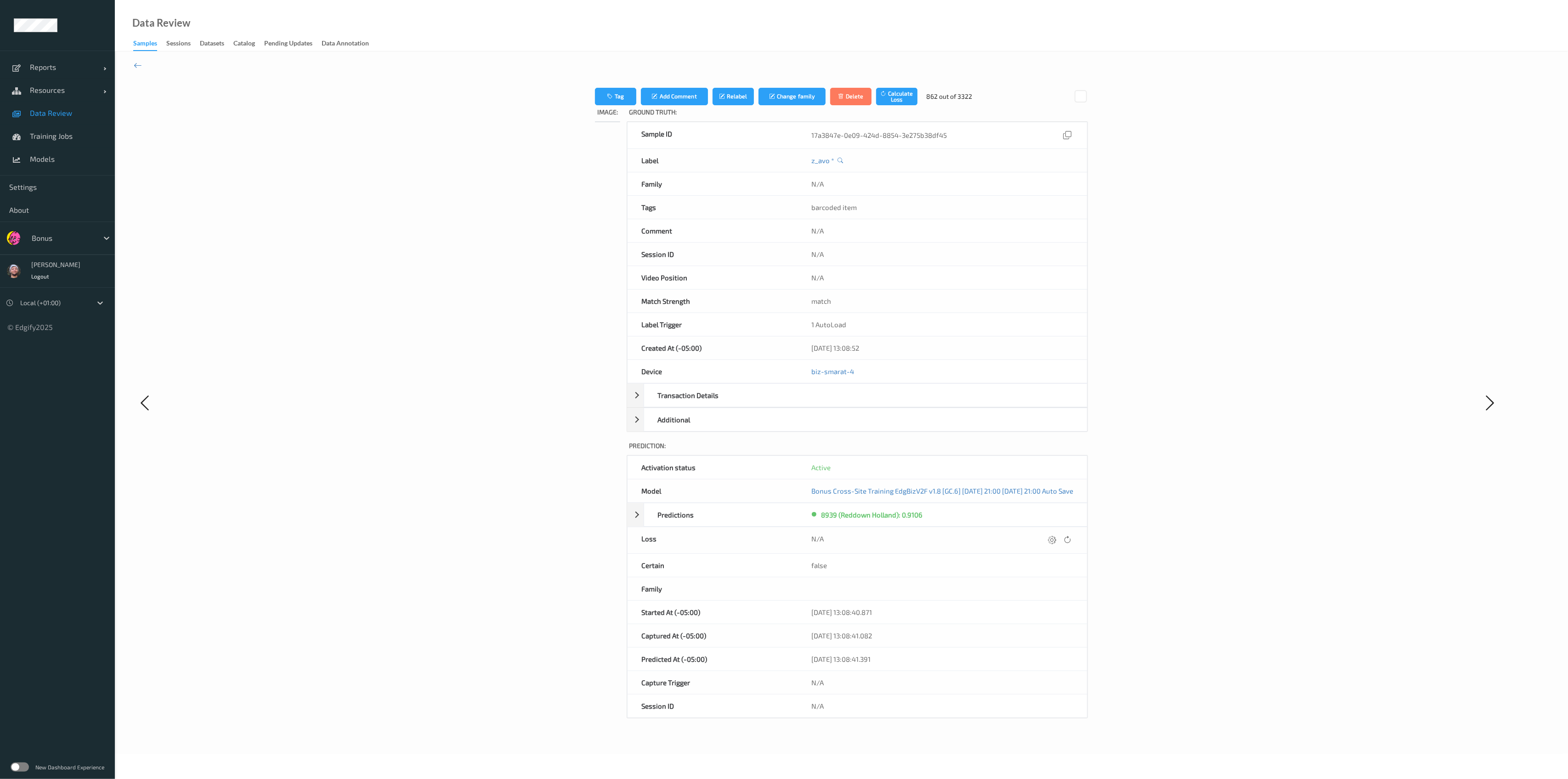
click at [1058, 541] on div at bounding box center [1052, 540] width 12 height 12
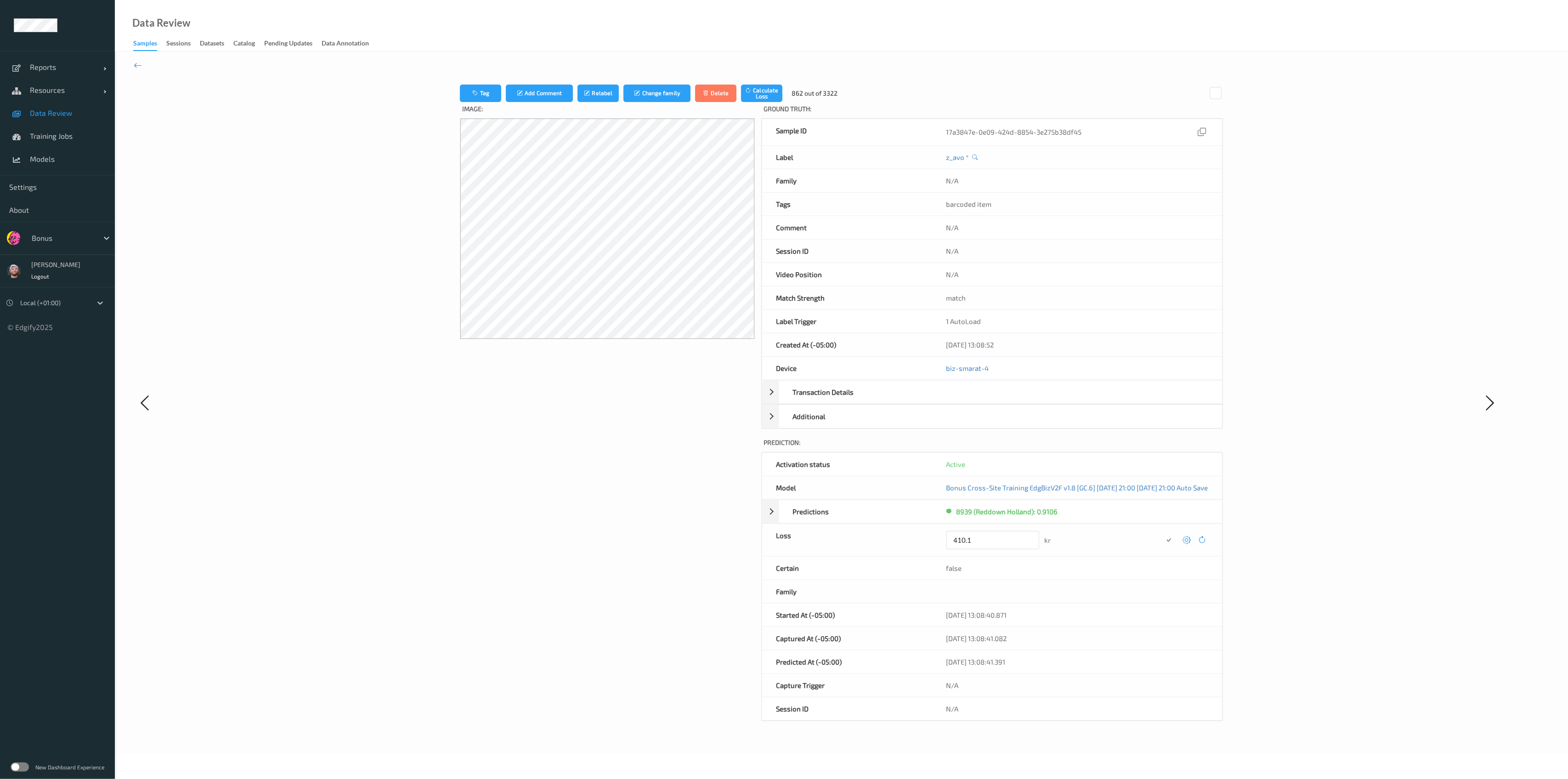
click at [1163, 533] on button "submit" at bounding box center [1169, 539] width 12 height 12
click at [1190, 541] on icon at bounding box center [1186, 539] width 8 height 8
click at [1163, 533] on button "submit" at bounding box center [1169, 539] width 12 height 12
click at [1193, 541] on div at bounding box center [1187, 540] width 12 height 12
click at [1163, 533] on button "submit" at bounding box center [1169, 539] width 12 height 12
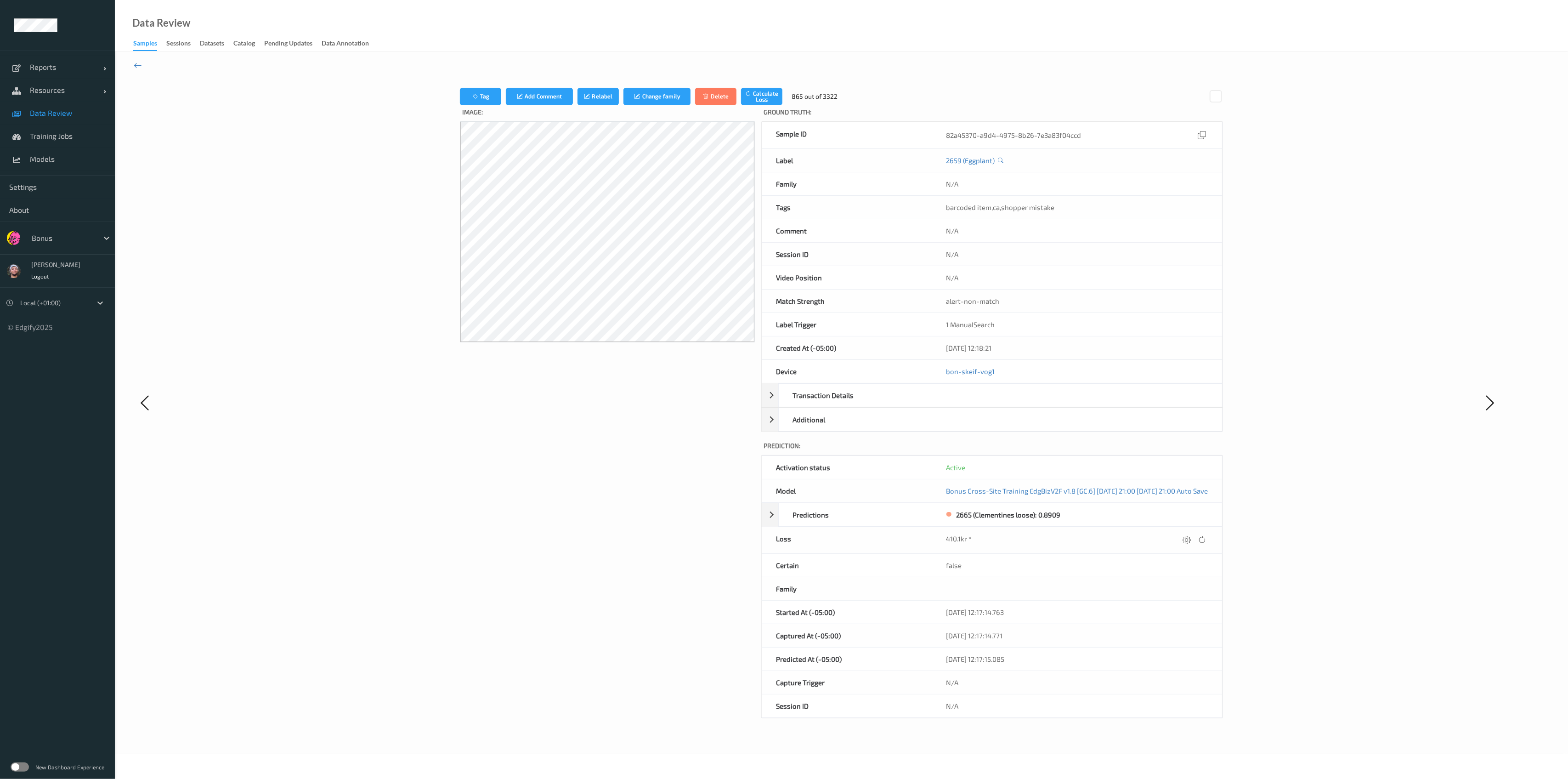
click at [1193, 541] on div at bounding box center [1187, 540] width 12 height 12
click at [1163, 533] on button "submit" at bounding box center [1169, 539] width 12 height 12
click at [1190, 540] on icon at bounding box center [1187, 539] width 8 height 8
click at [1163, 533] on button "submit" at bounding box center [1169, 539] width 12 height 12
click at [1190, 540] on icon at bounding box center [1187, 539] width 8 height 8
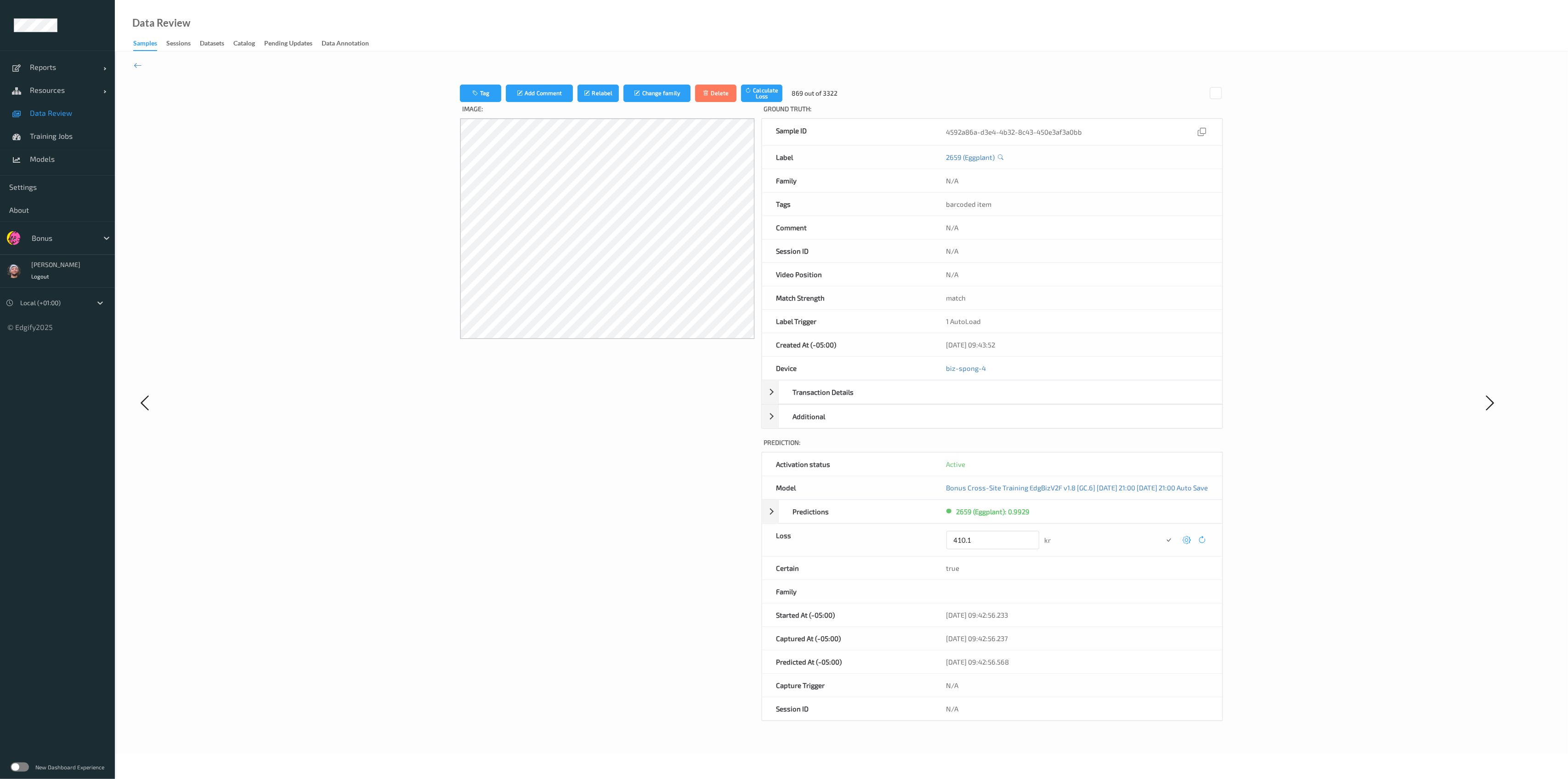
click at [1163, 533] on button "submit" at bounding box center [1169, 539] width 12 height 12
click at [1190, 539] on icon at bounding box center [1187, 539] width 8 height 8
click at [1163, 533] on button "submit" at bounding box center [1169, 539] width 12 height 12
click at [1190, 539] on icon at bounding box center [1187, 539] width 8 height 8
click at [1163, 533] on button "submit" at bounding box center [1169, 539] width 12 height 12
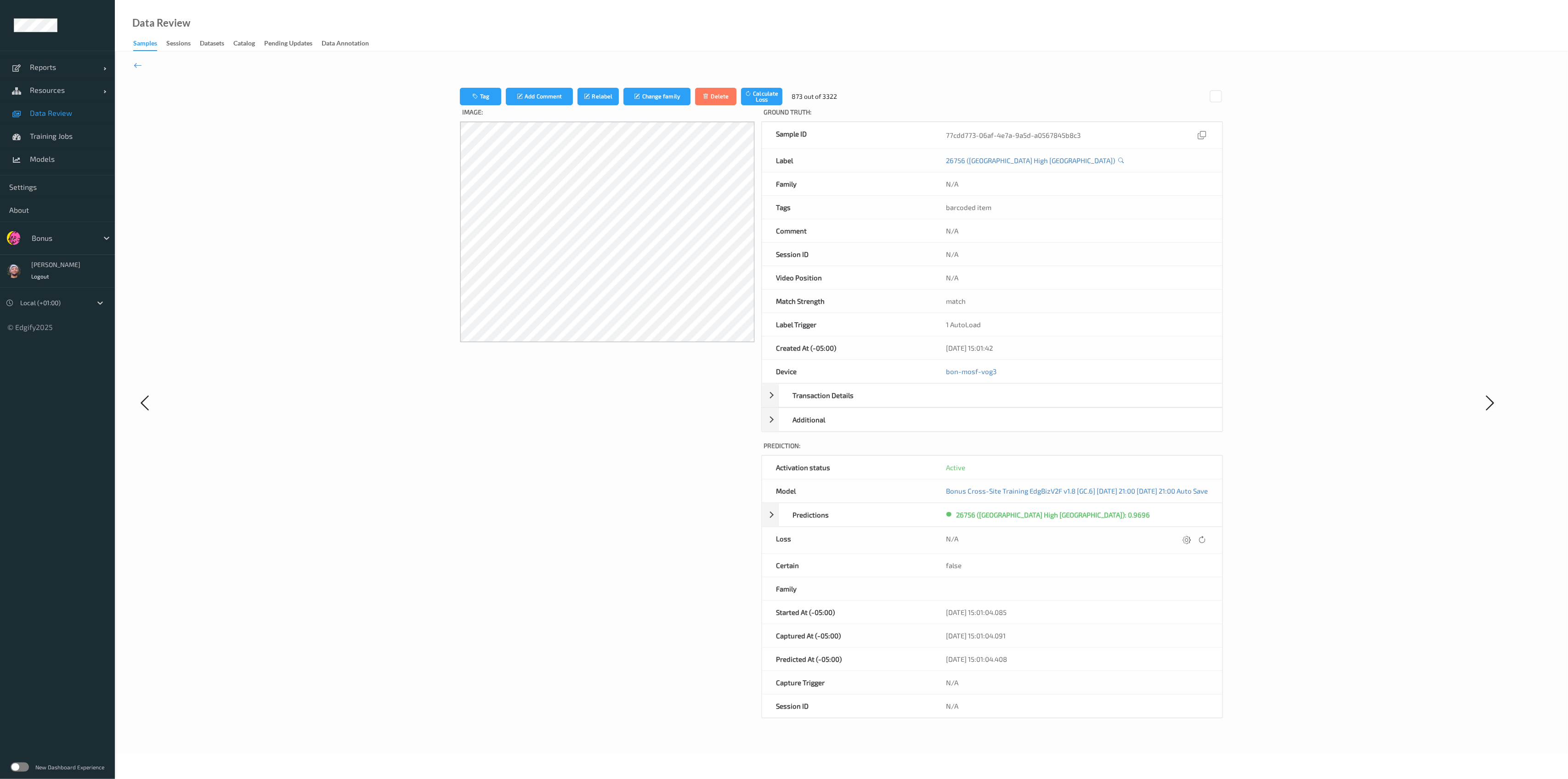
click at [1190, 539] on icon at bounding box center [1187, 539] width 8 height 8
click at [1163, 533] on button "submit" at bounding box center [1169, 539] width 12 height 12
click at [1190, 539] on icon at bounding box center [1186, 539] width 8 height 8
click at [1163, 533] on button "submit" at bounding box center [1169, 539] width 12 height 12
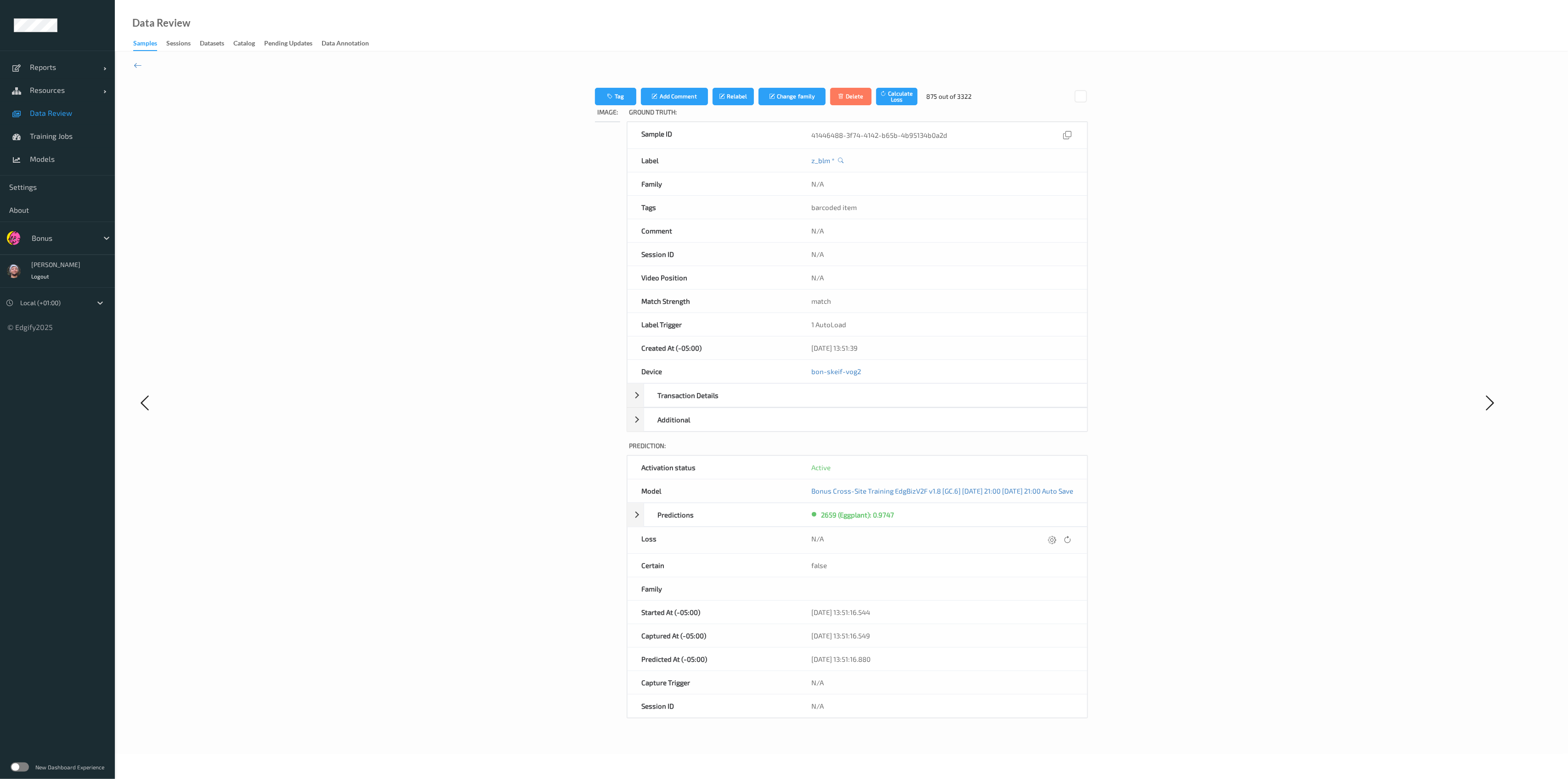
click at [1056, 539] on icon at bounding box center [1052, 539] width 8 height 8
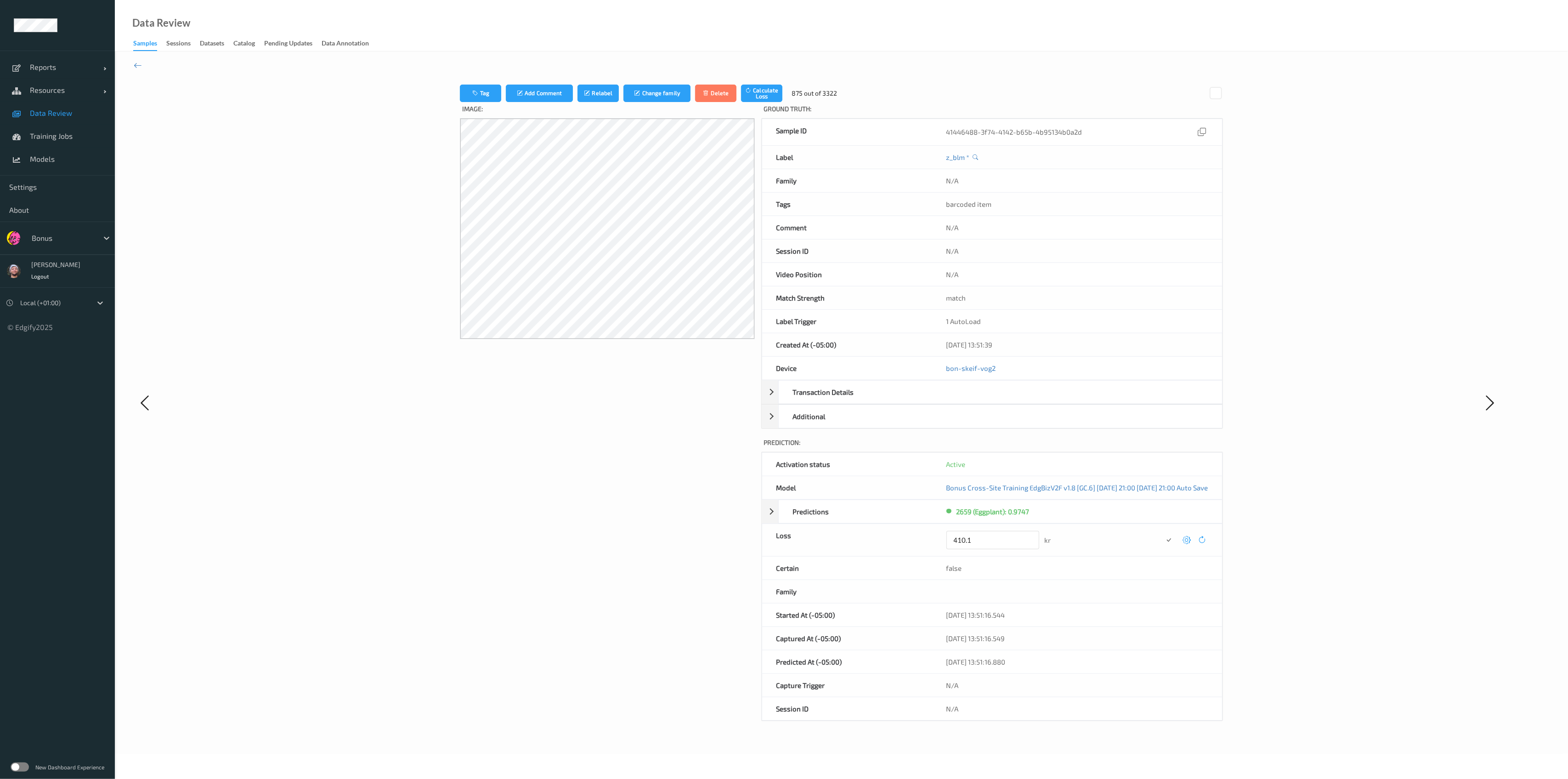
click at [1163, 533] on button "submit" at bounding box center [1169, 539] width 12 height 12
click at [1190, 539] on icon at bounding box center [1187, 539] width 8 height 8
click at [1163, 533] on button "submit" at bounding box center [1169, 539] width 12 height 12
click at [1190, 539] on icon at bounding box center [1187, 539] width 8 height 8
click at [1163, 533] on button "submit" at bounding box center [1169, 539] width 12 height 12
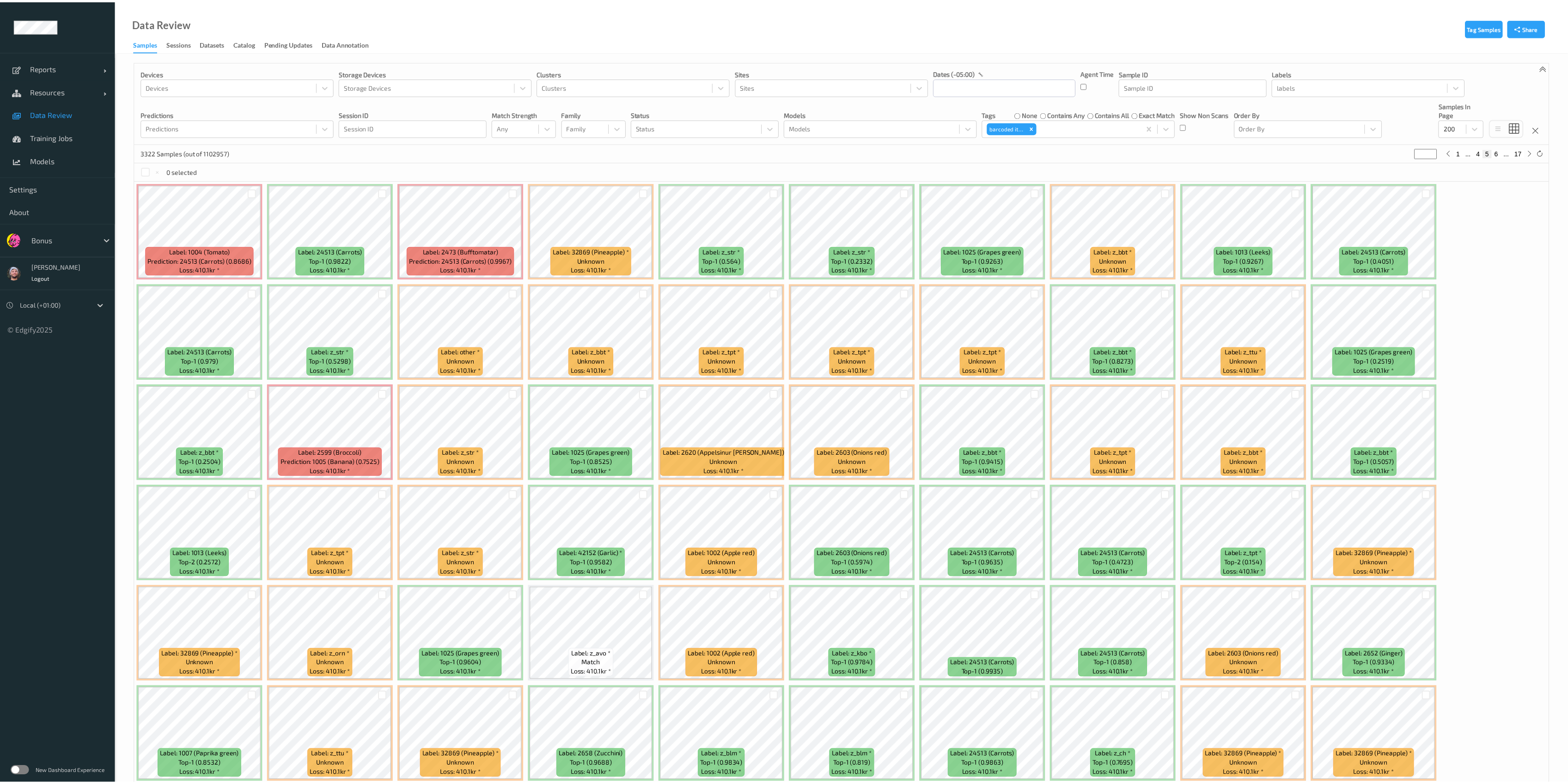
scroll to position [25, 0]
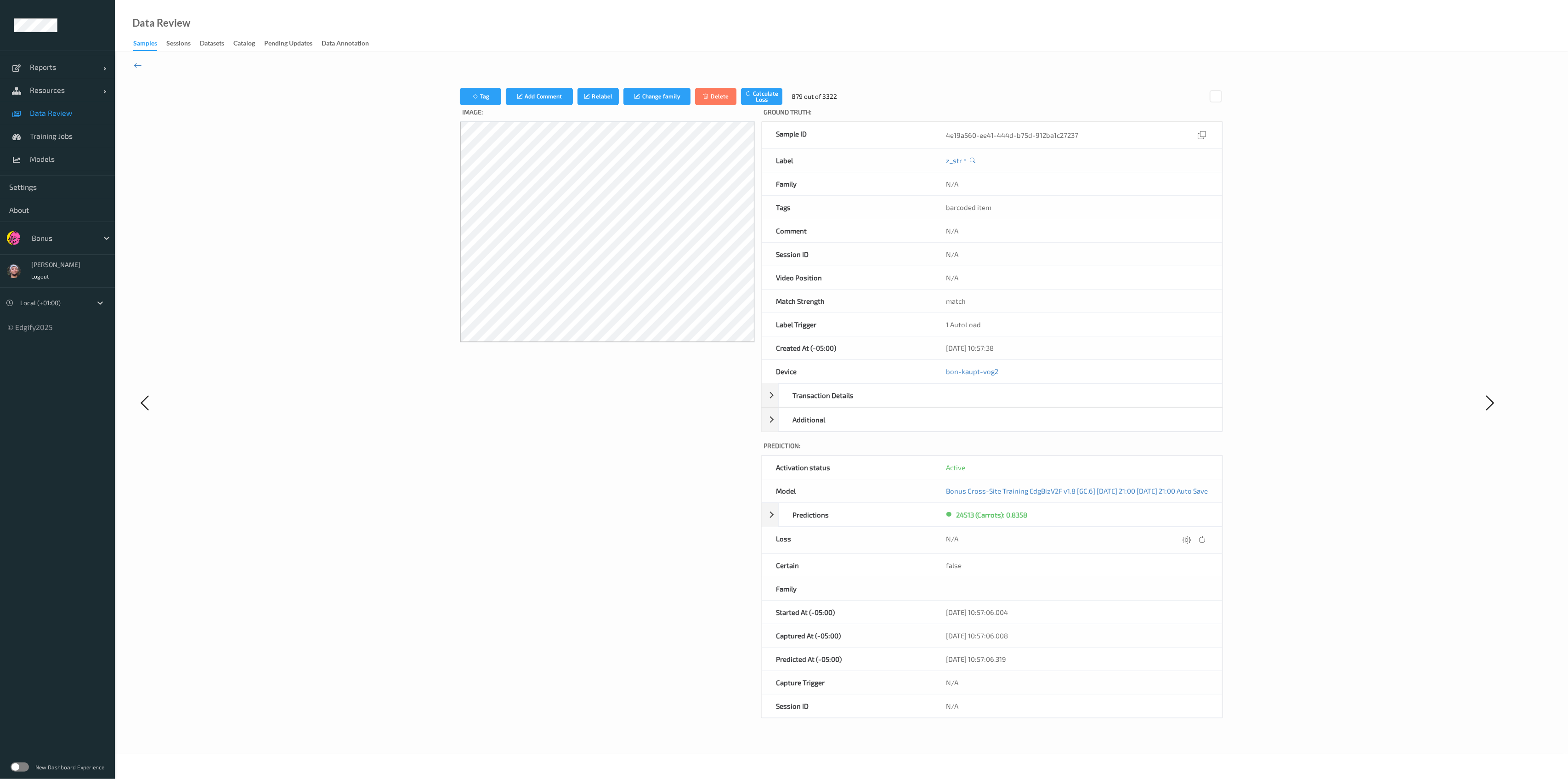
click at [1190, 539] on icon at bounding box center [1187, 539] width 8 height 8
click at [1163, 533] on button "submit" at bounding box center [1169, 539] width 12 height 12
click at [1190, 539] on icon at bounding box center [1187, 539] width 8 height 8
type input "410.1"
click at [1163, 533] on button "submit" at bounding box center [1169, 539] width 12 height 12
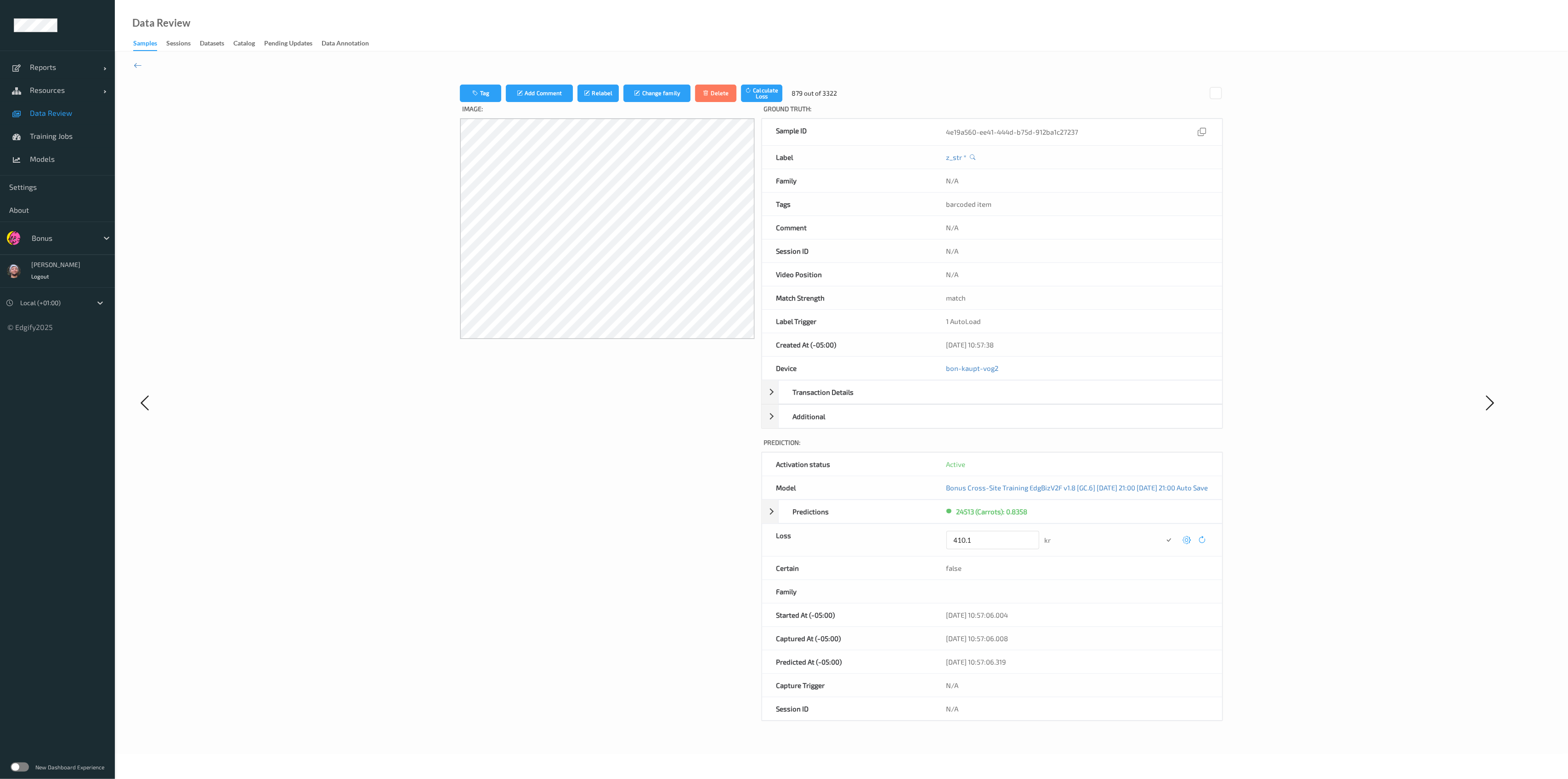
click at [1163, 533] on button "submit" at bounding box center [1169, 539] width 12 height 12
click at [1175, 538] on button "submit" at bounding box center [1169, 539] width 12 height 12
click at [1328, 486] on div "Tag Add Comment Relabel Change family Delete Calculate Loss 879 out of 3322 Ima…" at bounding box center [841, 402] width 1180 height 663
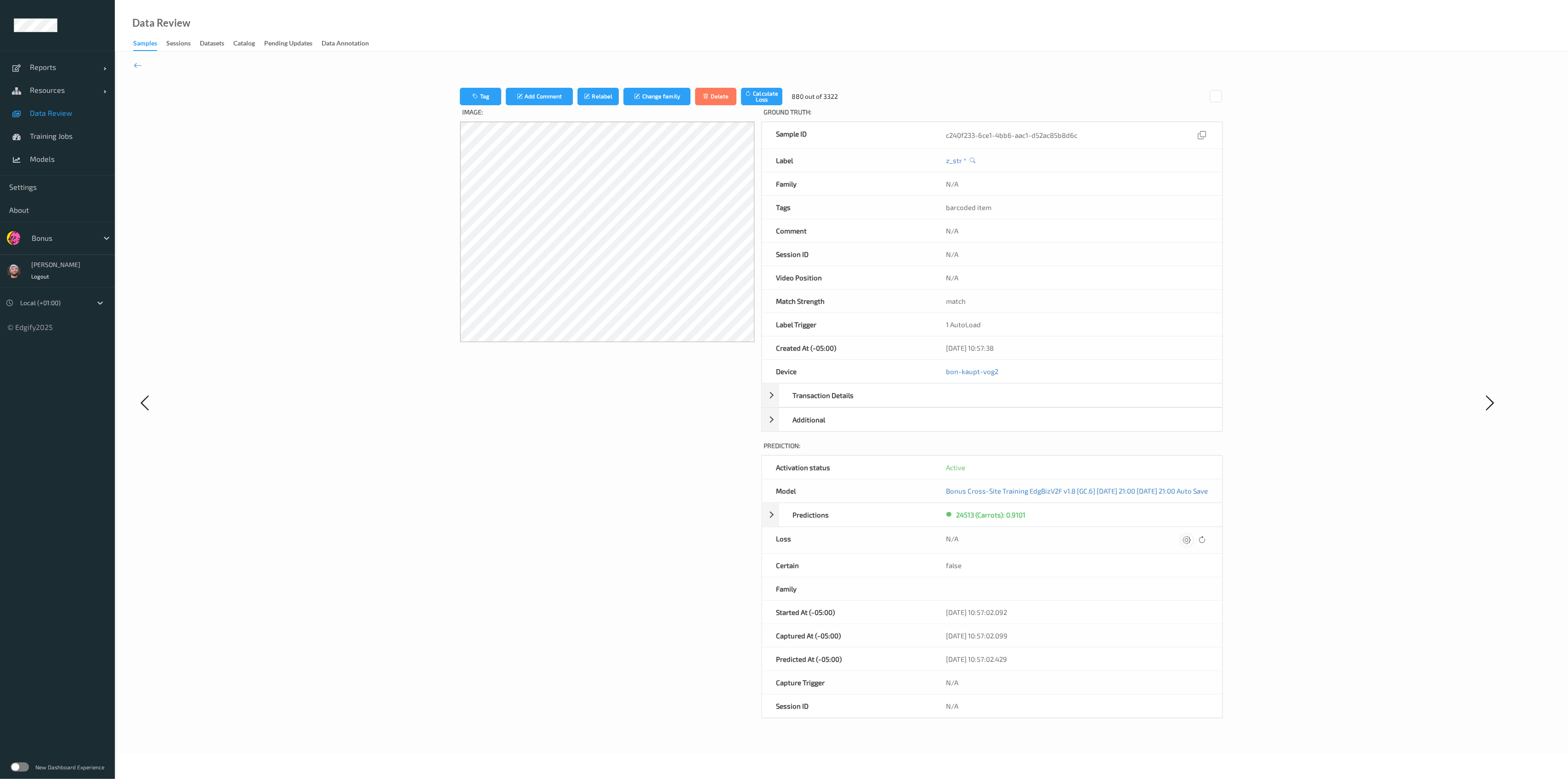
click at [1193, 542] on div at bounding box center [1187, 540] width 12 height 12
click at [1163, 533] on button "submit" at bounding box center [1169, 539] width 12 height 12
click at [620, 453] on div "Image:" at bounding box center [607, 411] width 295 height 613
click at [1203, 532] on div "N/A" at bounding box center [1077, 540] width 290 height 26
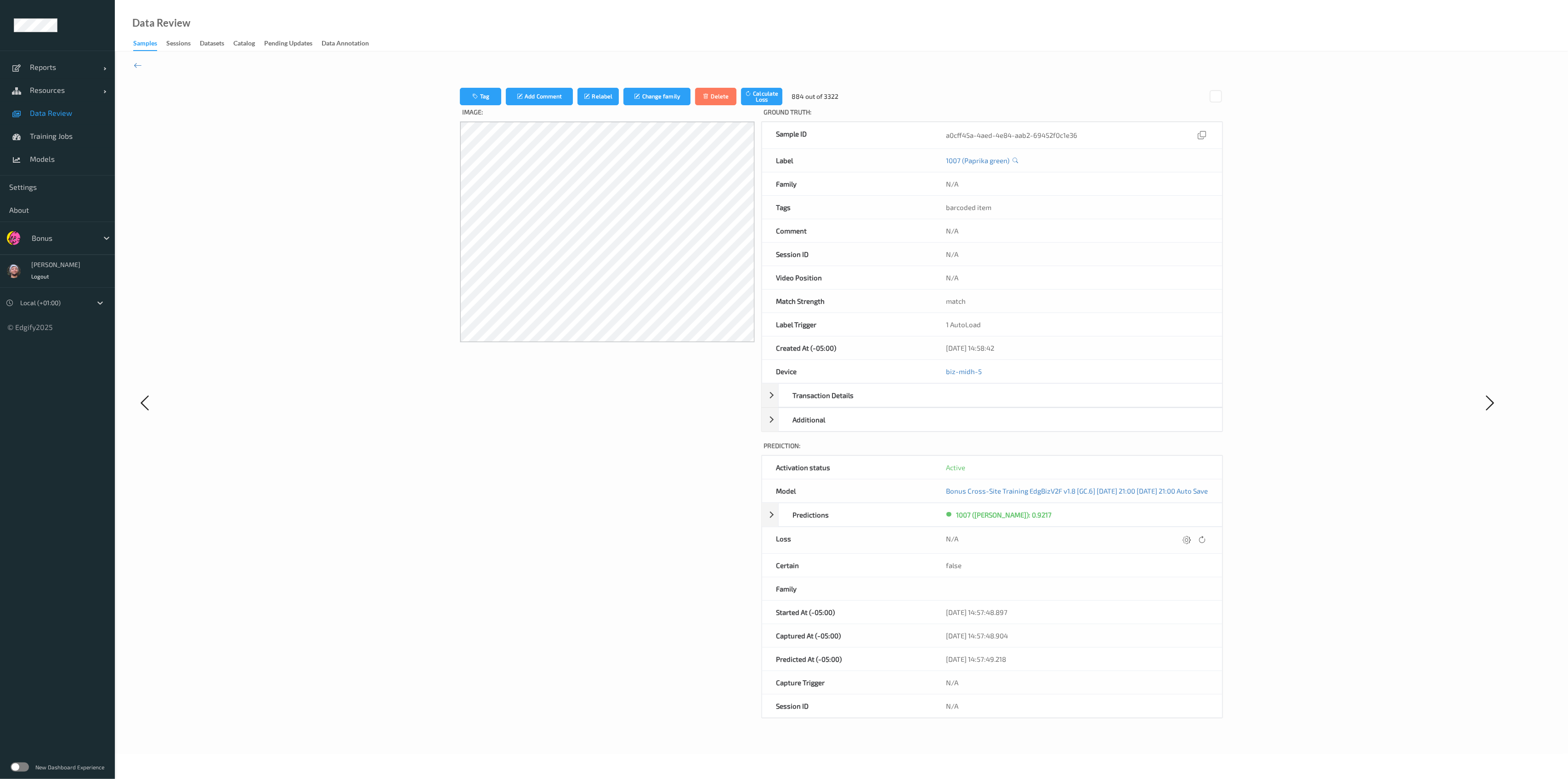
click at [1203, 532] on div "N/A" at bounding box center [1077, 540] width 290 height 26
click at [1190, 539] on icon at bounding box center [1187, 539] width 8 height 8
click at [1163, 533] on button "submit" at bounding box center [1169, 539] width 12 height 12
click at [1190, 539] on icon at bounding box center [1187, 539] width 8 height 8
click at [1163, 533] on button "submit" at bounding box center [1169, 539] width 12 height 12
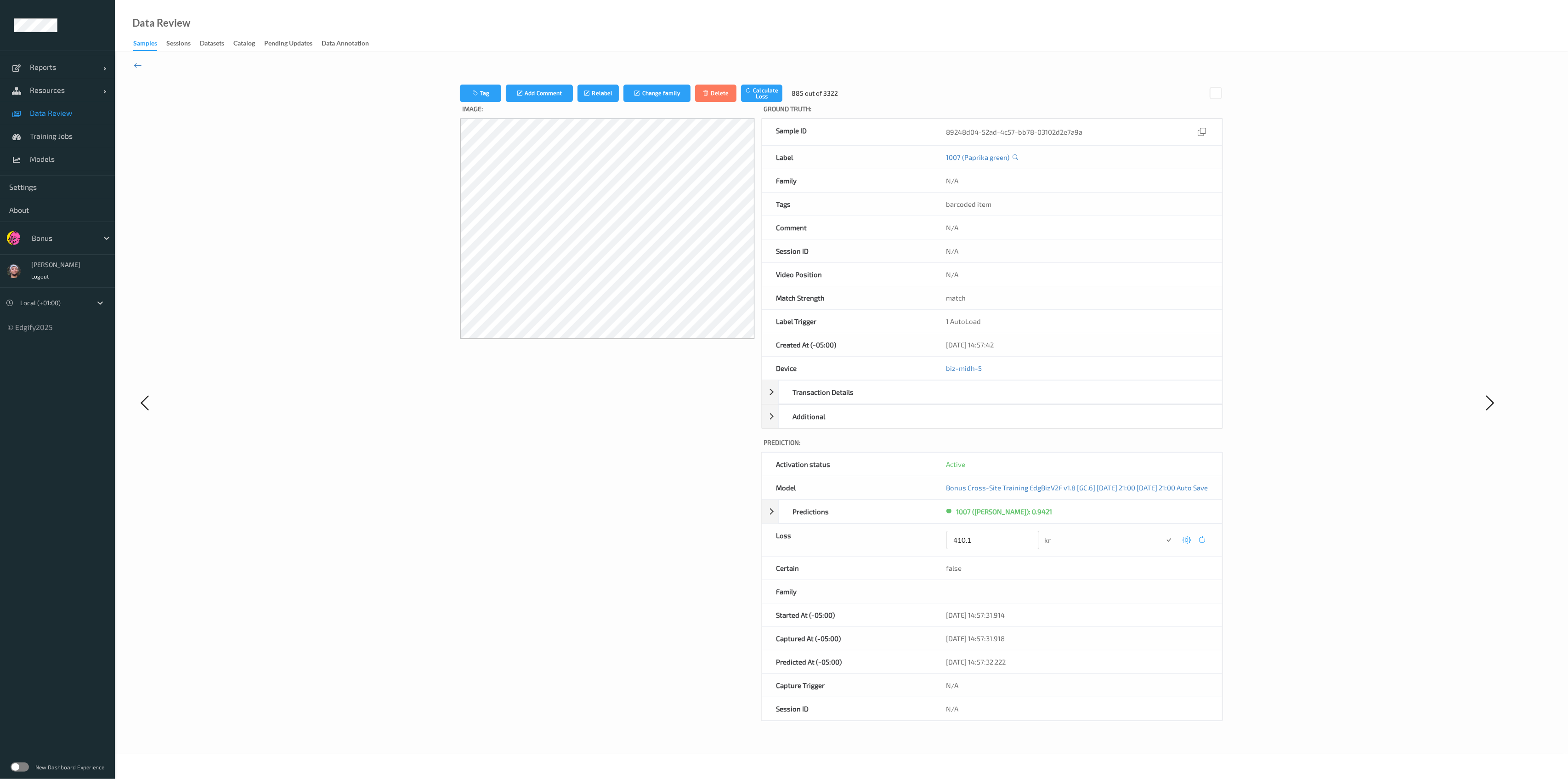
click at [1163, 533] on button "submit" at bounding box center [1169, 539] width 12 height 12
click at [1190, 539] on icon at bounding box center [1186, 539] width 8 height 8
click at [1162, 533] on button "submit" at bounding box center [1168, 539] width 12 height 12
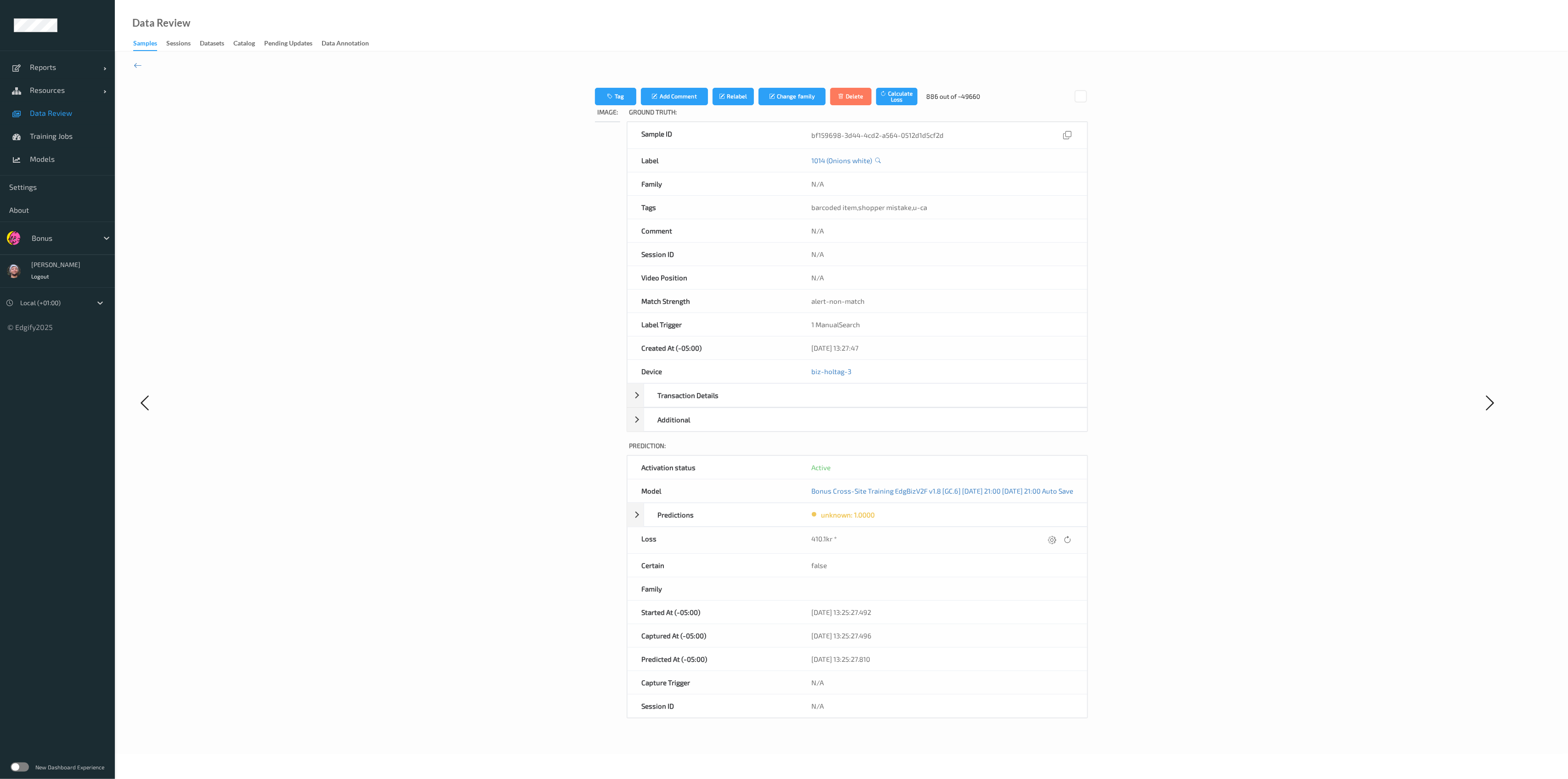
click at [1073, 539] on div "410.1kr *" at bounding box center [942, 540] width 262 height 12
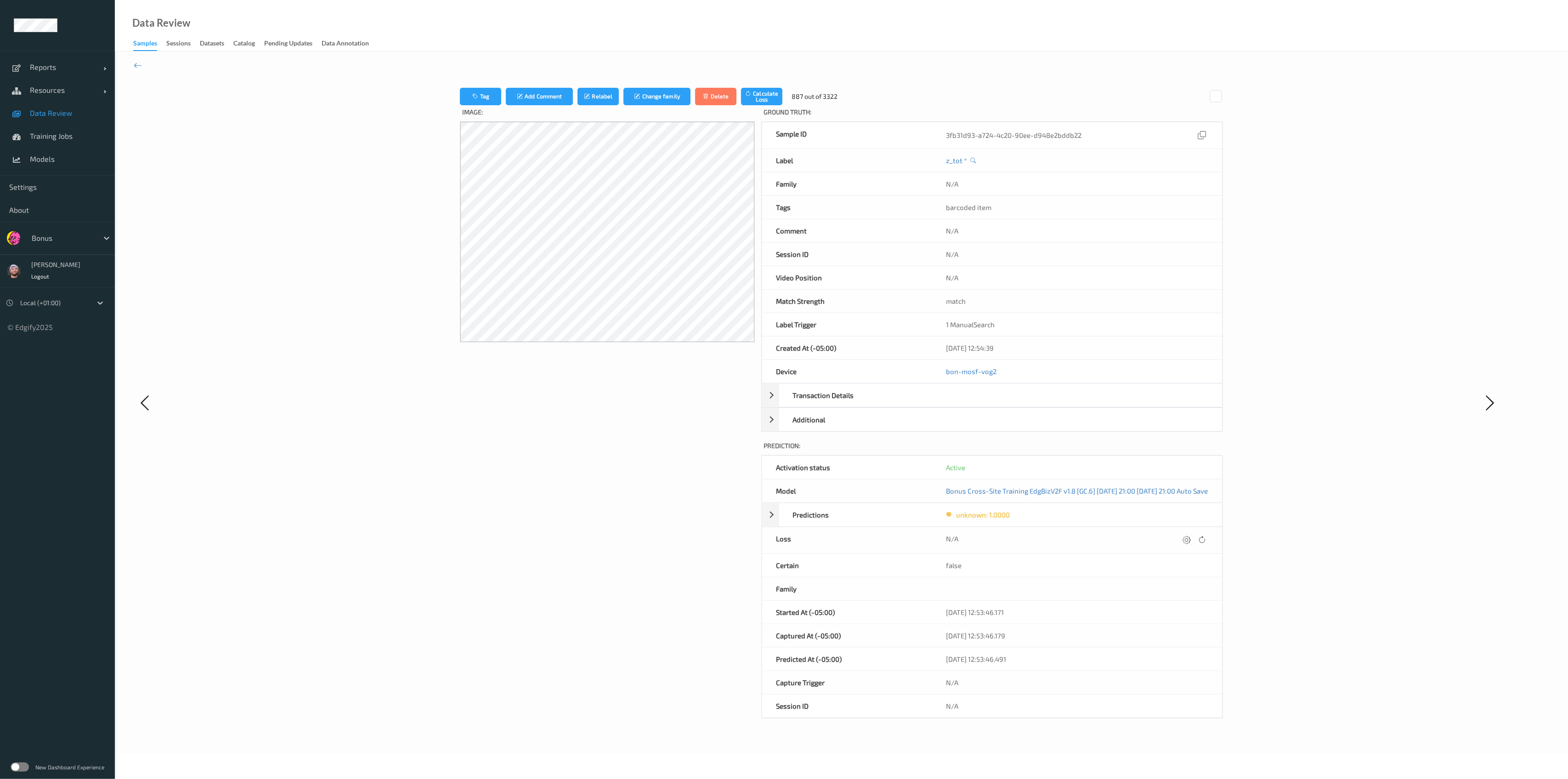
click at [572, 411] on div "Image:" at bounding box center [607, 411] width 295 height 613
click at [1190, 539] on icon at bounding box center [1187, 539] width 8 height 8
click at [1163, 533] on button "submit" at bounding box center [1169, 539] width 12 height 12
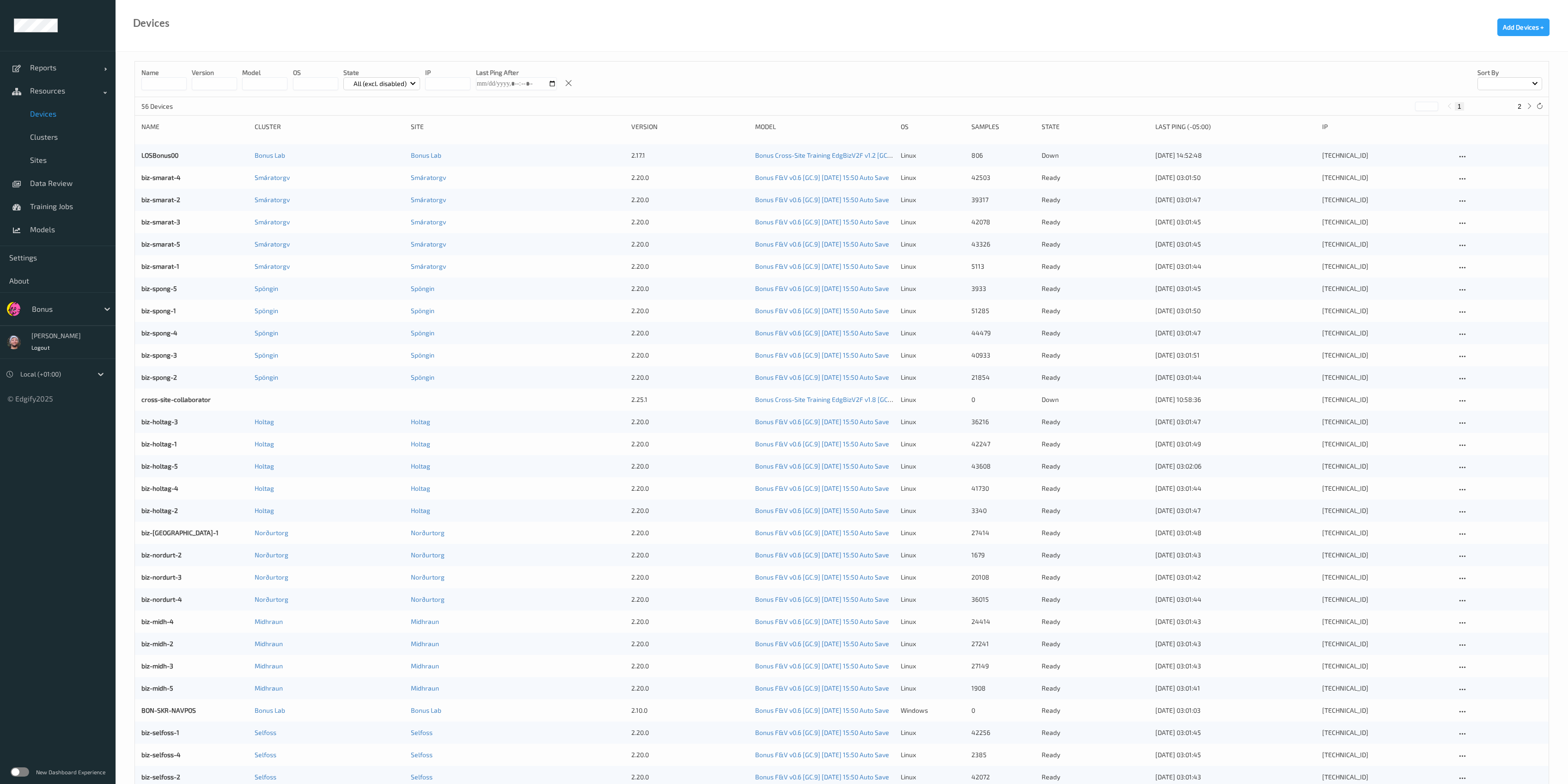
click at [150, 203] on div "biz-smarat-2" at bounding box center [195, 200] width 107 height 9
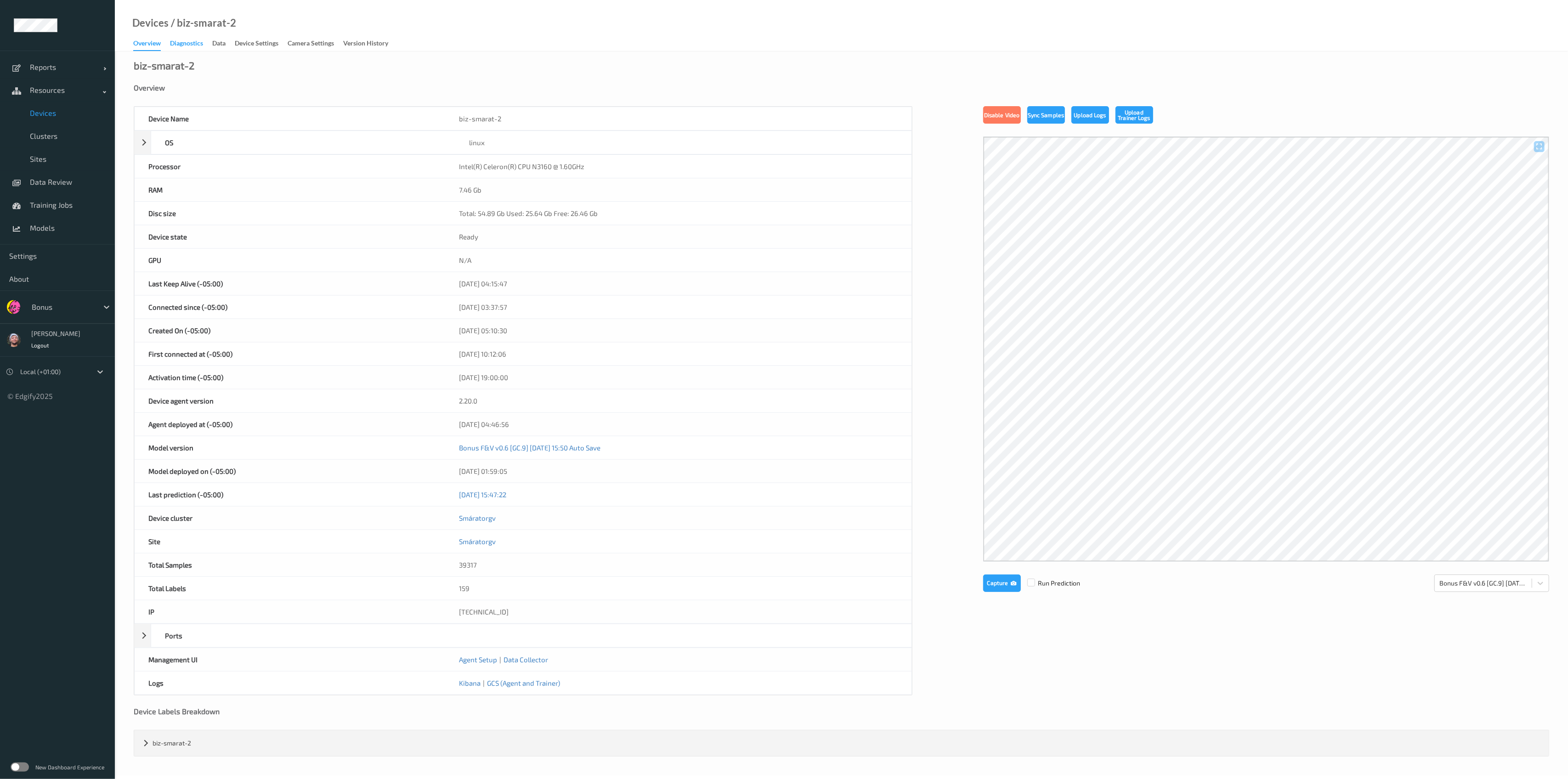
click at [188, 42] on div "Diagnostics" at bounding box center [186, 44] width 33 height 12
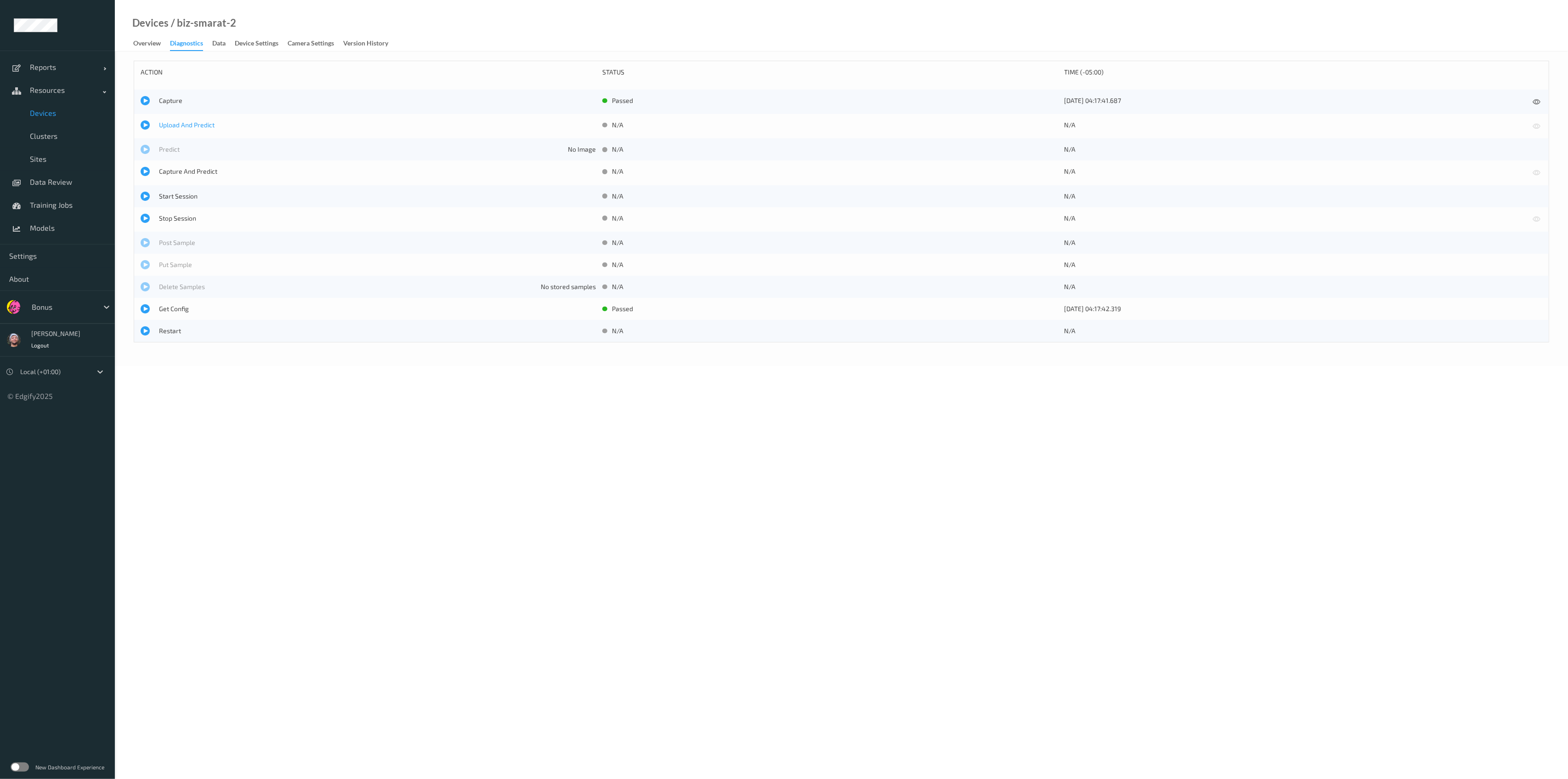
click at [183, 126] on span "Upload And Predict" at bounding box center [377, 125] width 437 height 9
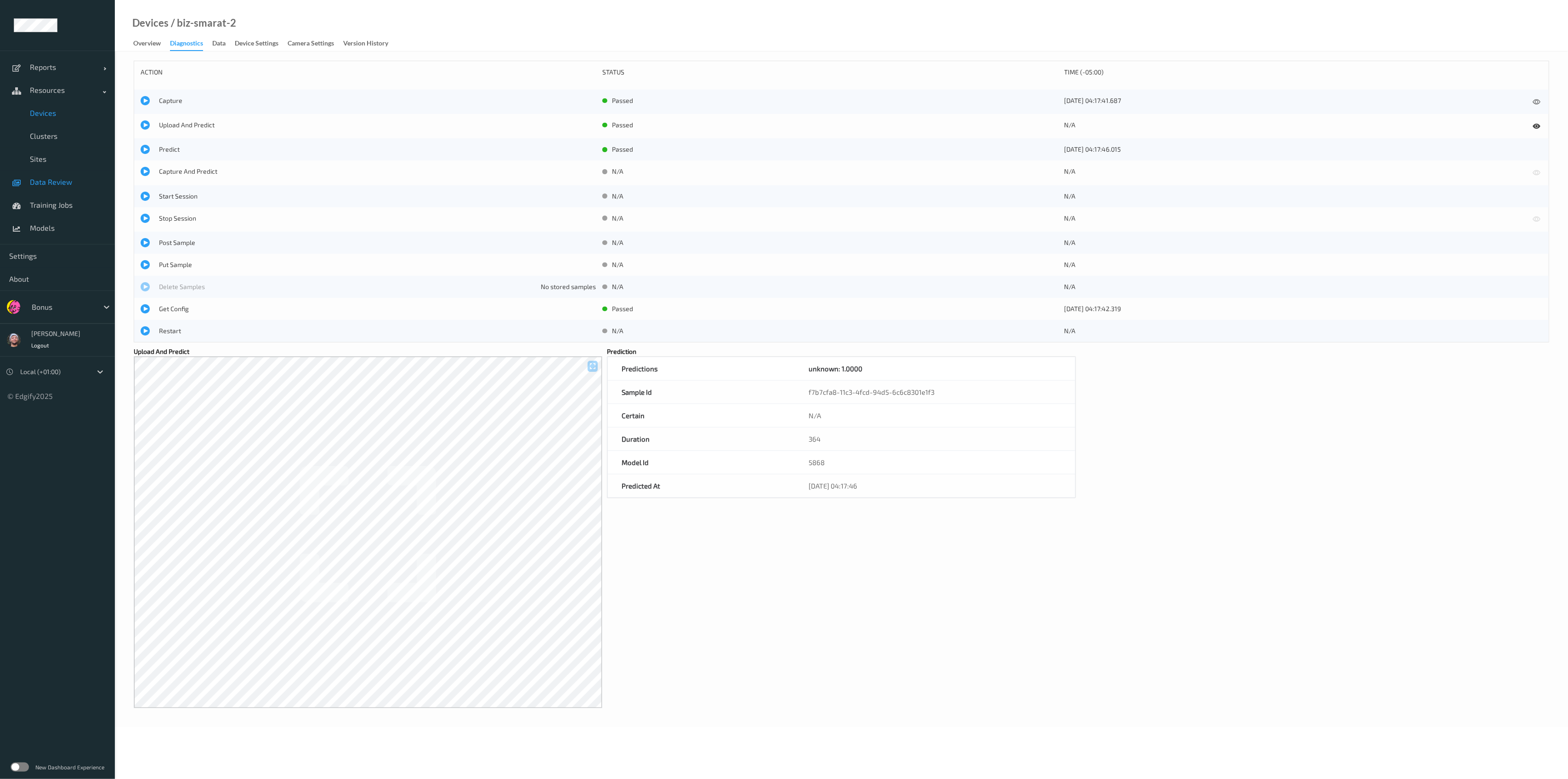
click at [71, 178] on span "Data Review" at bounding box center [68, 182] width 76 height 9
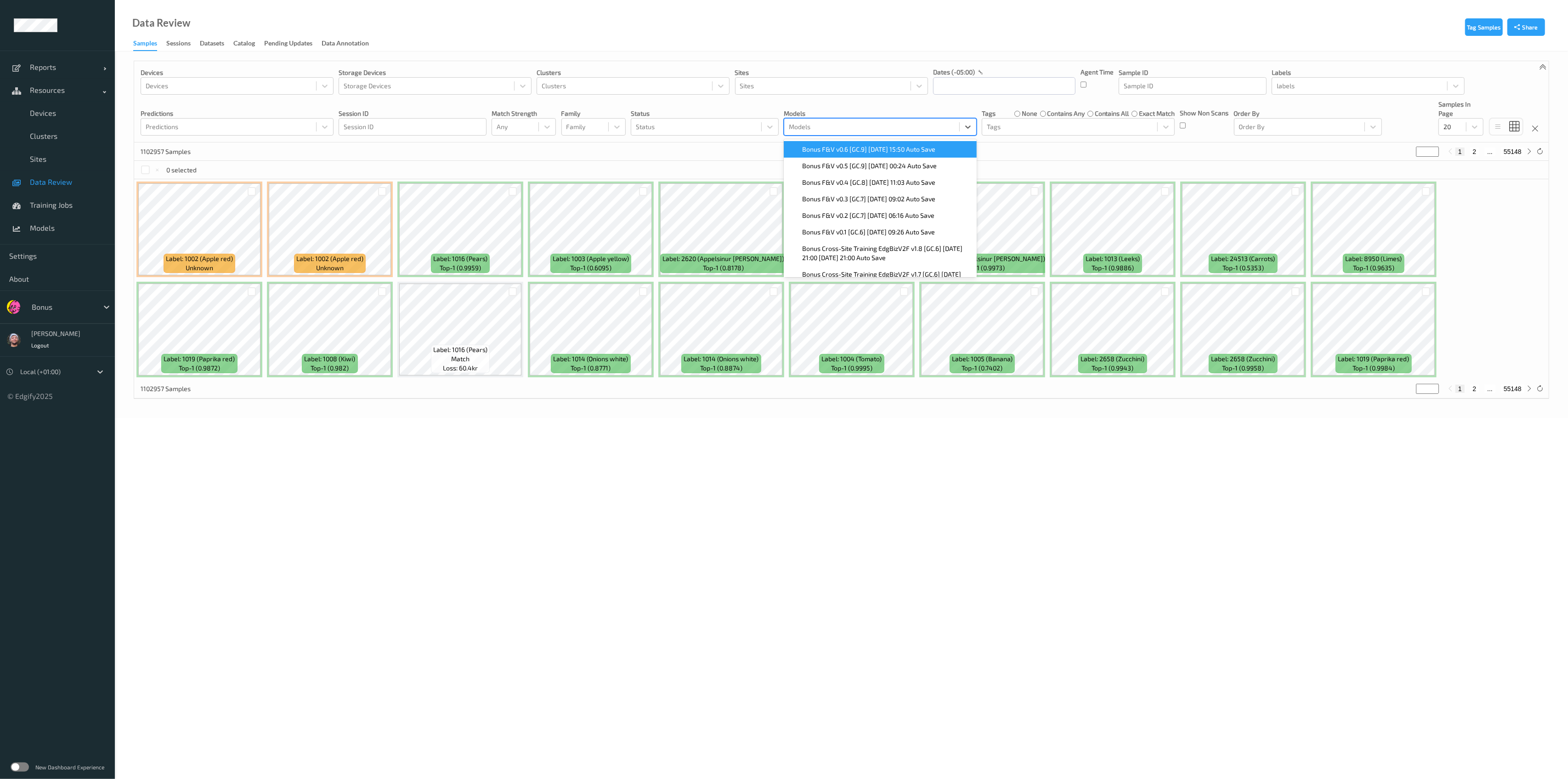
click at [824, 134] on div "Models" at bounding box center [871, 126] width 175 height 15
click at [839, 145] on span "Bonus F&V v0.6 [GC.9] 2025-08-20 15:50 Auto Save" at bounding box center [868, 149] width 133 height 9
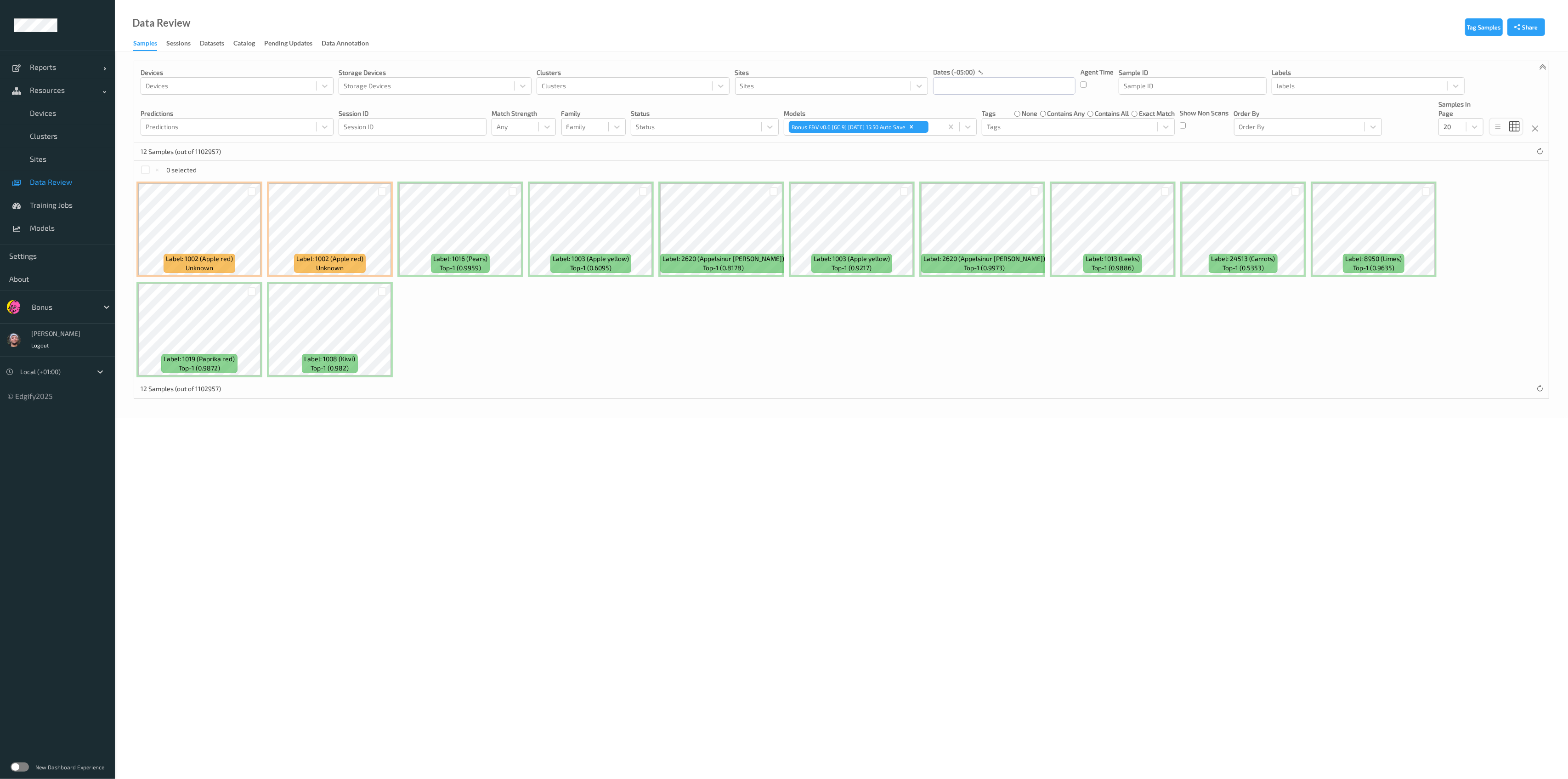
click at [1000, 446] on body "Reports Default Report Customized Report Resources Devices Clusters Sites Data …" at bounding box center [784, 389] width 1568 height 779
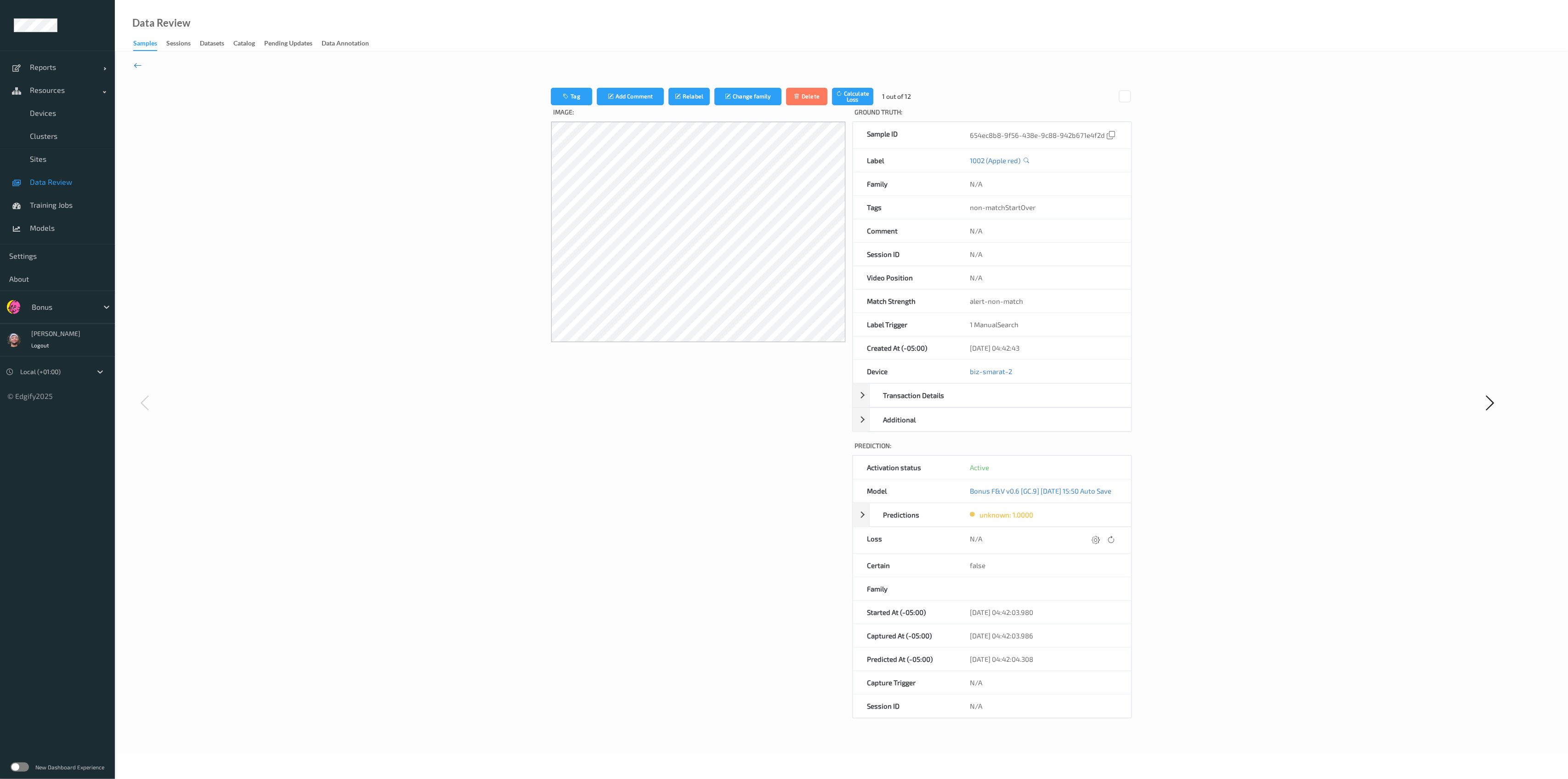
click at [138, 67] on icon at bounding box center [137, 65] width 8 height 10
click at [134, 63] on icon at bounding box center [137, 65] width 8 height 10
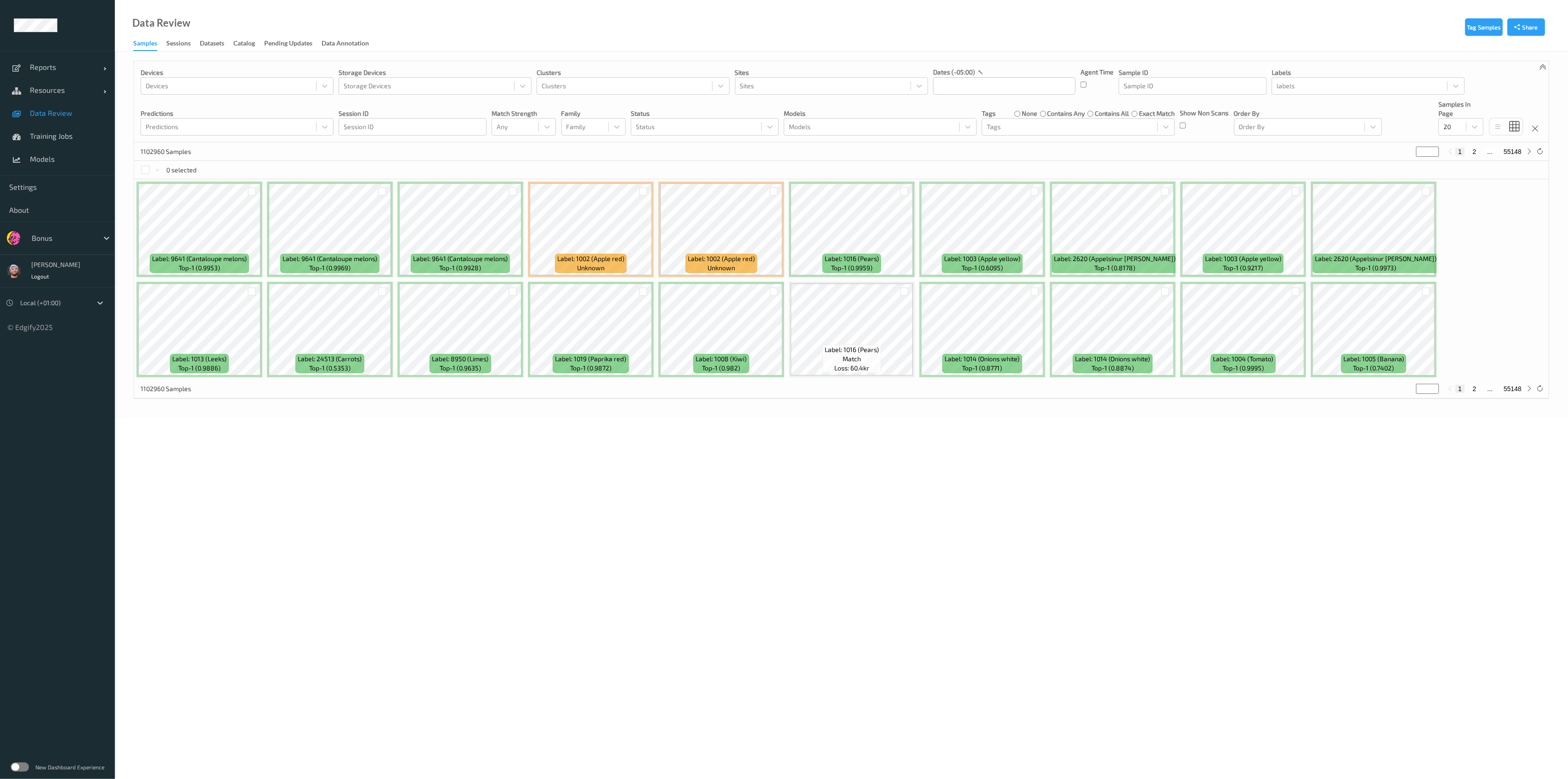
click at [59, 238] on div at bounding box center [62, 238] width 62 height 11
type input "h-e"
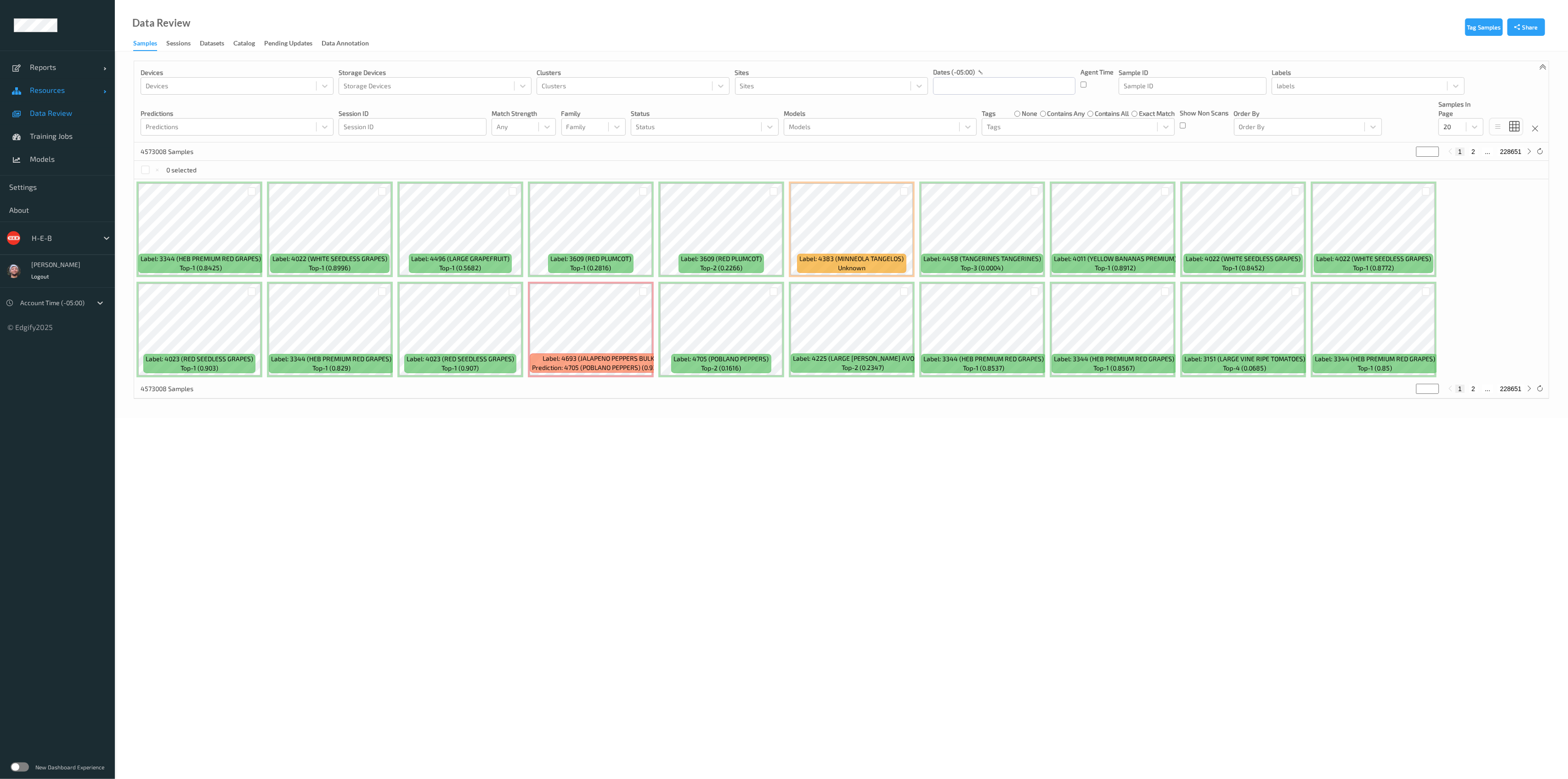
click at [72, 94] on span "Resources" at bounding box center [66, 90] width 73 height 9
click at [74, 120] on link "Devices" at bounding box center [57, 113] width 115 height 23
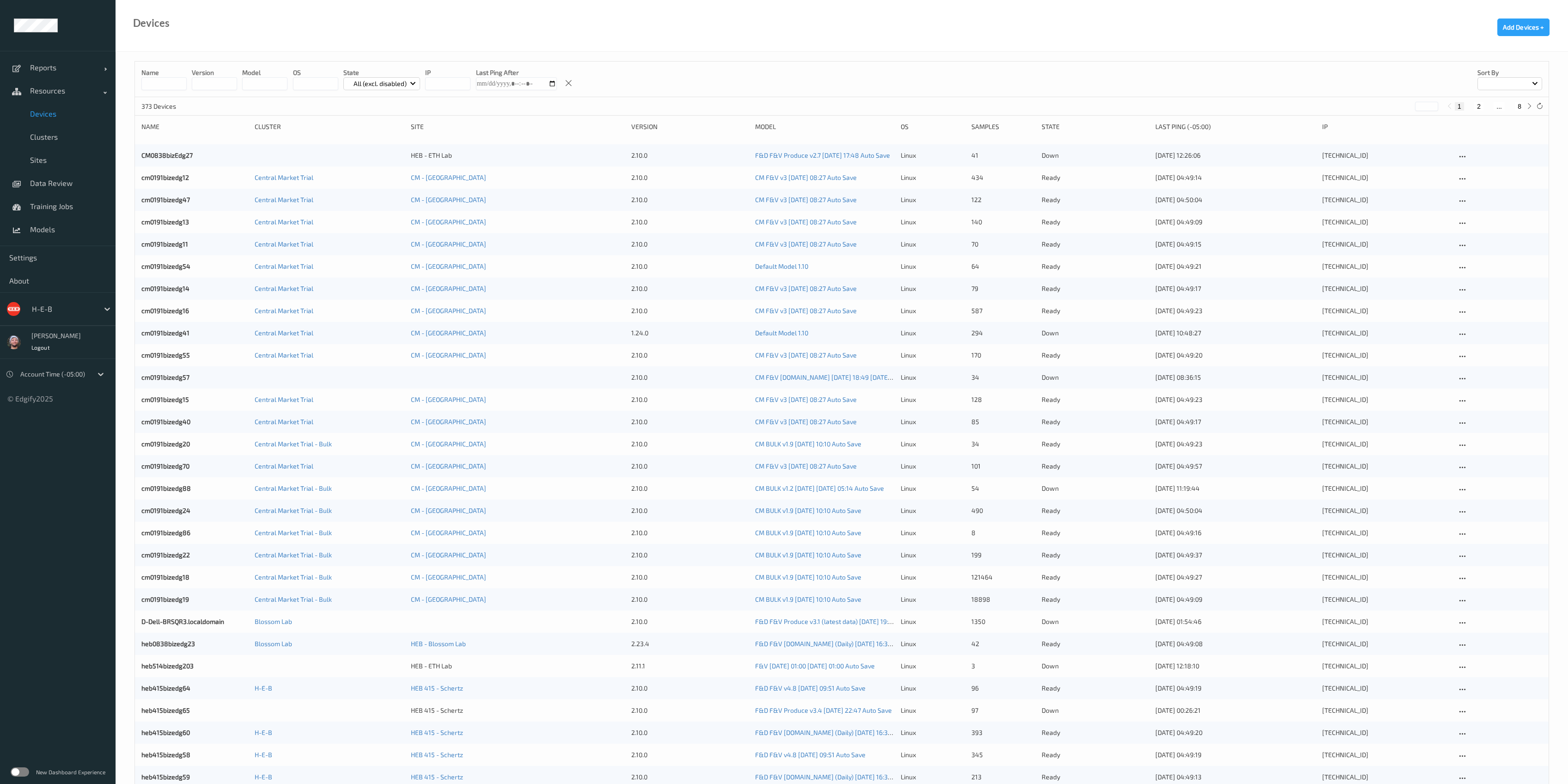
click at [174, 83] on input at bounding box center [164, 84] width 45 height 13
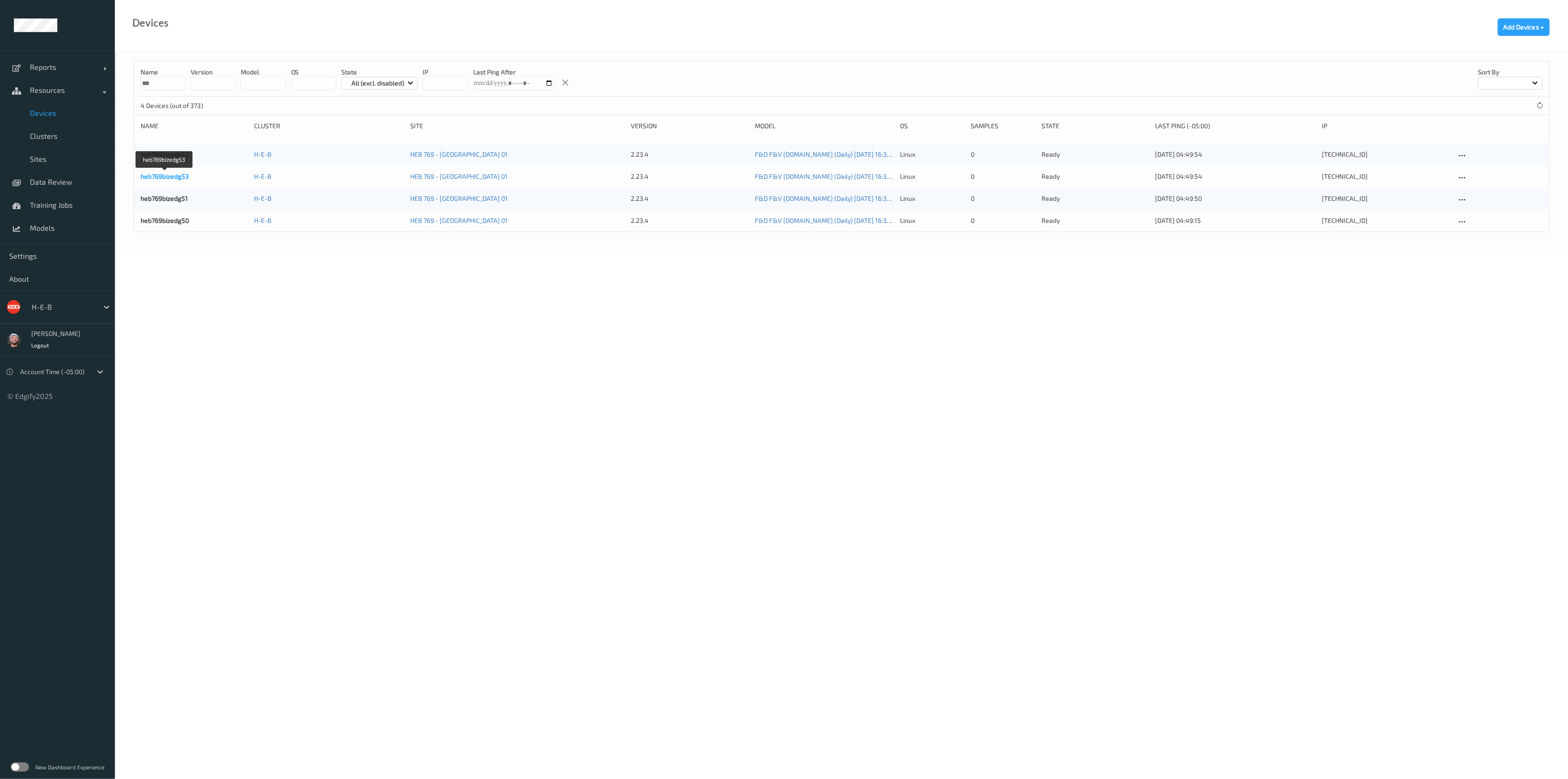
type input "***"
click at [163, 175] on link "heb769bizedg53" at bounding box center [164, 176] width 49 height 8
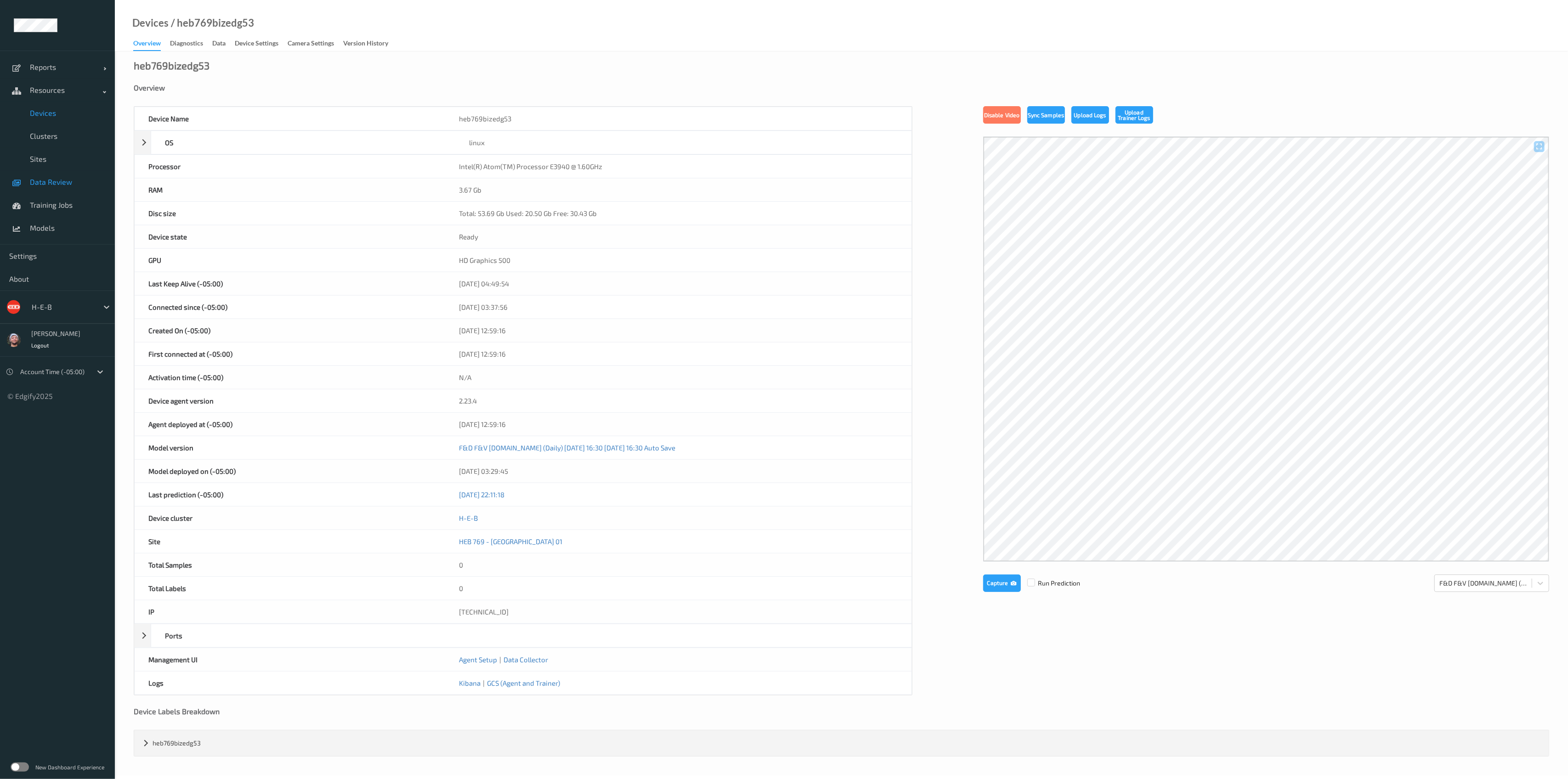
click at [62, 176] on link "Data Review" at bounding box center [57, 182] width 115 height 23
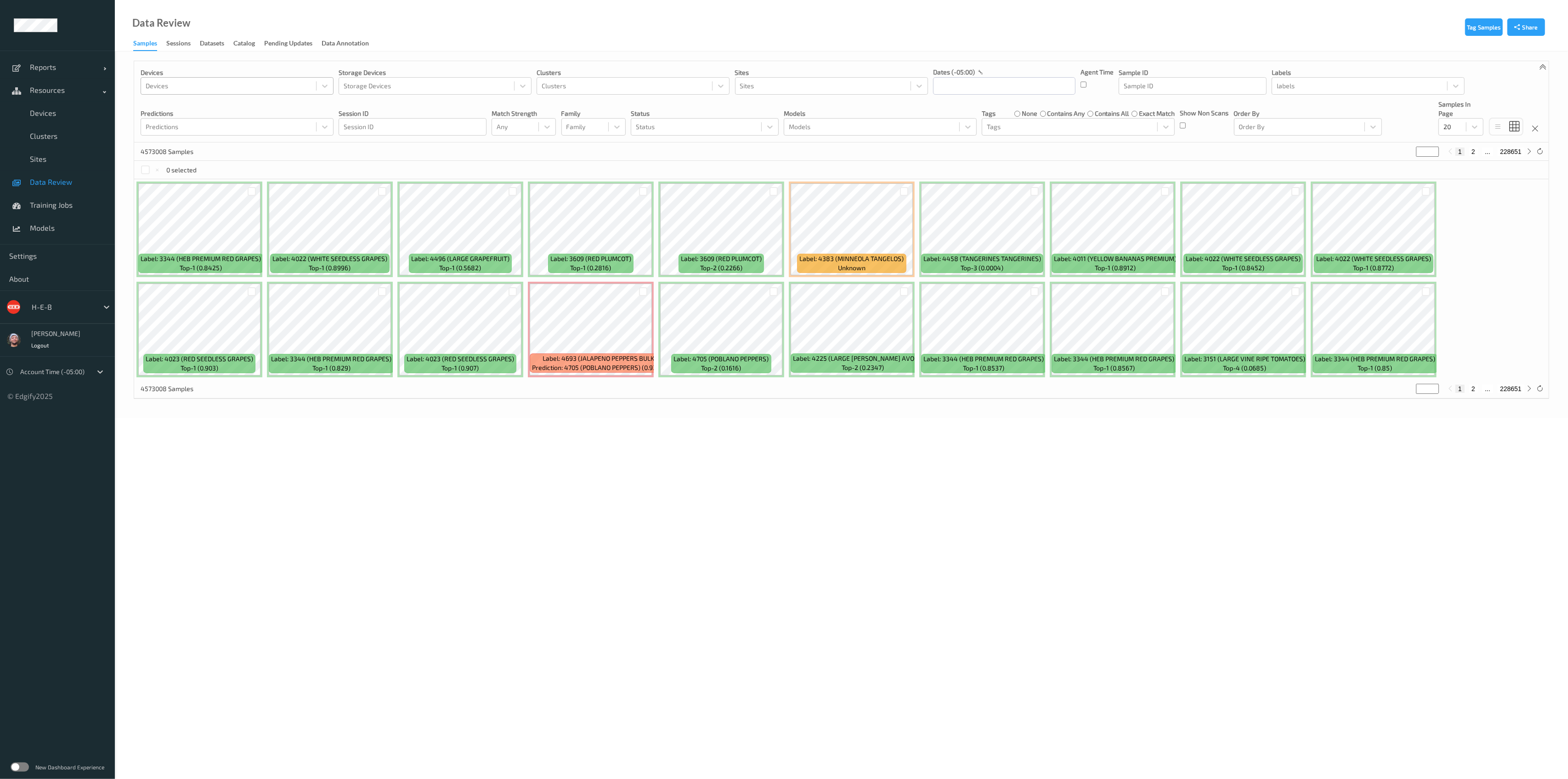
click at [195, 88] on div at bounding box center [228, 86] width 166 height 11
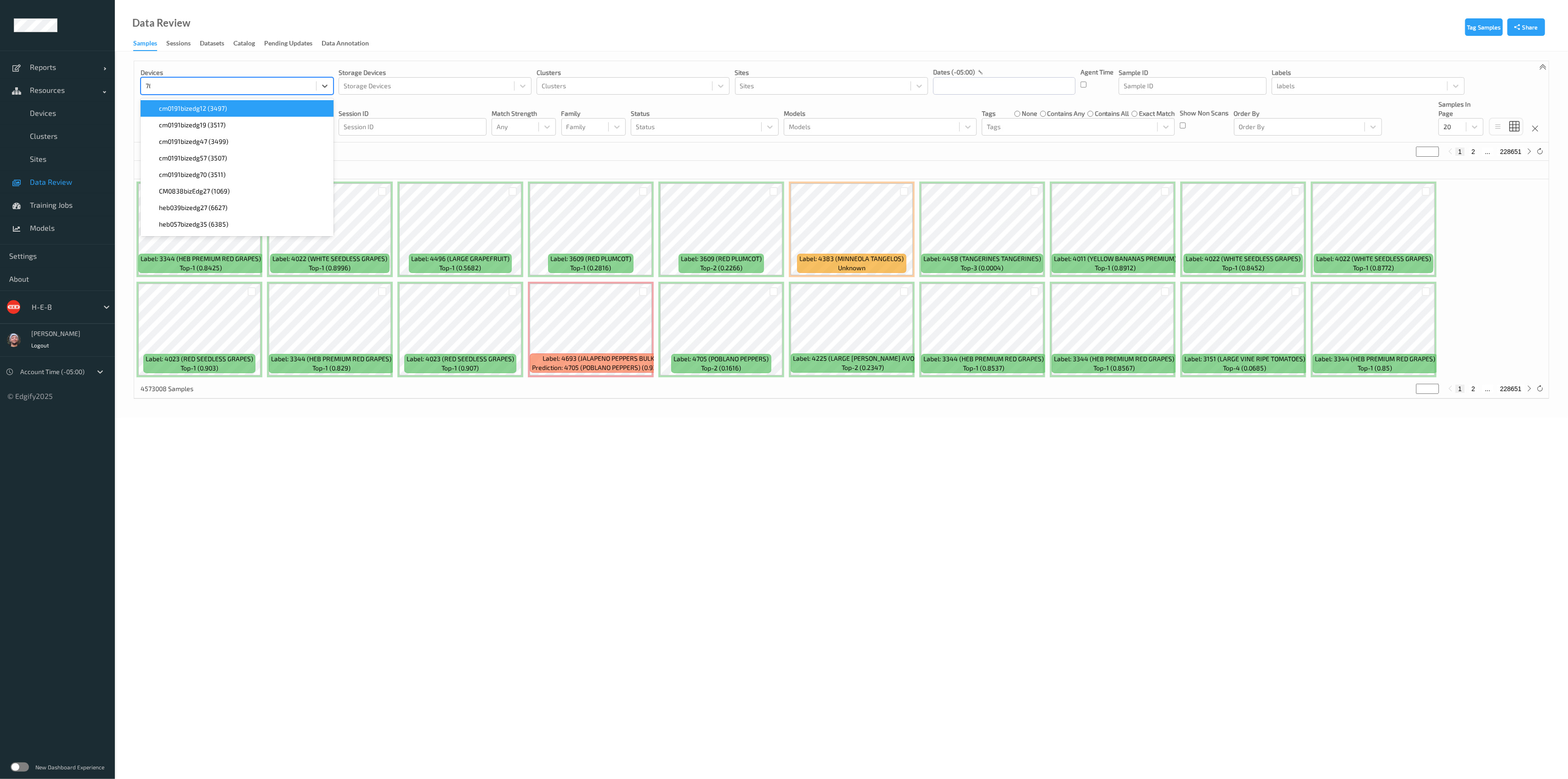
type input "769"
paste input "769"
type input "769"
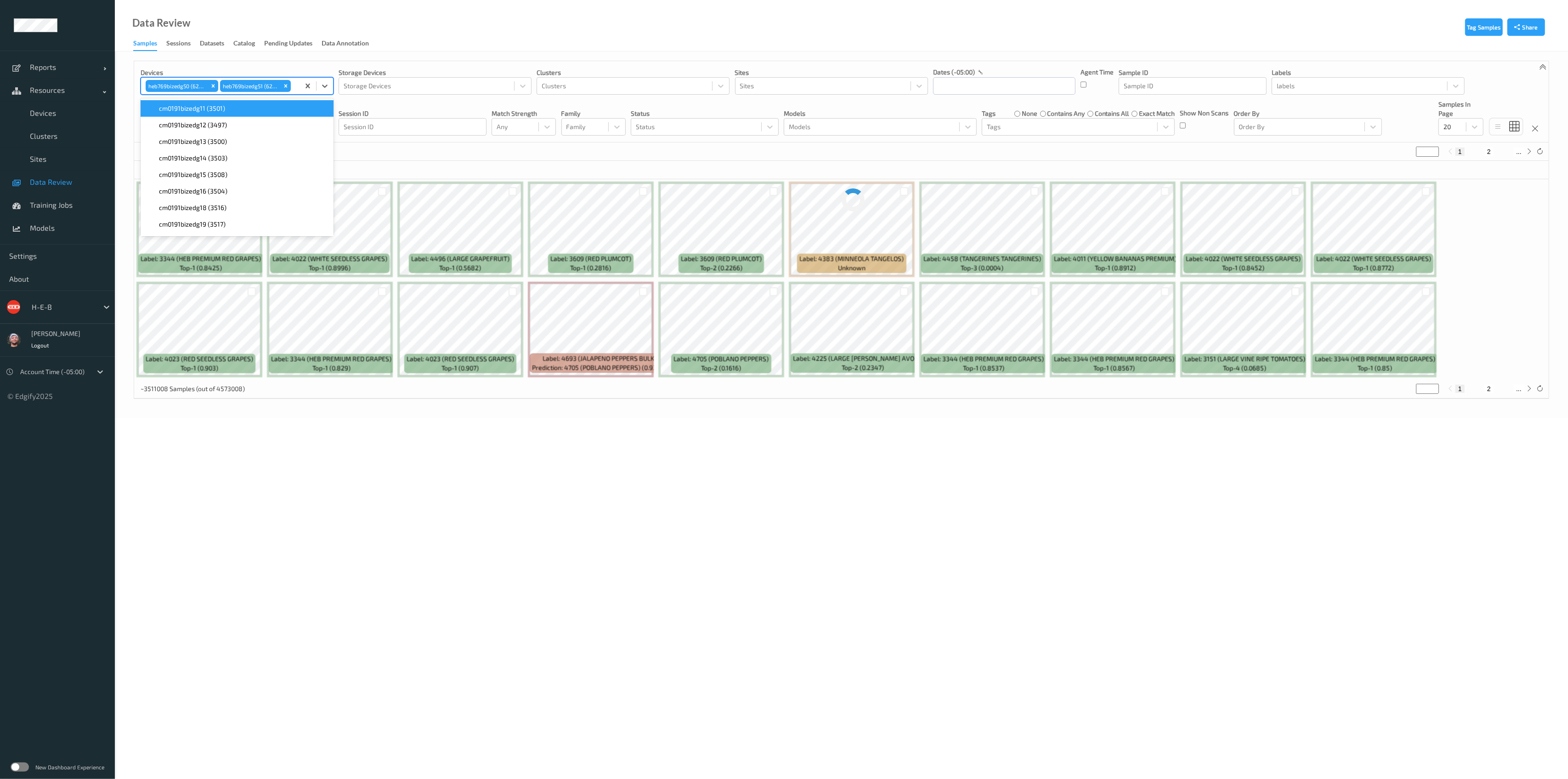
paste input "769"
type input "769"
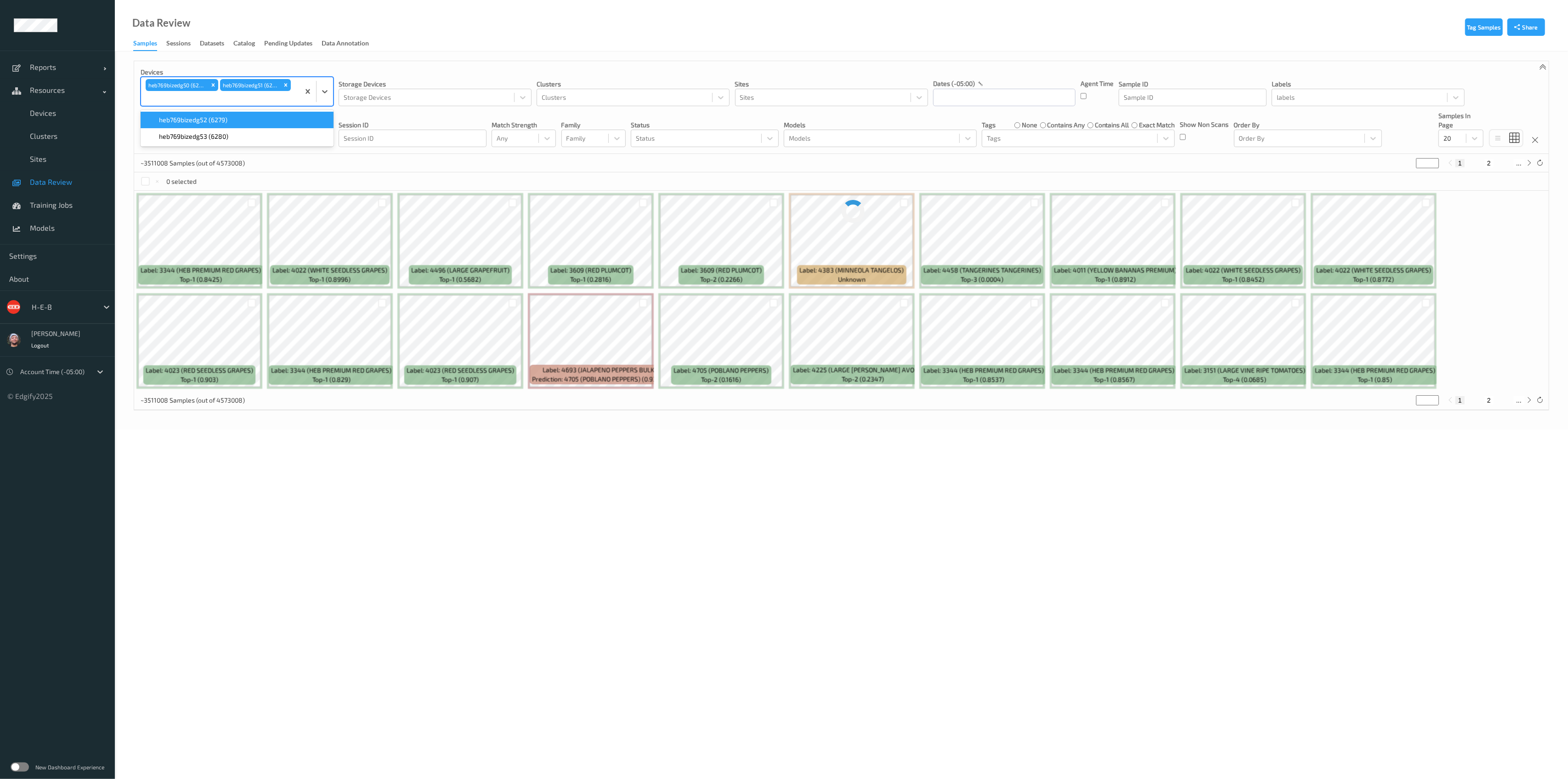
paste input "769"
type input "769"
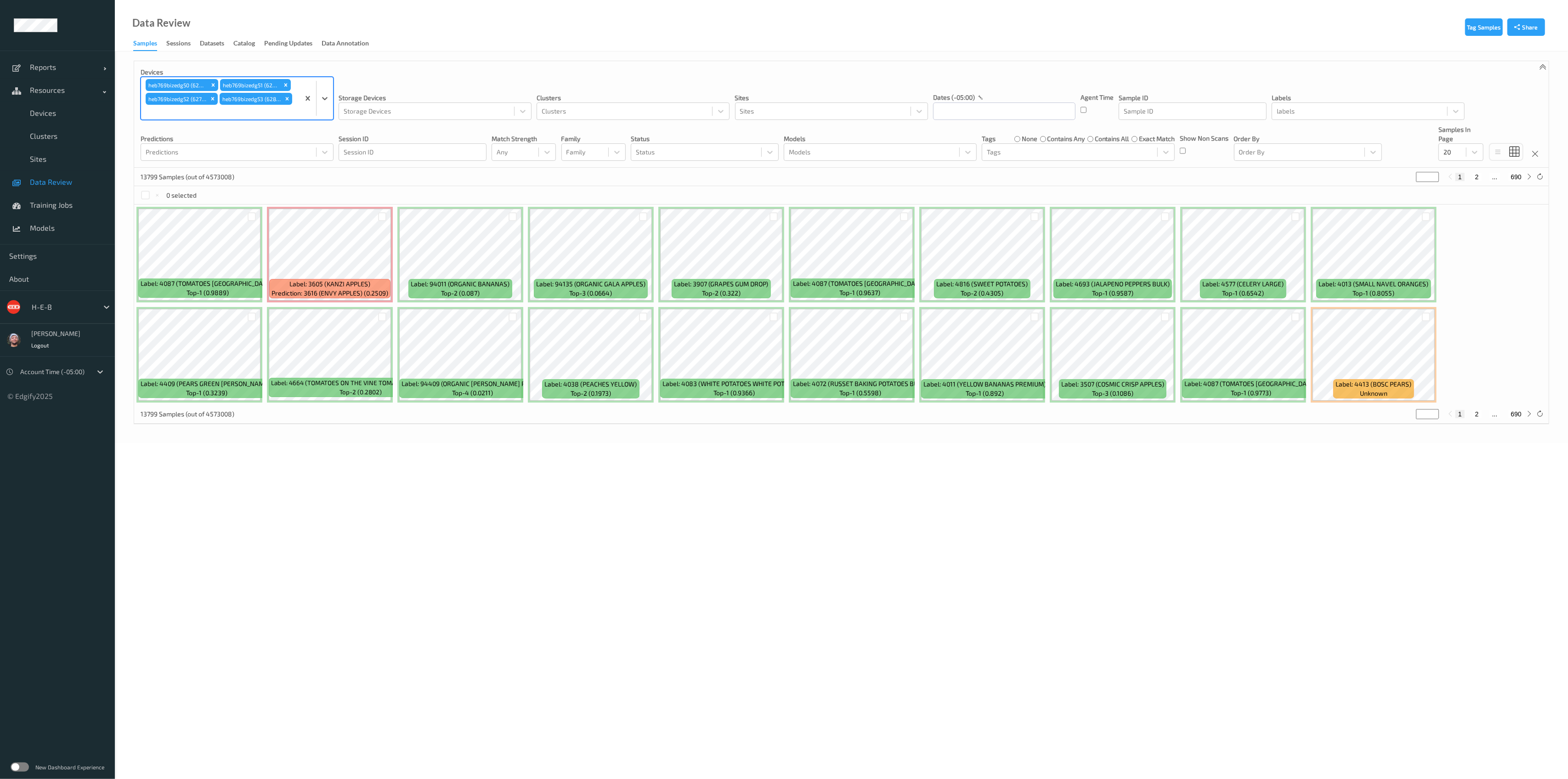
click at [61, 307] on div at bounding box center [62, 307] width 62 height 11
type input "bonu"
